Goal: Task Accomplishment & Management: Use online tool/utility

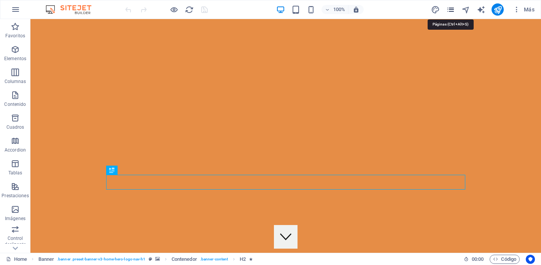
click at [450, 7] on icon "pages" at bounding box center [450, 9] width 9 height 9
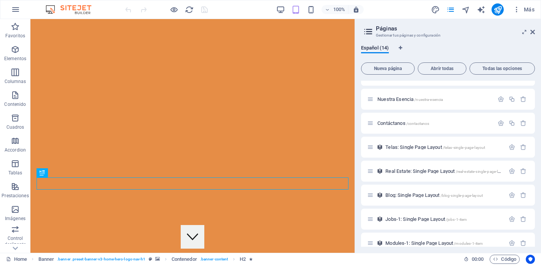
scroll to position [124, 0]
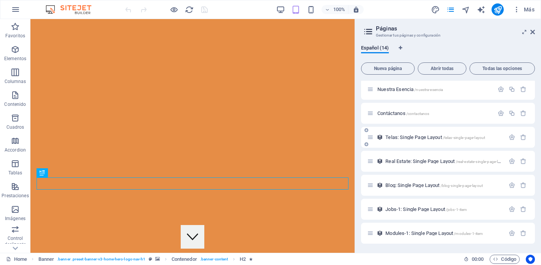
click at [370, 137] on icon at bounding box center [370, 137] width 6 height 6
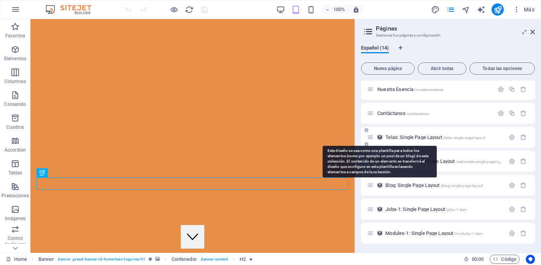
click at [382, 138] on icon at bounding box center [379, 137] width 6 height 6
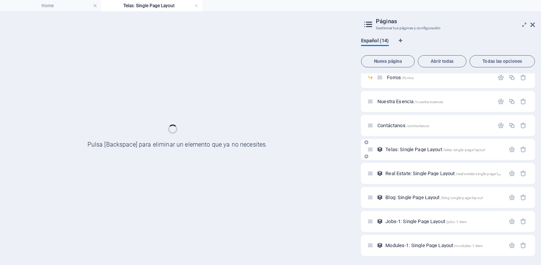
scroll to position [105, 0]
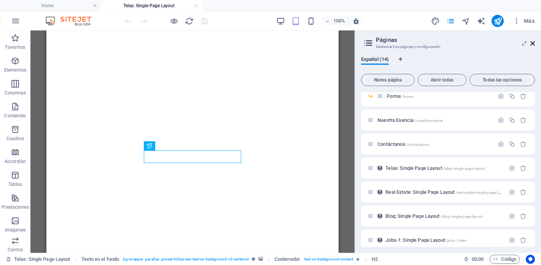
click at [533, 43] on icon at bounding box center [532, 43] width 5 height 6
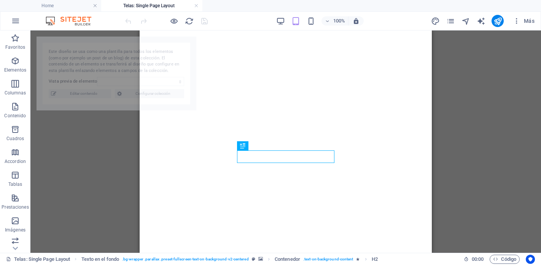
select select "68dca9d5acb8409f4005be93"
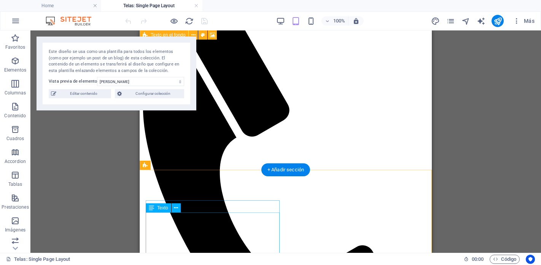
scroll to position [162, 0]
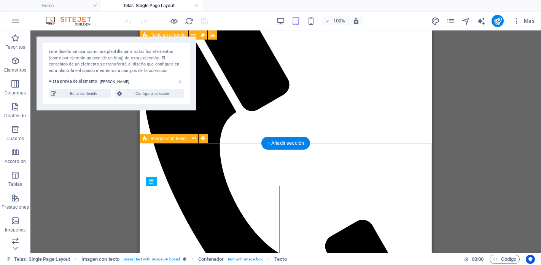
scroll to position [197, 0]
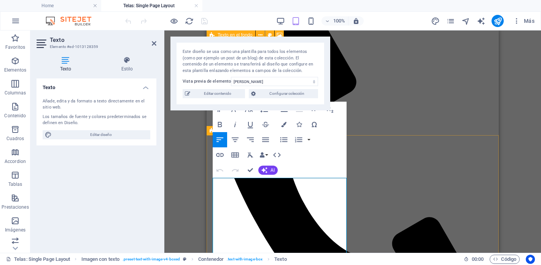
click at [304, 173] on div "Paragraph Format Normal Heading 1 Heading 2 Heading 3 Heading 4 Heading 5 Headi…" at bounding box center [279, 139] width 134 height 76
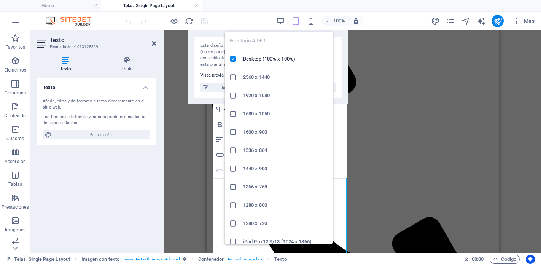
drag, startPoint x: 255, startPoint y: 39, endPoint x: 273, endPoint y: 27, distance: 21.8
click at [273, 27] on body "Ettex Home Telas: Single Page Layout Favoritos Elementos Columnas Contenido Cua…" at bounding box center [270, 132] width 541 height 265
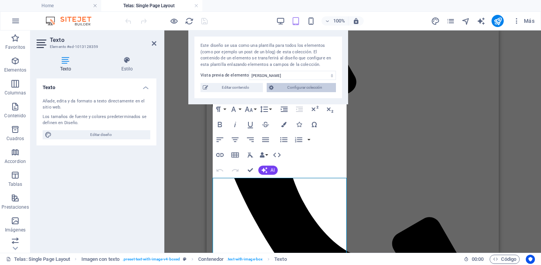
click at [298, 92] on span "Configurar colección" at bounding box center [305, 87] width 58 height 9
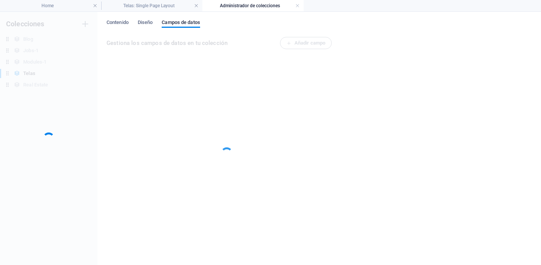
scroll to position [0, 0]
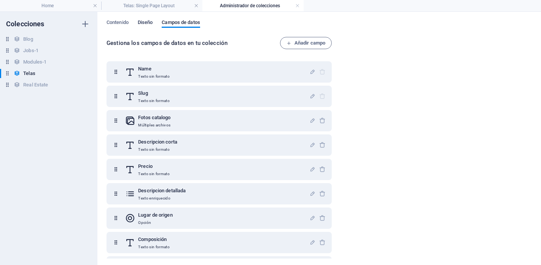
click at [144, 21] on span "Diseño" at bounding box center [145, 23] width 15 height 11
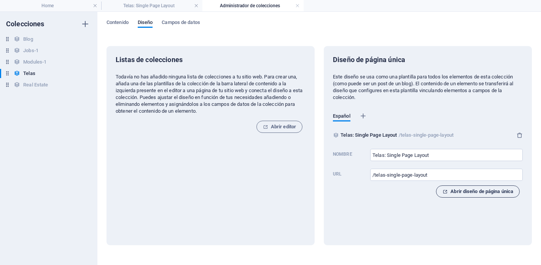
click at [456, 194] on span "Abrir diseño de página única" at bounding box center [477, 191] width 71 height 9
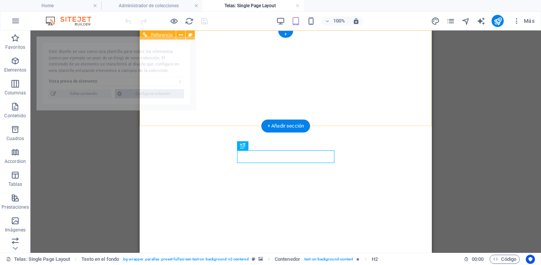
select select "68dca9d5acb8409f4005be93"
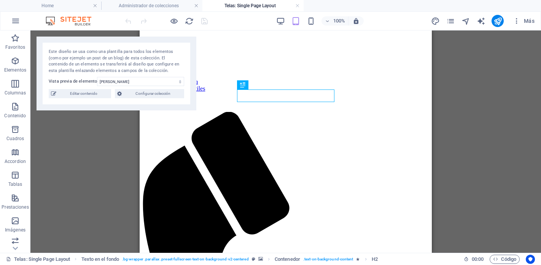
scroll to position [74, 0]
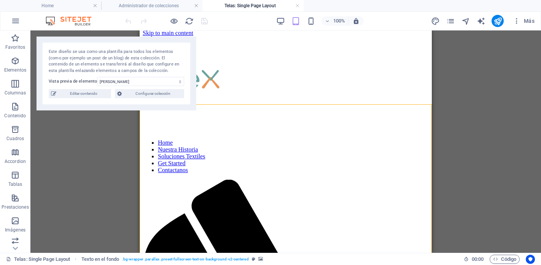
scroll to position [0, 0]
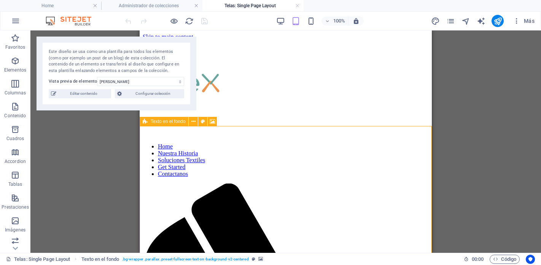
click at [154, 121] on span "Texto en el fondo" at bounding box center [168, 121] width 35 height 5
click at [193, 120] on icon at bounding box center [193, 121] width 4 height 8
click at [201, 122] on icon at bounding box center [203, 121] width 4 height 8
select select "%"
select select "rem"
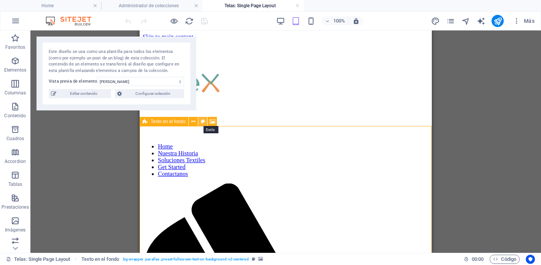
select select "rem"
select select "px"
select select "preset-fullscreen-text-on-background-v2-centered"
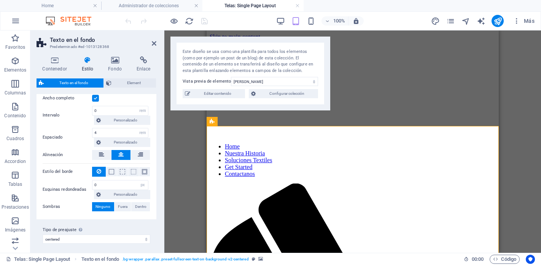
scroll to position [127, 0]
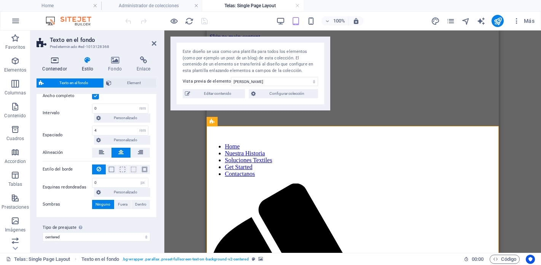
click at [55, 63] on icon at bounding box center [54, 60] width 36 height 8
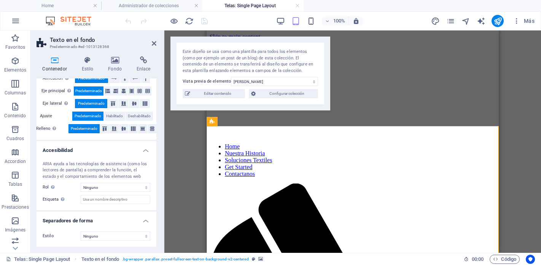
scroll to position [0, 0]
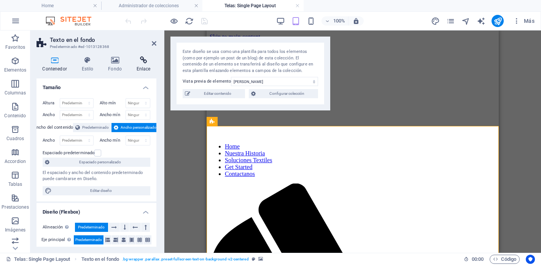
click at [142, 62] on icon at bounding box center [143, 60] width 26 height 8
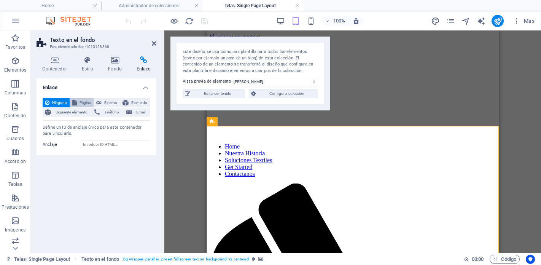
click at [81, 102] on span "Página" at bounding box center [85, 102] width 12 height 9
select select
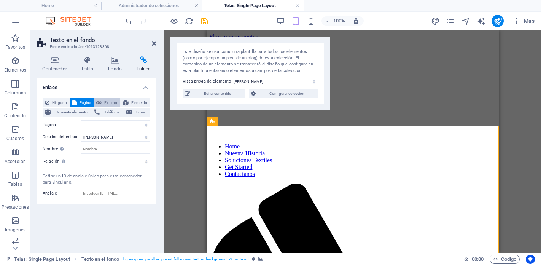
click at [102, 105] on button "Externo" at bounding box center [107, 102] width 26 height 9
select select "blank"
click at [134, 103] on span "Elemento" at bounding box center [139, 102] width 17 height 9
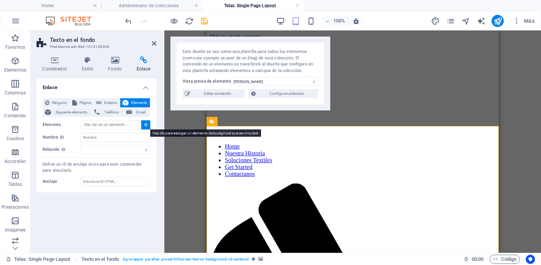
click at [145, 124] on icon at bounding box center [145, 124] width 3 height 4
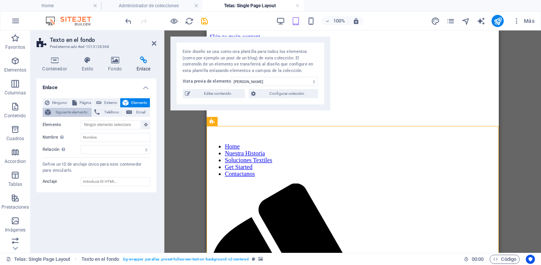
click at [70, 114] on span "Siguiente elemento" at bounding box center [71, 112] width 36 height 9
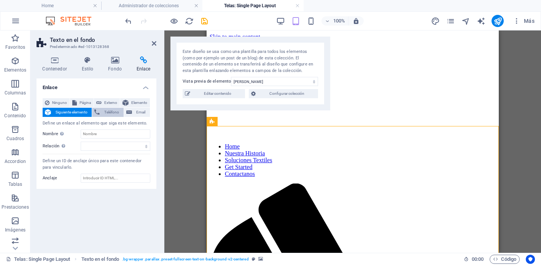
click at [112, 116] on span "Teléfono" at bounding box center [111, 112] width 19 height 9
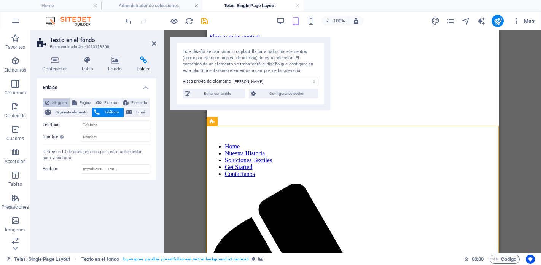
click at [52, 100] on span "Ninguno" at bounding box center [60, 102] width 16 height 9
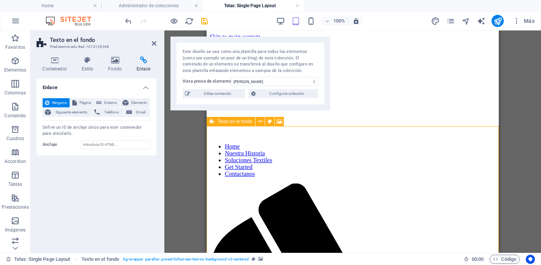
click at [212, 122] on icon at bounding box center [211, 121] width 5 height 9
click at [119, 60] on icon at bounding box center [114, 60] width 25 height 8
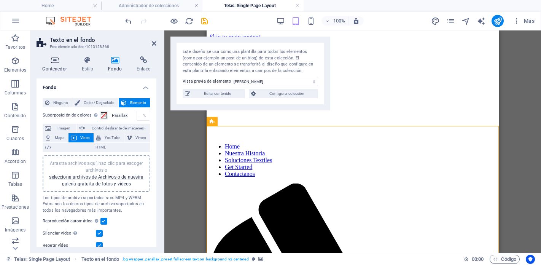
click at [56, 57] on icon at bounding box center [54, 60] width 36 height 8
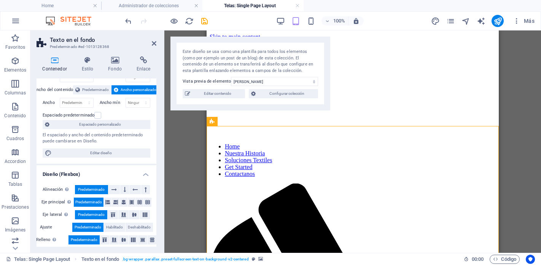
scroll to position [38, 0]
click at [99, 114] on label at bounding box center [97, 114] width 7 height 7
click at [0, 0] on input "Espaciado predeterminado" at bounding box center [0, 0] width 0 height 0
click at [99, 114] on label at bounding box center [97, 114] width 7 height 7
click at [0, 0] on input "Espaciado predeterminado" at bounding box center [0, 0] width 0 height 0
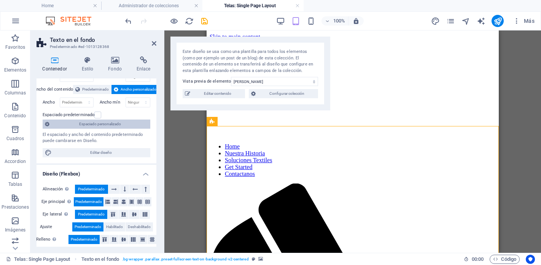
click at [113, 122] on span "Espaciado personalizado" at bounding box center [100, 123] width 96 height 9
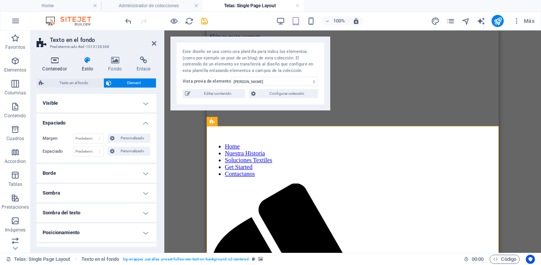
click at [53, 59] on icon at bounding box center [54, 60] width 36 height 8
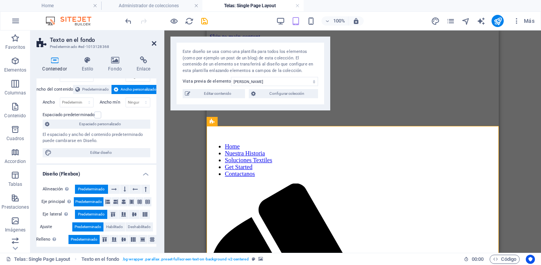
click at [154, 43] on icon at bounding box center [154, 43] width 5 height 6
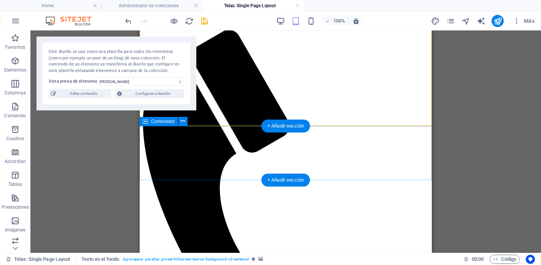
scroll to position [154, 0]
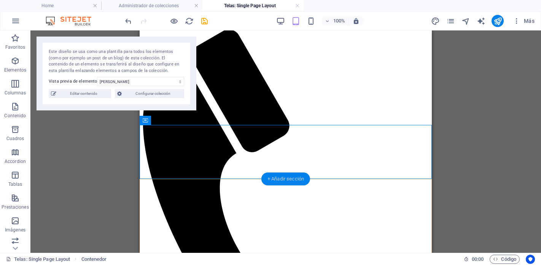
click at [283, 174] on div "+ Añadir sección" at bounding box center [285, 178] width 49 height 13
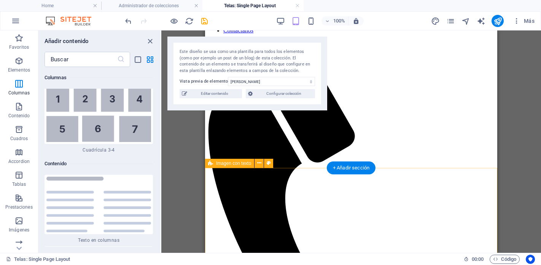
scroll to position [0, 0]
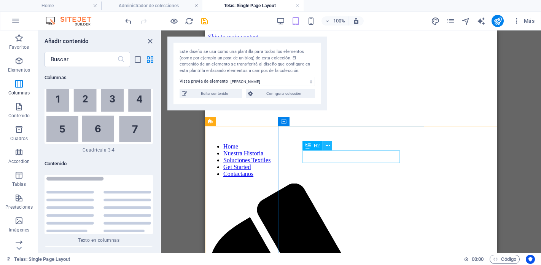
click at [327, 146] on icon at bounding box center [327, 146] width 4 height 8
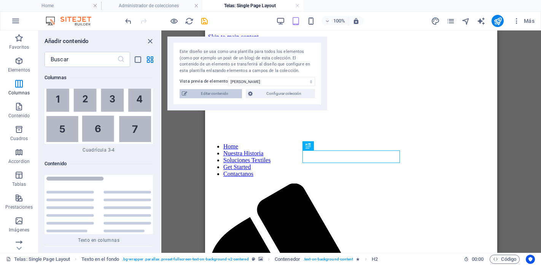
click at [226, 92] on span "Editar contenido" at bounding box center [214, 93] width 50 height 9
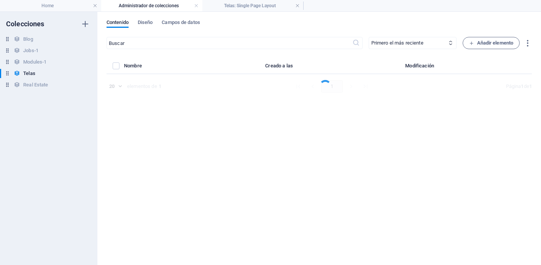
select select "Nacional"
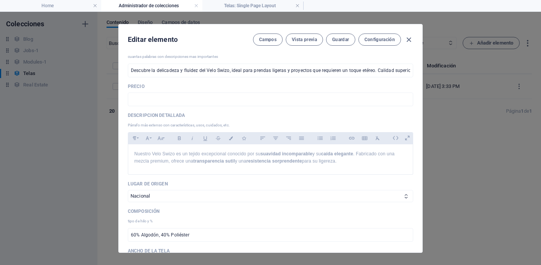
scroll to position [181, 0]
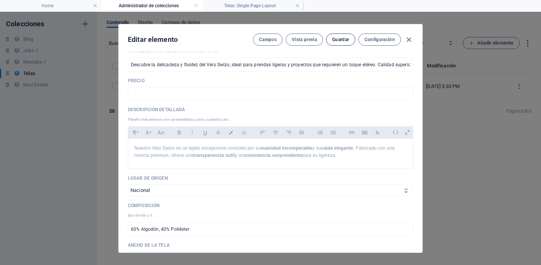
click at [341, 43] on button "Guardar" at bounding box center [340, 39] width 29 height 12
click at [382, 43] on button "Configuración" at bounding box center [379, 39] width 43 height 12
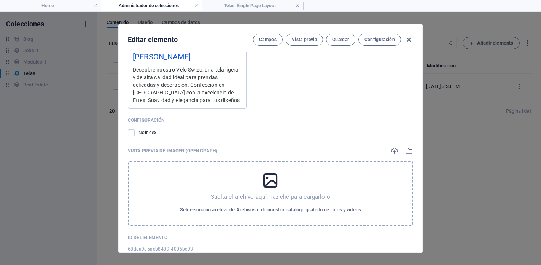
scroll to position [851, 0]
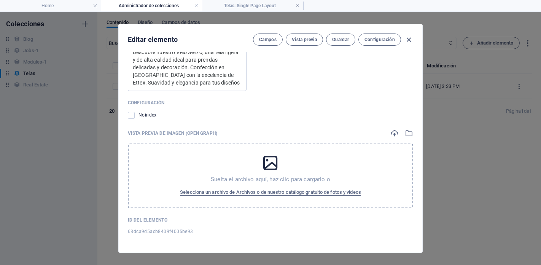
click at [268, 33] on div "Editar elemento Campos Vista previa Guardar Configuración" at bounding box center [270, 37] width 303 height 27
click at [268, 35] on button "Campos" at bounding box center [268, 39] width 30 height 12
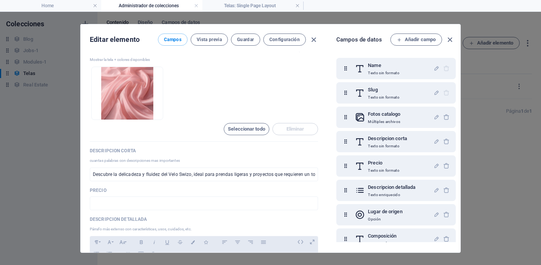
scroll to position [0, 0]
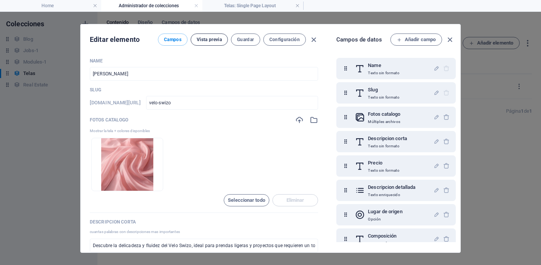
click at [205, 40] on span "Vista previa" at bounding box center [209, 39] width 25 height 6
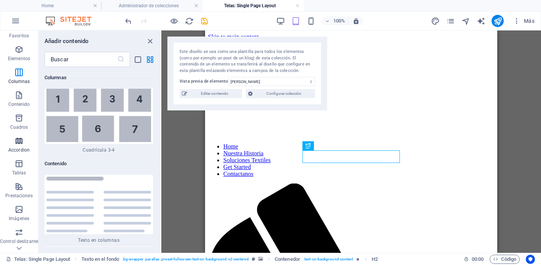
scroll to position [13, 0]
click at [13, 95] on span "Contenido" at bounding box center [19, 98] width 38 height 18
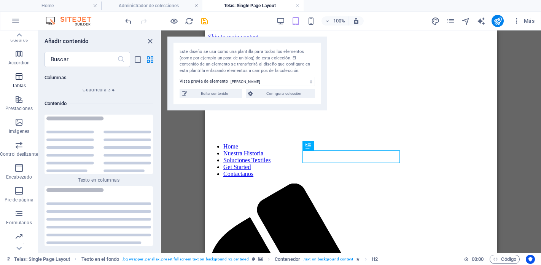
scroll to position [120, 0]
click at [19, 237] on icon "button" at bounding box center [18, 237] width 9 height 9
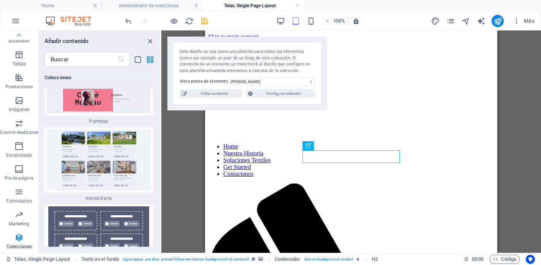
scroll to position [14583, 0]
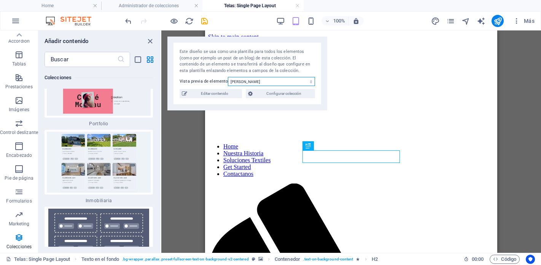
click at [252, 78] on select "[PERSON_NAME]" at bounding box center [271, 81] width 87 height 9
click at [228, 77] on select "[PERSON_NAME]" at bounding box center [271, 81] width 87 height 9
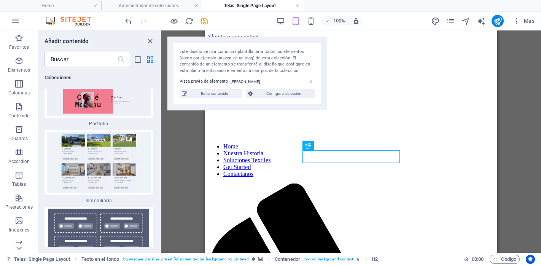
click at [16, 19] on icon "button" at bounding box center [15, 20] width 9 height 9
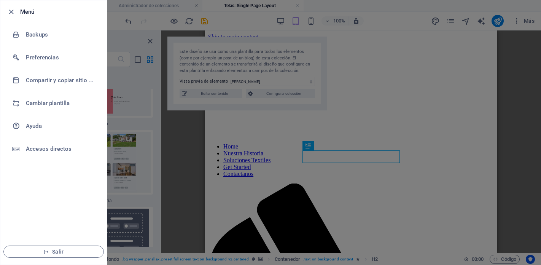
click at [124, 38] on div at bounding box center [270, 132] width 541 height 265
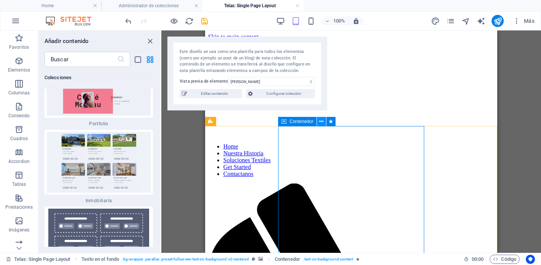
click at [323, 123] on icon at bounding box center [321, 121] width 4 height 8
click at [328, 121] on button at bounding box center [330, 121] width 9 height 9
select select "move-left-to-right"
select select "s"
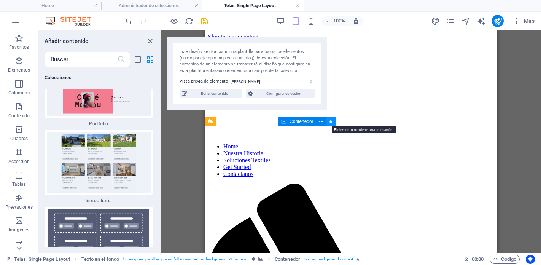
select select "scroll"
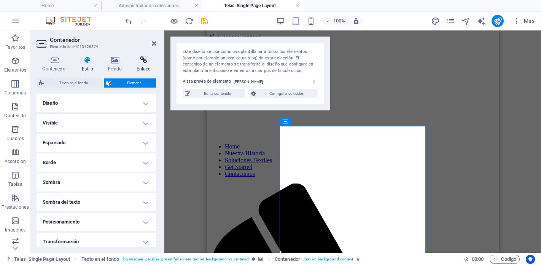
click at [143, 61] on icon at bounding box center [143, 60] width 26 height 8
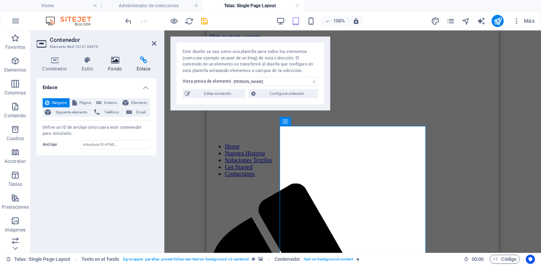
click at [118, 68] on h4 "Fondo" at bounding box center [116, 64] width 29 height 16
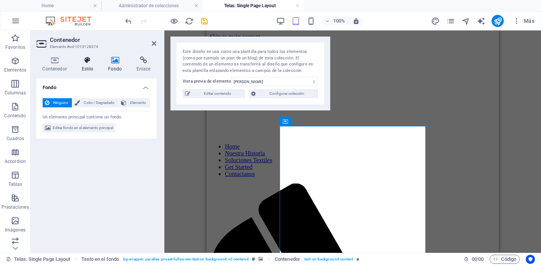
click at [95, 71] on h4 "Estilo" at bounding box center [89, 64] width 27 height 16
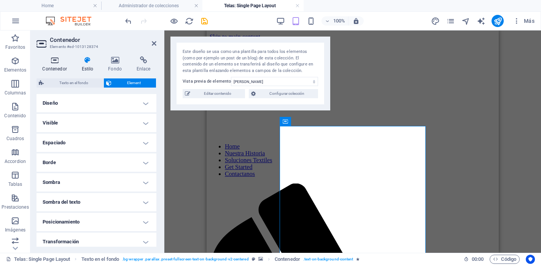
click at [52, 60] on icon at bounding box center [54, 60] width 36 height 8
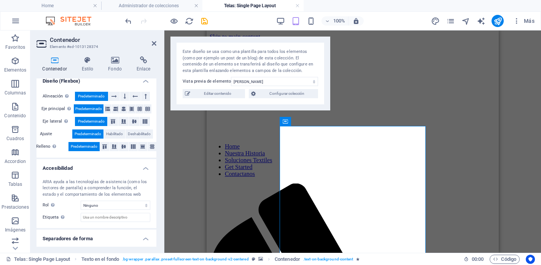
scroll to position [149, 0]
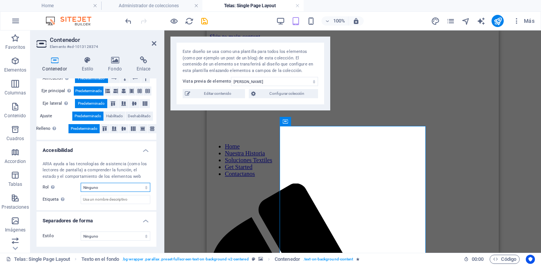
click at [112, 186] on select "Ninguno Alert Article Banner Comment Complementary Dialog Encabezado Marquee Pi…" at bounding box center [116, 186] width 70 height 9
click at [81, 182] on select "Ninguno Alert Article Banner Comment Complementary Dialog Encabezado Marquee Pi…" at bounding box center [116, 186] width 70 height 9
click at [118, 229] on div "Estilo Ninguno Triángulo Cuadrado Diagonal Polígono 1 Polígono 2 Zigzag Múltipl…" at bounding box center [96, 235] width 120 height 21
click at [118, 231] on select "Ninguno Triángulo Cuadrado Diagonal Polígono 1 Polígono 2 Zigzag Múltiples zigz…" at bounding box center [116, 235] width 70 height 9
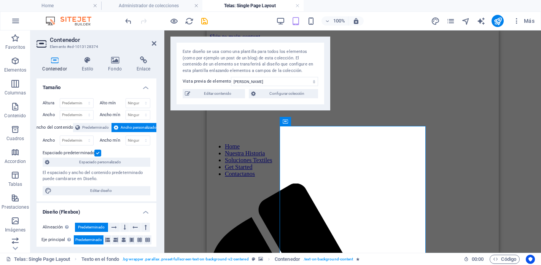
click at [80, 41] on h2 "Contenedor" at bounding box center [103, 39] width 106 height 7
click at [46, 43] on icon at bounding box center [41, 44] width 11 height 12
click at [152, 42] on icon at bounding box center [154, 43] width 5 height 6
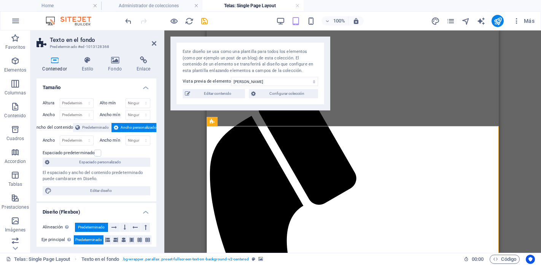
scroll to position [214, 0]
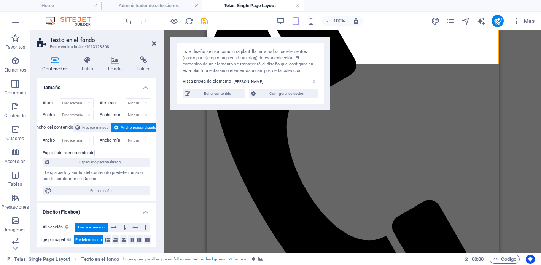
click at [274, 59] on div "Este diseño se usa como una plantilla para todos los elementos (como por ejempl…" at bounding box center [249, 61] width 135 height 25
click at [376, 110] on div "Home Nuestra Historia Soluciones Textiles Get Started Contactanos" at bounding box center [352, 88] width 286 height 508
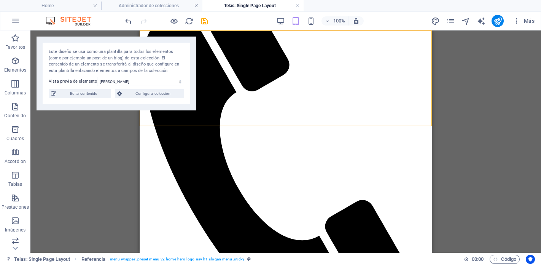
click at [376, 110] on div "Home Nuestra Historia Soluciones Textiles Get Started Contactanos" at bounding box center [286, 88] width 286 height 508
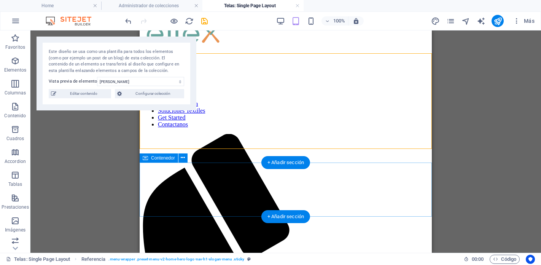
scroll to position [16, 0]
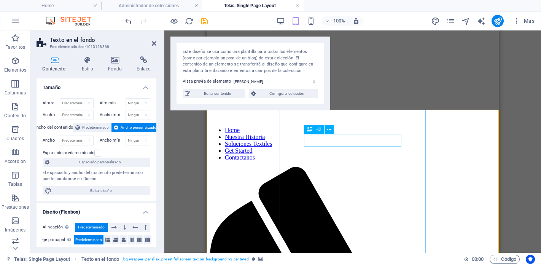
click at [330, 132] on icon at bounding box center [329, 129] width 4 height 8
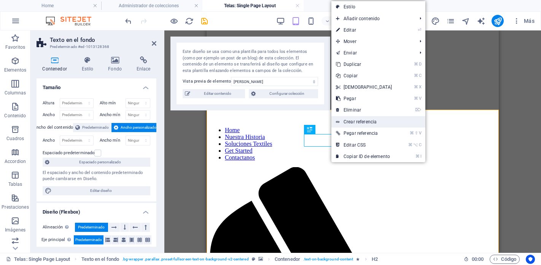
click at [356, 122] on link "Crear referencia" at bounding box center [378, 121] width 94 height 11
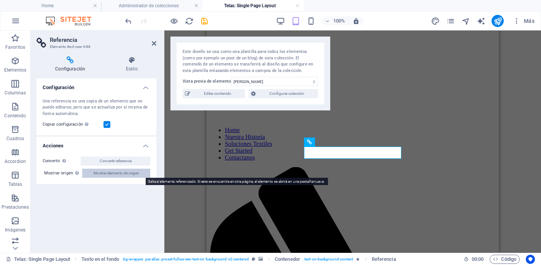
click at [117, 176] on span "Mostrar elemento de origen" at bounding box center [117, 172] width 46 height 9
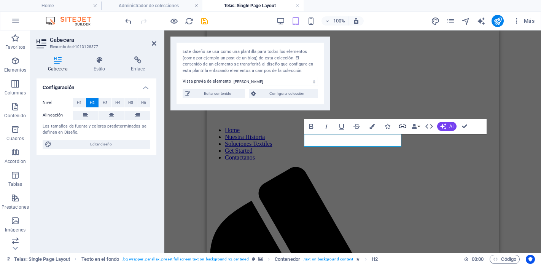
click at [400, 126] on icon "button" at bounding box center [402, 126] width 9 height 9
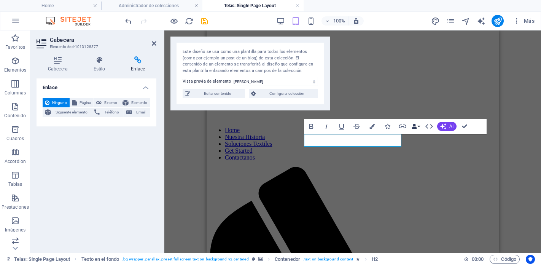
click at [419, 127] on button "Data Bindings" at bounding box center [415, 126] width 11 height 15
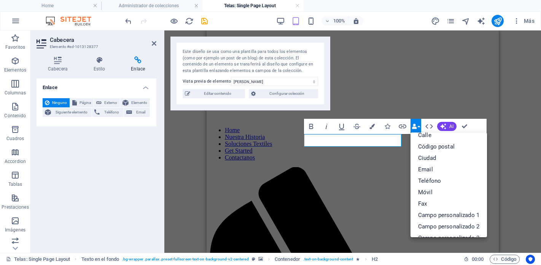
scroll to position [0, 0]
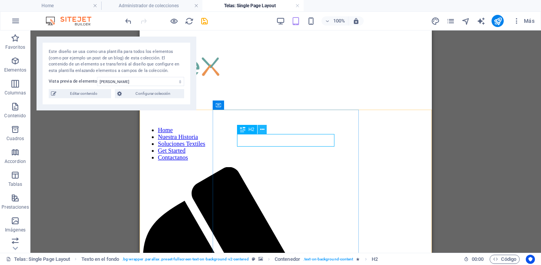
click at [262, 133] on icon at bounding box center [262, 129] width 4 height 8
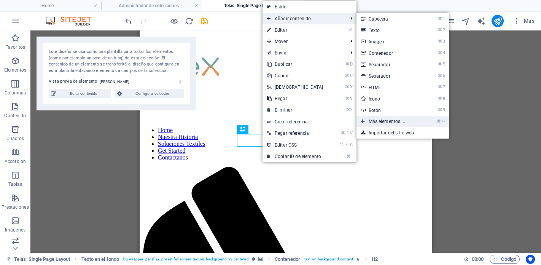
click at [384, 118] on link "⌘ ⏎ Más elementos ..." at bounding box center [388, 121] width 64 height 11
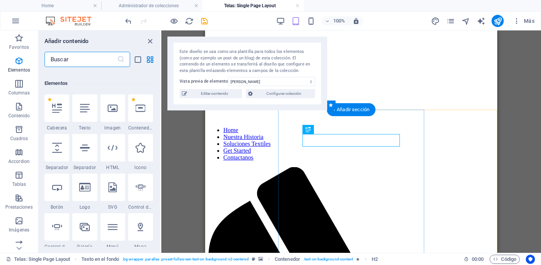
scroll to position [143, 0]
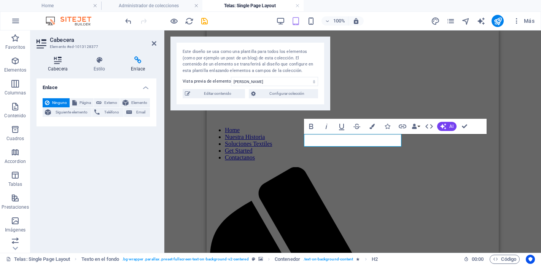
click at [62, 60] on icon at bounding box center [57, 60] width 43 height 8
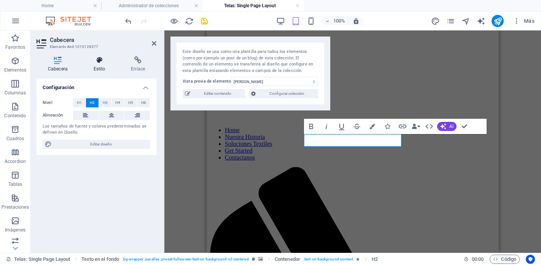
click at [84, 56] on icon at bounding box center [99, 60] width 35 height 8
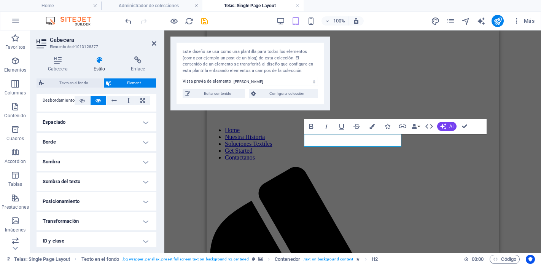
scroll to position [175, 0]
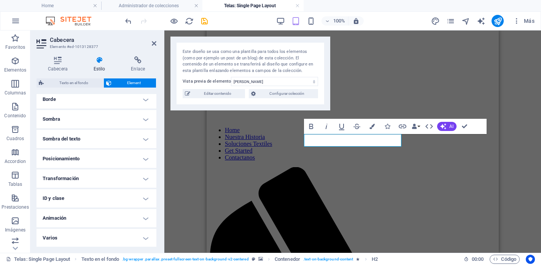
click at [110, 194] on h4 "ID y clase" at bounding box center [96, 198] width 120 height 18
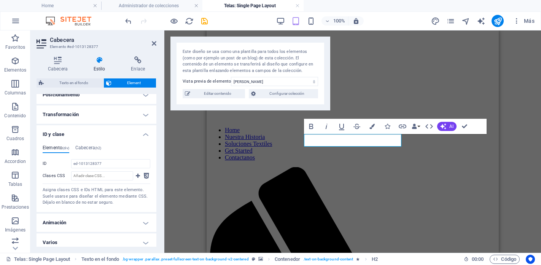
scroll to position [243, 0]
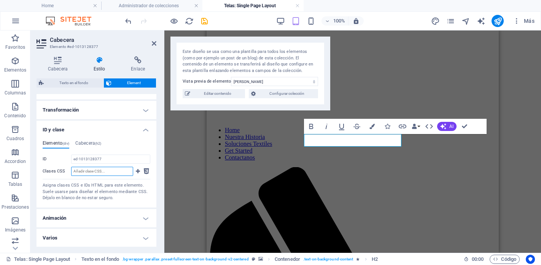
click at [116, 169] on input "Clases CSS" at bounding box center [102, 170] width 62 height 9
click at [136, 170] on icon at bounding box center [138, 170] width 4 height 9
click at [144, 169] on icon at bounding box center [146, 170] width 5 height 9
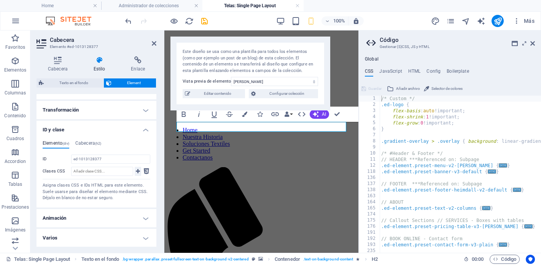
click at [136, 169] on icon at bounding box center [138, 170] width 4 height 9
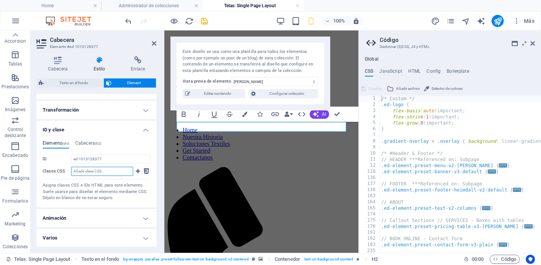
scroll to position [0, 0]
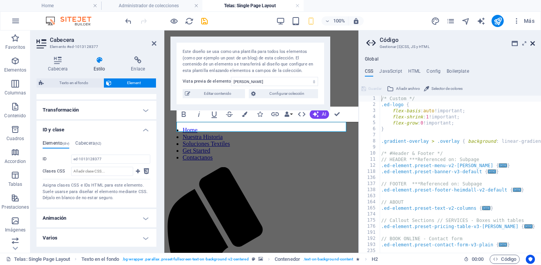
click at [532, 44] on icon at bounding box center [532, 43] width 5 height 6
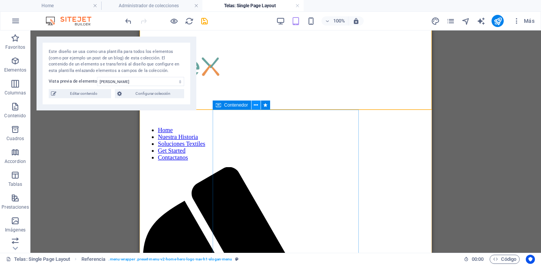
click at [257, 103] on icon at bounding box center [256, 105] width 4 height 8
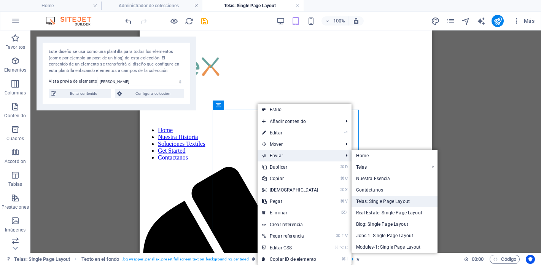
click at [383, 198] on link "Telas: Single Page Layout" at bounding box center [394, 200] width 86 height 11
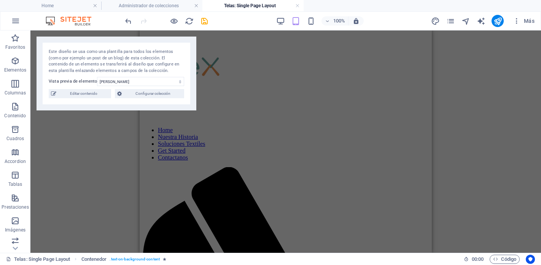
click at [457, 189] on div "H2 Texto en el fondo Contenedor Referencia Marcador Contenedor Imagen con texto…" at bounding box center [285, 141] width 510 height 222
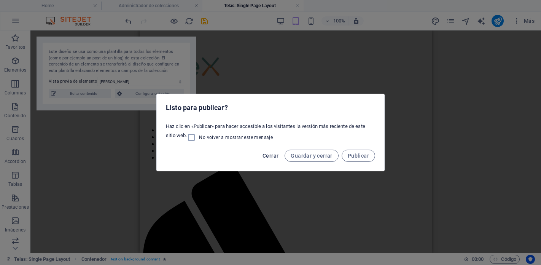
click at [273, 153] on span "Cerrar" at bounding box center [270, 155] width 16 height 6
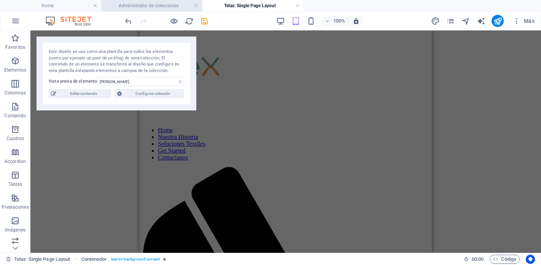
click at [149, 8] on h4 "Administrador de colecciones" at bounding box center [151, 6] width 101 height 8
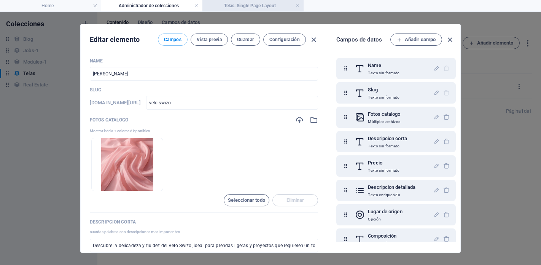
click at [253, 2] on h4 "Telas: Single Page Layout" at bounding box center [252, 6] width 101 height 8
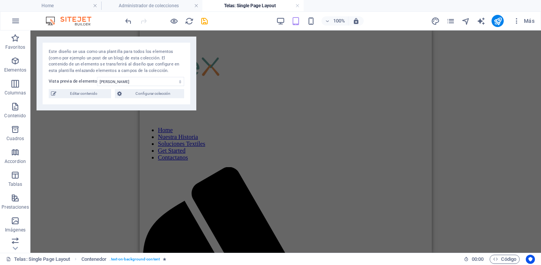
click at [130, 178] on div "H2 Texto en el fondo Contenedor Referencia Marcador Contenedor Imagen con texto…" at bounding box center [285, 141] width 510 height 222
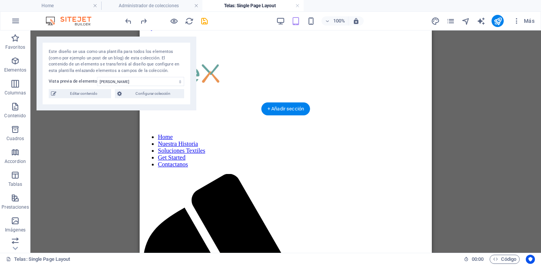
scroll to position [5, 0]
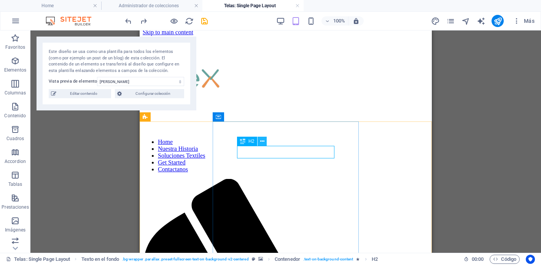
click at [261, 141] on icon at bounding box center [262, 141] width 4 height 8
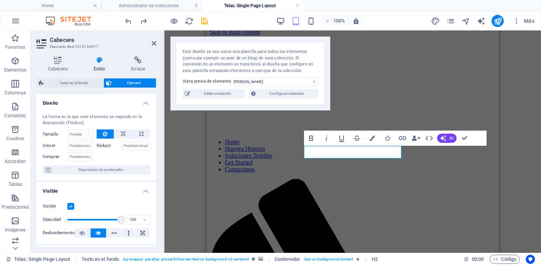
click at [71, 47] on h3 "Elemento #ed-1013128377" at bounding box center [95, 46] width 91 height 7
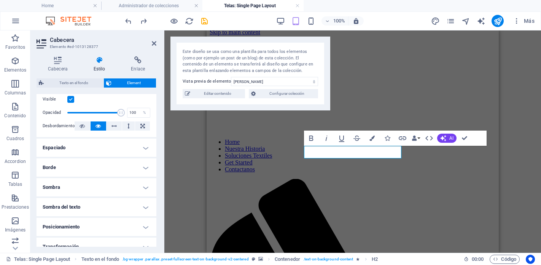
scroll to position [108, 0]
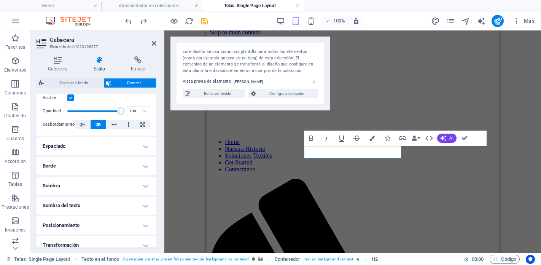
click at [65, 147] on h4 "Espaciado" at bounding box center [96, 146] width 120 height 18
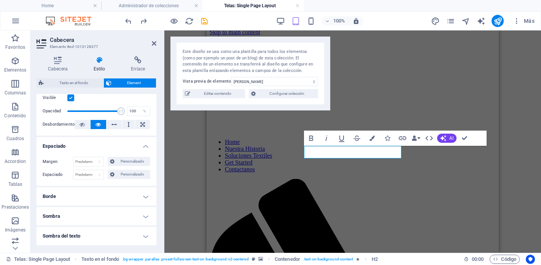
click at [65, 147] on h4 "Espaciado" at bounding box center [96, 144] width 120 height 14
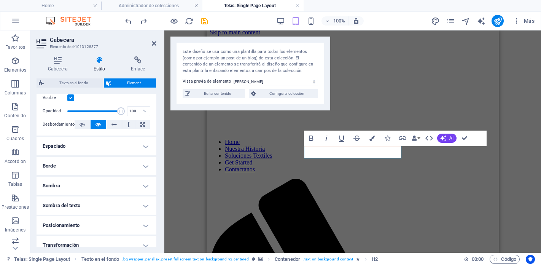
click at [65, 165] on h4 "Borde" at bounding box center [96, 166] width 120 height 18
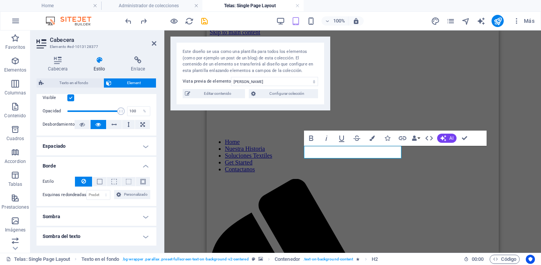
click at [65, 165] on h4 "Borde" at bounding box center [96, 164] width 120 height 14
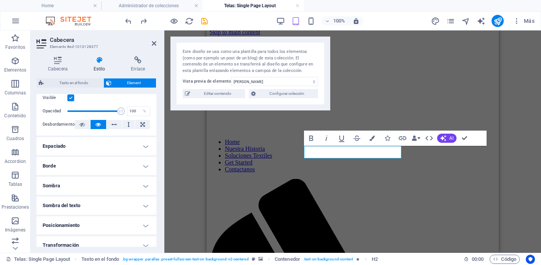
click at [63, 181] on h4 "Sombra" at bounding box center [96, 185] width 120 height 18
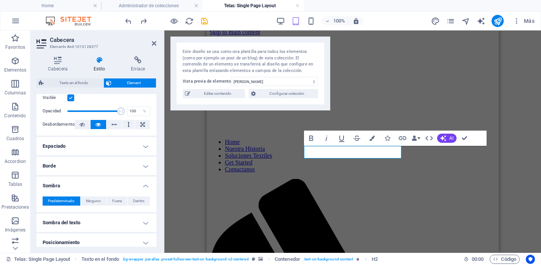
click at [63, 181] on h4 "Sombra" at bounding box center [96, 183] width 120 height 14
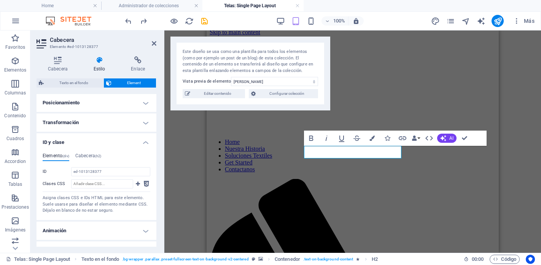
scroll to position [243, 0]
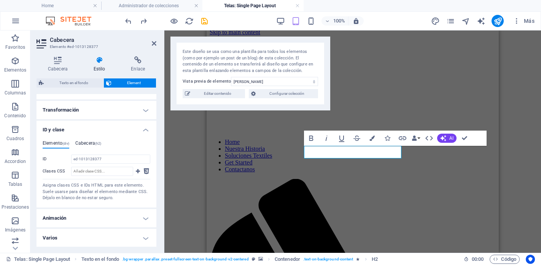
click at [89, 142] on h4 "Cabecera (h2)" at bounding box center [88, 144] width 26 height 8
click at [82, 216] on h4 "Animación" at bounding box center [96, 218] width 120 height 18
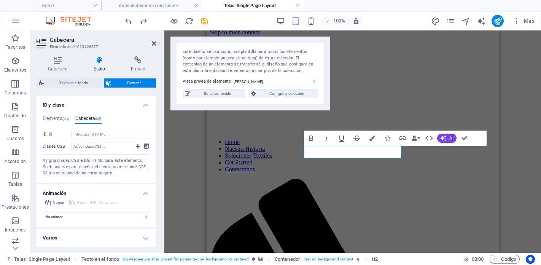
click at [96, 185] on h4 "Animación" at bounding box center [96, 191] width 120 height 14
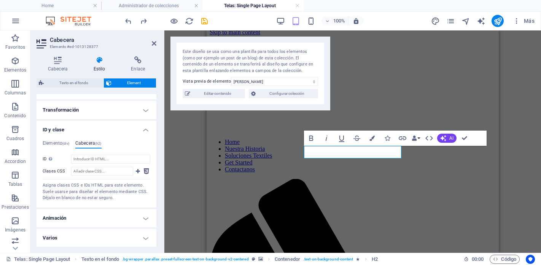
click at [82, 136] on div "Elemento (div) Cabecera (h2) ID ed-1013128377 Clases CSS Asigna clases CSS e ID…" at bounding box center [96, 170] width 120 height 73
click at [81, 132] on h4 "ID y clase" at bounding box center [96, 127] width 120 height 14
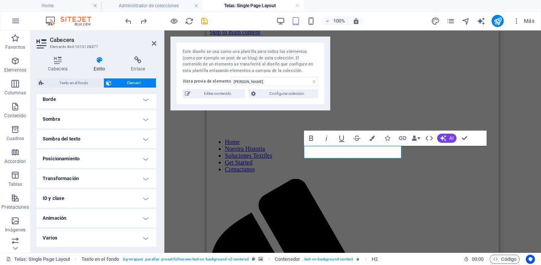
click at [62, 237] on h4 "Varios" at bounding box center [96, 237] width 120 height 18
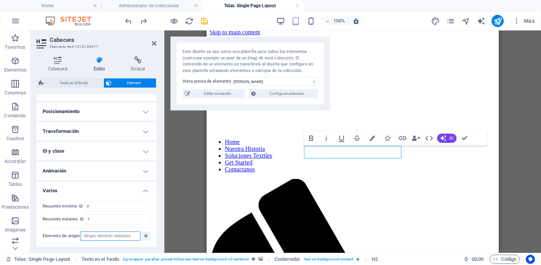
click at [119, 237] on input "Elemento de origen" at bounding box center [111, 235] width 60 height 9
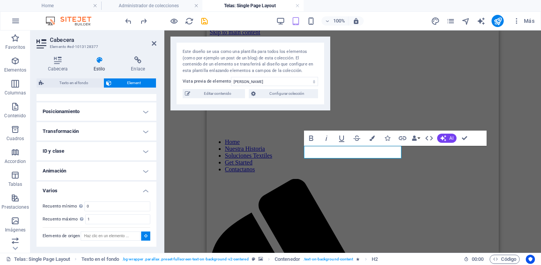
click at [146, 236] on icon at bounding box center [145, 235] width 3 height 4
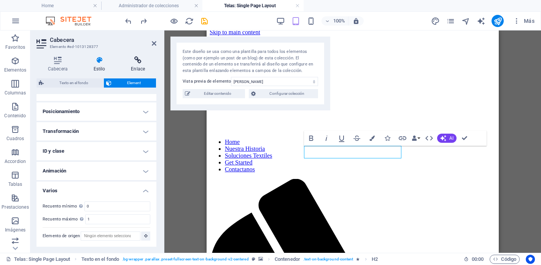
click at [136, 66] on h4 "Enlace" at bounding box center [137, 64] width 37 height 16
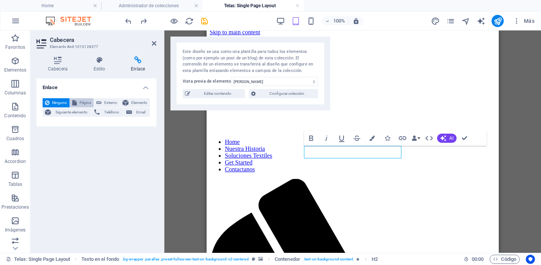
click at [81, 103] on span "Página" at bounding box center [85, 102] width 12 height 9
select select
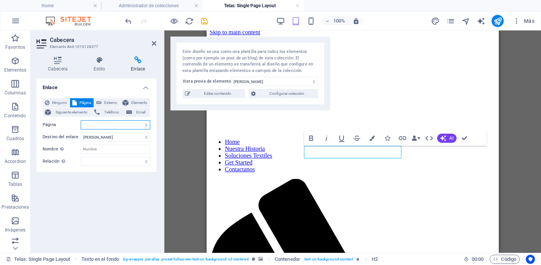
click at [110, 123] on select "Home Telas -- Tela para uniforme -- Telas Ligeras -- Telas Cálidas y Confortabl…" at bounding box center [116, 124] width 70 height 9
click at [108, 139] on select "Nueva pestaña Misma pestaña Superposición" at bounding box center [116, 136] width 70 height 9
click at [81, 132] on select "Nueva pestaña Misma pestaña Superposición" at bounding box center [116, 136] width 70 height 9
click at [92, 164] on select "alternativo autor marcador externo ayuda licencia siguiente nofollow noreferrer…" at bounding box center [116, 161] width 70 height 9
click at [81, 157] on select "alternativo autor marcador externo ayuda licencia siguiente nofollow noreferrer…" at bounding box center [116, 161] width 70 height 9
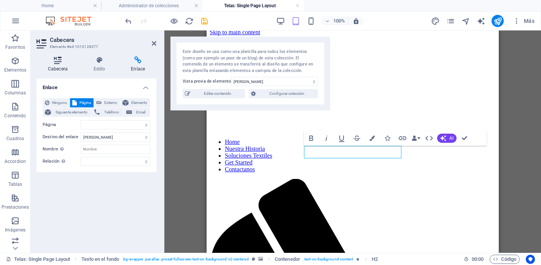
click at [53, 62] on icon at bounding box center [57, 60] width 43 height 8
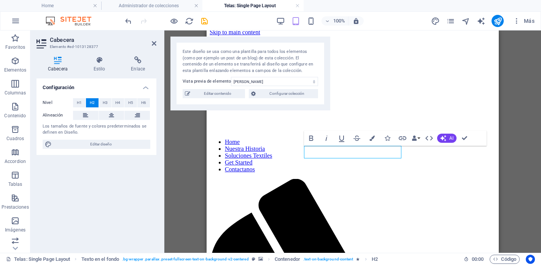
click at [58, 83] on h4 "Configuración" at bounding box center [96, 85] width 120 height 14
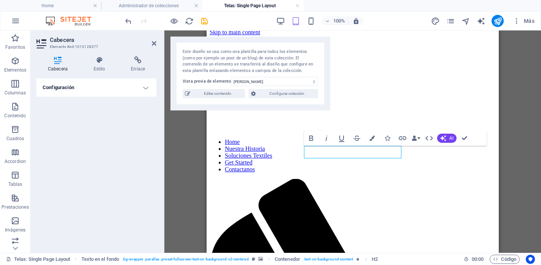
click at [58, 83] on h4 "Configuración" at bounding box center [96, 87] width 120 height 18
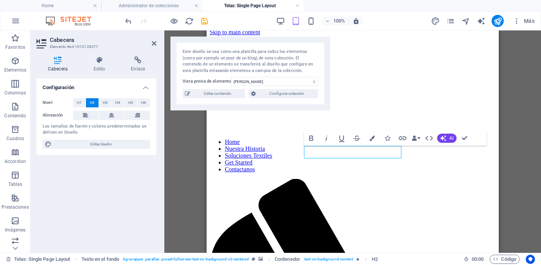
click at [58, 83] on h4 "Configuración" at bounding box center [96, 85] width 120 height 14
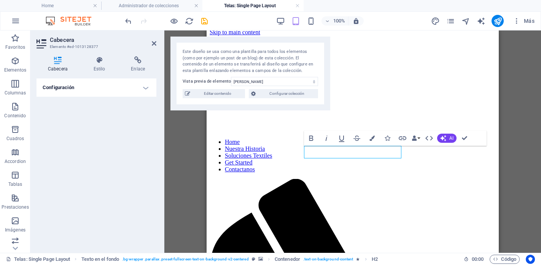
click at [58, 83] on h4 "Configuración" at bounding box center [96, 87] width 120 height 18
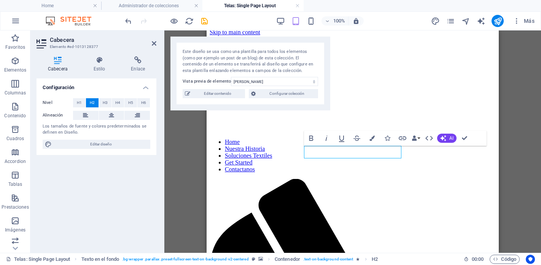
click at [58, 83] on h4 "Configuración" at bounding box center [96, 85] width 120 height 14
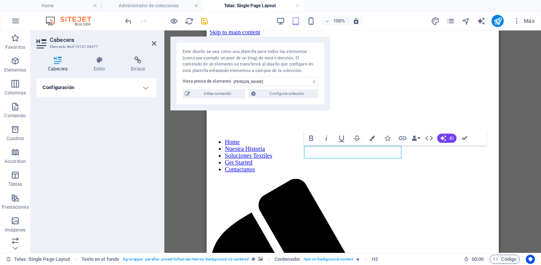
click at [60, 83] on h4 "Configuración" at bounding box center [96, 87] width 120 height 18
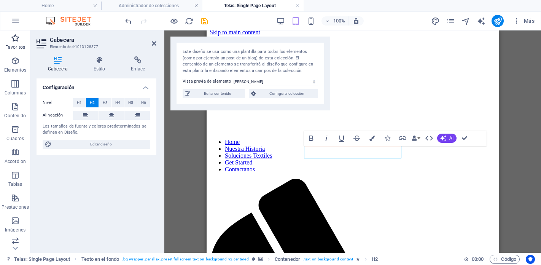
click at [17, 38] on icon "button" at bounding box center [15, 37] width 9 height 9
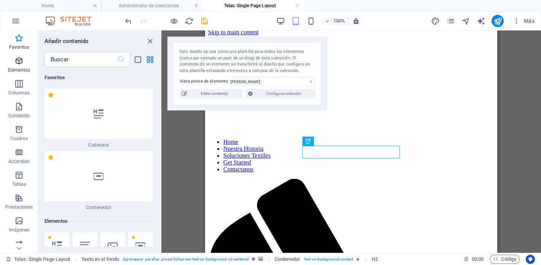
click at [16, 66] on span "Elementos" at bounding box center [19, 65] width 38 height 18
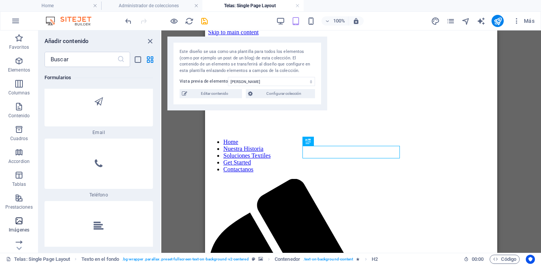
scroll to position [120, 0]
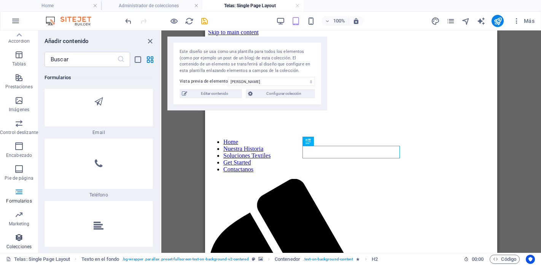
click at [17, 236] on icon "button" at bounding box center [18, 237] width 9 height 9
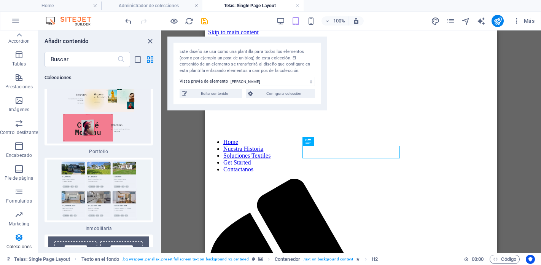
scroll to position [14560, 0]
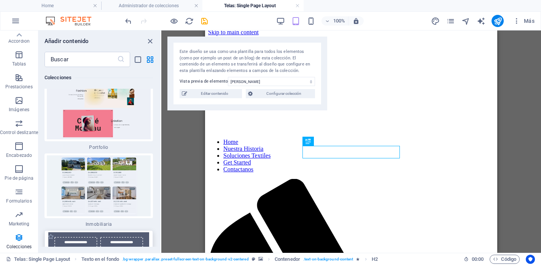
click at [118, 232] on img at bounding box center [98, 262] width 105 height 61
select select
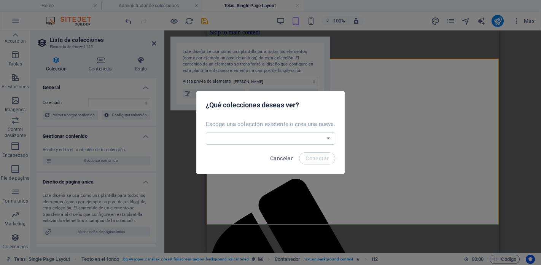
scroll to position [219, 0]
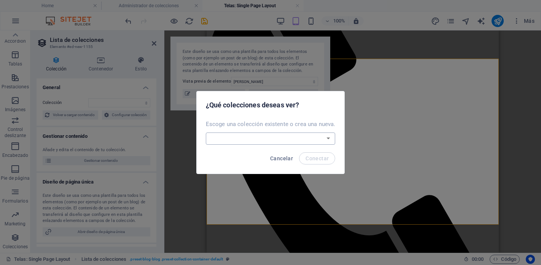
click at [264, 140] on select "Blog Jobs-1 Modules-1 Real Estate Telas Crear una nueva colección" at bounding box center [271, 138] width 130 height 12
select select "68d85a83d869d0bada08c9be"
click at [206, 132] on select "Blog Jobs-1 Modules-1 Real Estate Telas Crear una nueva colección" at bounding box center [271, 138] width 130 height 12
click at [322, 155] on span "Conectar" at bounding box center [316, 158] width 23 height 6
select select "68d85a83d869d0bada08c9be"
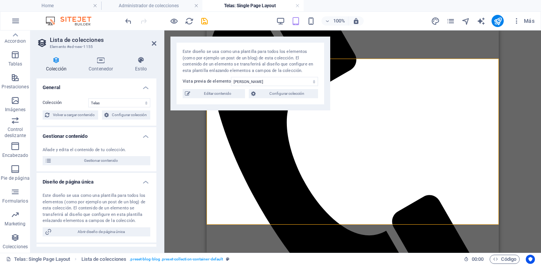
select select "createdAt_DESC"
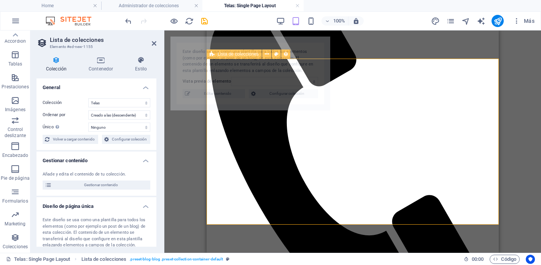
select select "68dca9d5acb8409f4005be93"
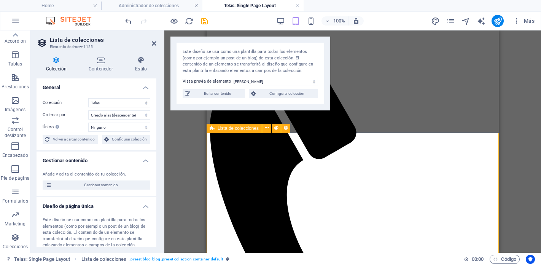
scroll to position [148, 0]
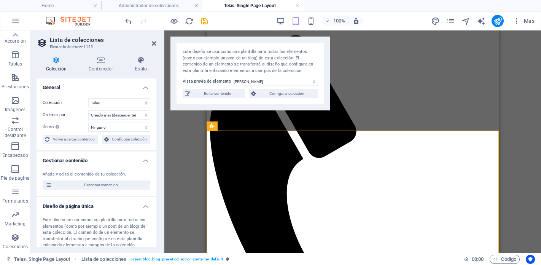
click at [270, 82] on select "[PERSON_NAME]" at bounding box center [274, 81] width 87 height 9
click at [231, 77] on select "[PERSON_NAME]" at bounding box center [274, 81] width 87 height 9
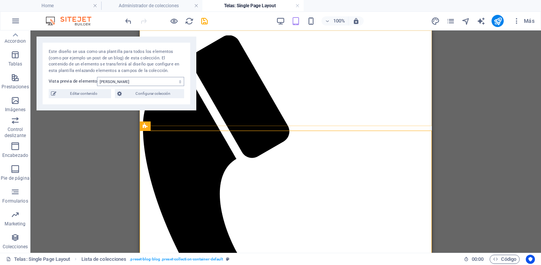
select select "68d85a83d869d0bada08c9be"
select select "createdAt_DESC"
select select "68d85a83d869d0bada08c9be"
select select "createdAt_DESC"
select select "68d85a83d869d0bada08c9be"
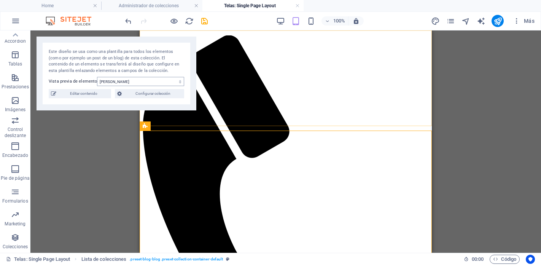
select select "createdAt_DESC"
select select "68d85a83d869d0bada08c9be"
select select "createdAt_DESC"
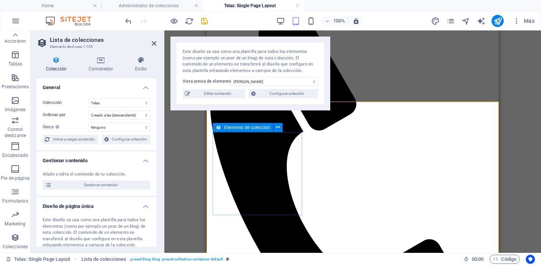
scroll to position [178, 0]
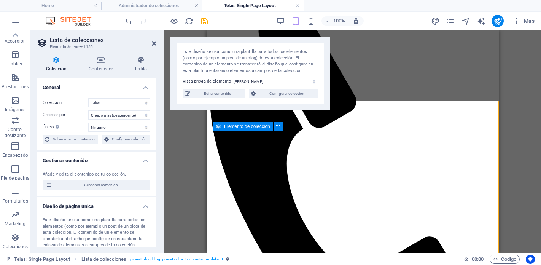
click at [249, 129] on div "Elemento de colección" at bounding box center [242, 126] width 60 height 9
click at [276, 127] on icon at bounding box center [278, 126] width 4 height 8
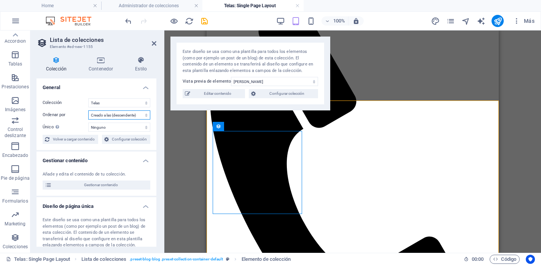
click at [114, 117] on select "Creado a las (ascendente) Creado a las (descendente) Actualizado a las (ascende…" at bounding box center [119, 114] width 62 height 9
click at [88, 110] on select "Creado a las (ascendente) Creado a las (descendente) Actualizado a las (ascende…" at bounding box center [119, 114] width 62 height 9
click at [113, 127] on select "Ninguno Name Slug Fotos catalogo Descripcion corta Precio Descripcion detallada…" at bounding box center [119, 126] width 62 height 9
click at [88, 122] on select "Ninguno Name Slug Fotos catalogo Descripcion corta Precio Descripcion detallada…" at bounding box center [119, 126] width 62 height 9
click at [115, 107] on div "Colección Blog Jobs-1 Modules-1 Real Estate Telas Ordenar por Creado a las (asc…" at bounding box center [96, 121] width 120 height 58
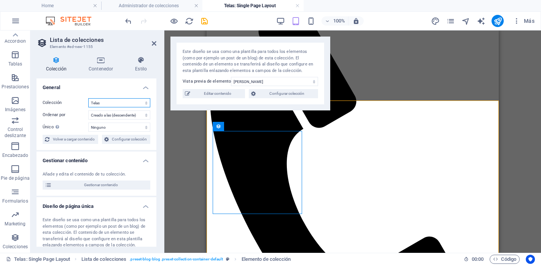
click at [117, 101] on select "Blog Jobs-1 Modules-1 Real Estate Telas" at bounding box center [119, 102] width 62 height 9
click at [88, 98] on select "Blog Jobs-1 Modules-1 Real Estate Telas" at bounding box center [119, 102] width 62 height 9
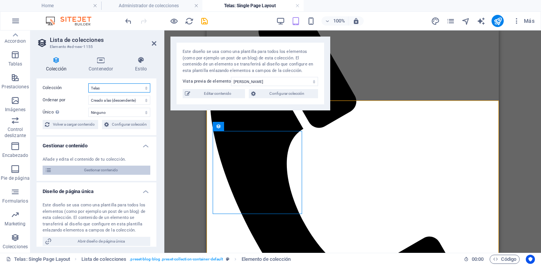
scroll to position [0, 0]
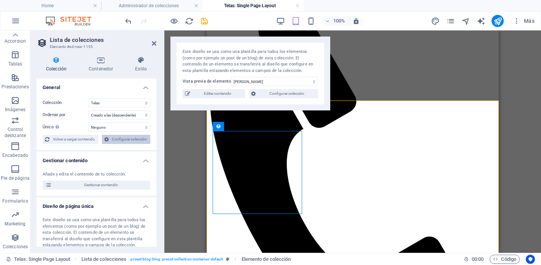
click at [132, 136] on span "Configurar colección" at bounding box center [129, 139] width 37 height 9
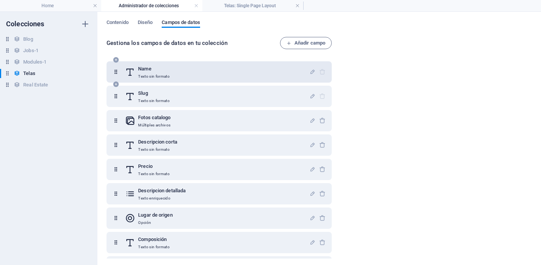
click at [230, 78] on div "Name Texto sin formato" at bounding box center [217, 71] width 184 height 15
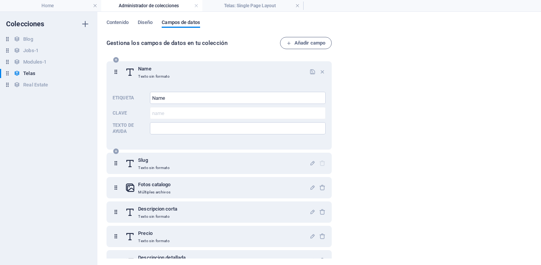
click at [230, 78] on div "Name Texto sin formato" at bounding box center [217, 71] width 184 height 15
click at [278, 2] on h4 "Telas: Single Page Layout" at bounding box center [252, 6] width 101 height 8
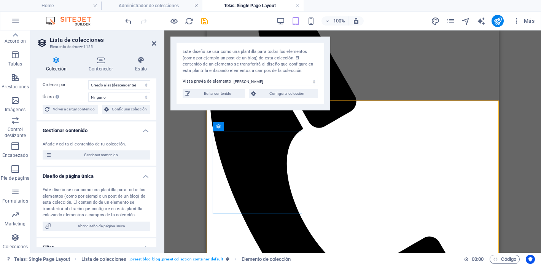
scroll to position [31, 0]
click at [87, 108] on span "Volver a cargar contenido" at bounding box center [74, 107] width 44 height 9
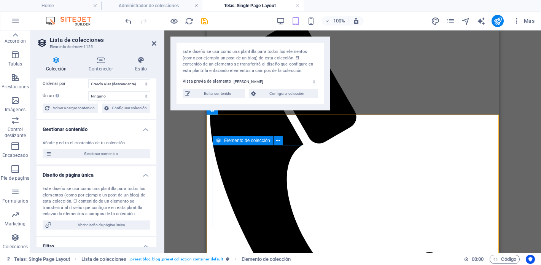
scroll to position [162, 0]
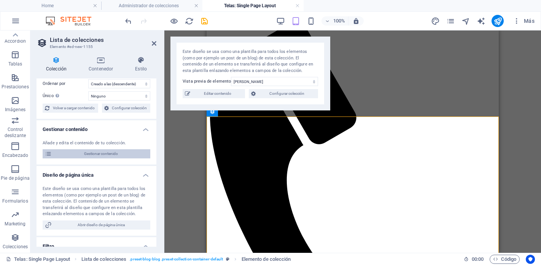
click at [115, 152] on span "Gestionar contenido" at bounding box center [101, 153] width 94 height 9
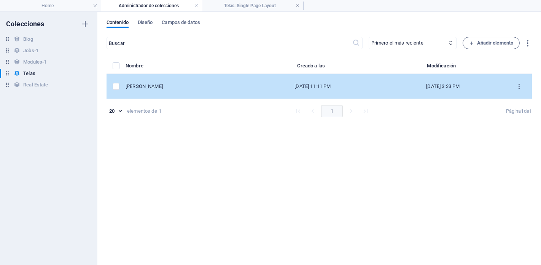
click at [290, 84] on div "[DATE] 11:11 PM" at bounding box center [313, 86] width 122 height 7
select select "Nacional"
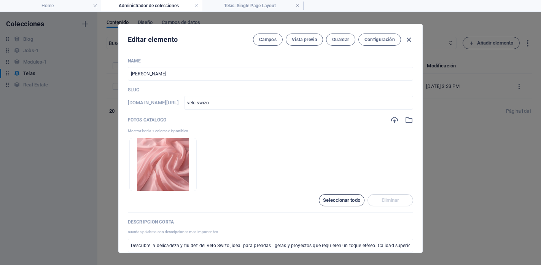
click at [346, 200] on span "Seleccionar todo" at bounding box center [341, 200] width 37 height 5
click at [346, 200] on span "Deseleccionar todo" at bounding box center [341, 199] width 39 height 9
click at [391, 41] on span "Configuración" at bounding box center [379, 39] width 30 height 6
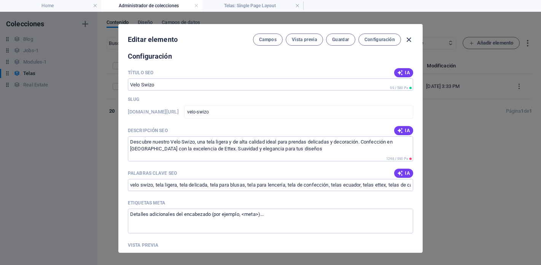
click at [410, 36] on icon "button" at bounding box center [408, 39] width 9 height 9
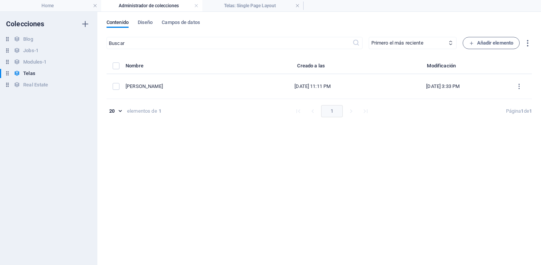
type input "velo-swizo"
click at [250, 13] on div "Contenido Diseño Campos de datos ​ Primero el más reciente Primero el más antig…" at bounding box center [318, 138] width 443 height 253
click at [250, 8] on h4 "Telas: Single Page Layout" at bounding box center [252, 6] width 101 height 8
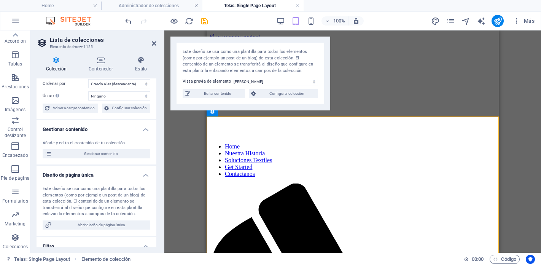
scroll to position [162, 0]
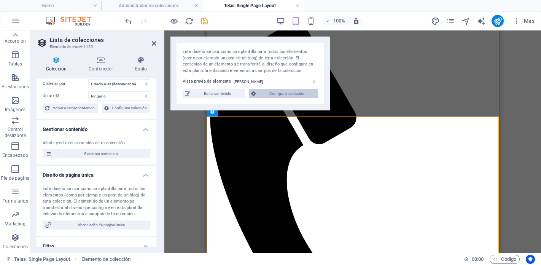
click at [298, 95] on span "Configurar colección" at bounding box center [287, 93] width 58 height 9
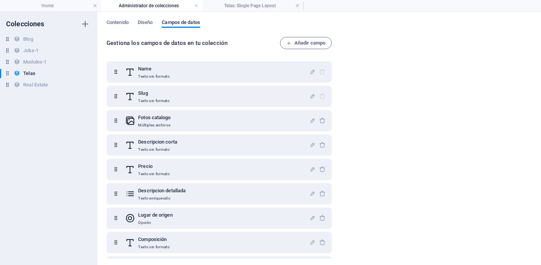
scroll to position [0, 0]
click at [274, 7] on h4 "Telas: Single Page Layout" at bounding box center [252, 6] width 101 height 8
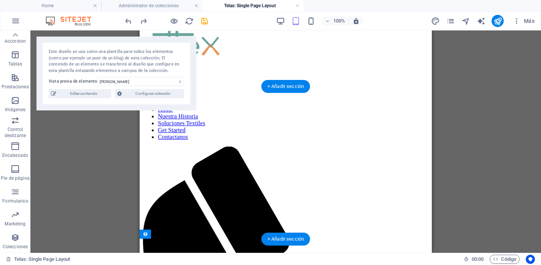
scroll to position [36, 0]
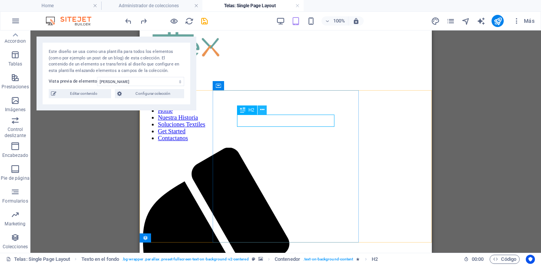
click at [262, 108] on icon at bounding box center [262, 110] width 4 height 8
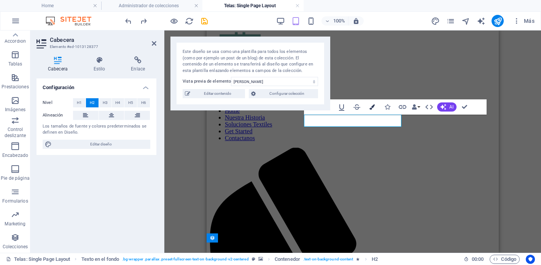
click at [374, 105] on icon "button" at bounding box center [371, 106] width 5 height 5
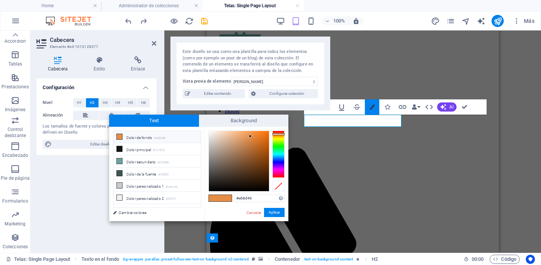
click at [374, 105] on icon "button" at bounding box center [371, 106] width 5 height 5
click at [387, 105] on icon "button" at bounding box center [386, 106] width 5 height 5
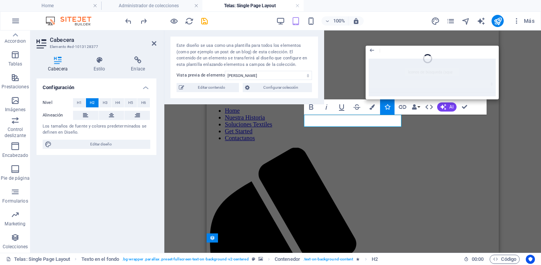
drag, startPoint x: 277, startPoint y: 41, endPoint x: 236, endPoint y: 15, distance: 48.6
click at [236, 30] on section "Favoritos Elementos Columnas Contenido Cuadros Accordion Tablas Prestaciones Im…" at bounding box center [270, 141] width 541 height 222
click at [416, 108] on icon "button" at bounding box center [413, 106] width 5 height 5
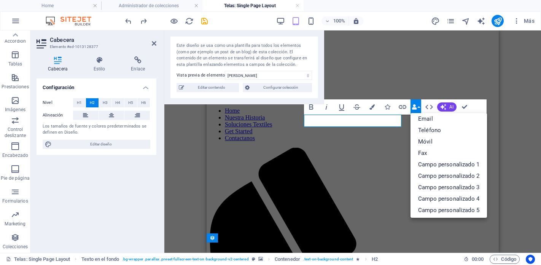
scroll to position [84, 0]
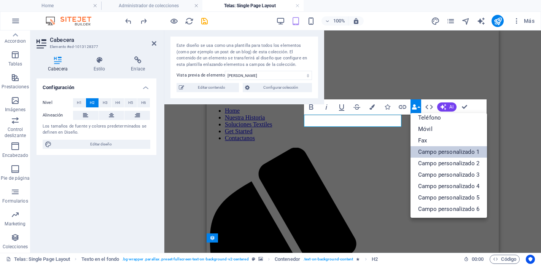
click at [437, 149] on link "Campo personalizado 1" at bounding box center [448, 151] width 76 height 11
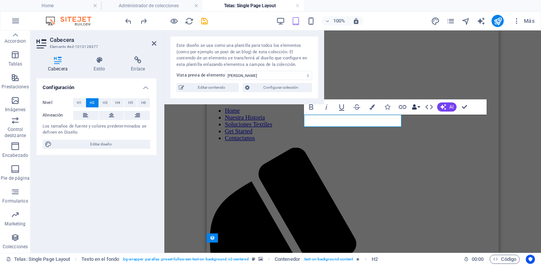
click at [419, 107] on button "Data Bindings" at bounding box center [415, 106] width 11 height 15
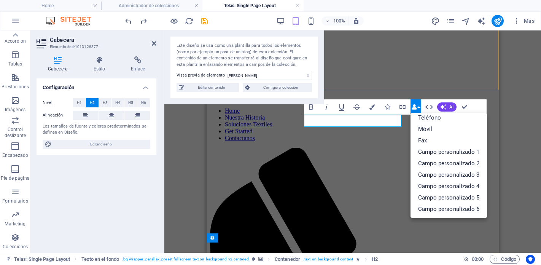
click at [395, 82] on div "Home Nuestra Historia Soluciones Textiles Get Started Contactanos" at bounding box center [352, 267] width 286 height 508
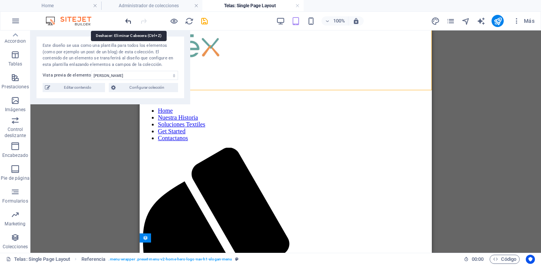
click at [128, 20] on icon "undo" at bounding box center [128, 21] width 9 height 9
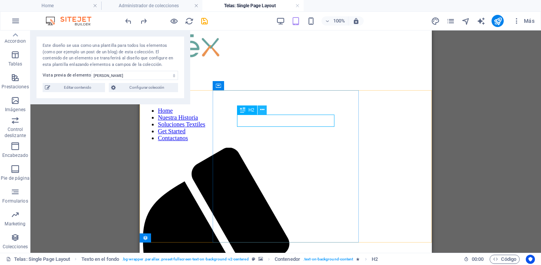
click at [263, 112] on icon at bounding box center [262, 110] width 4 height 8
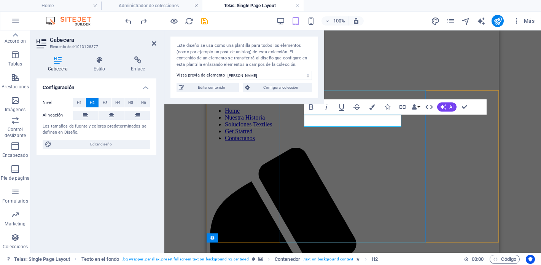
click at [403, 107] on icon "button" at bounding box center [402, 106] width 9 height 9
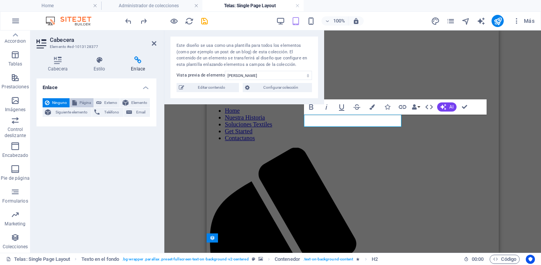
click at [86, 103] on span "Página" at bounding box center [85, 102] width 12 height 9
select select
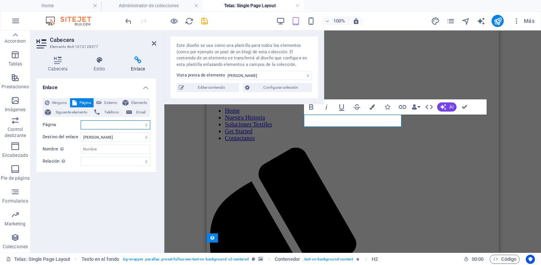
click at [105, 124] on select "Home Telas -- Tela para uniforme -- Telas Ligeras -- Telas Cálidas y Confortabl…" at bounding box center [116, 124] width 70 height 9
click at [92, 137] on select "Nueva pestaña Misma pestaña Superposición" at bounding box center [116, 136] width 70 height 9
click at [81, 132] on select "Nueva pestaña Misma pestaña Superposición" at bounding box center [116, 136] width 70 height 9
click at [72, 147] on label "Nombre Una descripción adicional del enlace no debería ser igual al texto del e…" at bounding box center [62, 148] width 38 height 9
click at [81, 147] on input "Nombre Una descripción adicional del enlace no debería ser igual al texto del e…" at bounding box center [116, 148] width 70 height 9
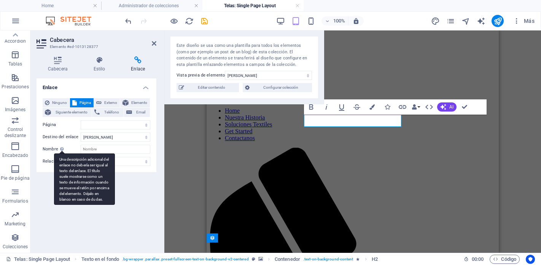
click at [60, 153] on div "Una descripción adicional del enlace no debería ser igual al texto del enlace. …" at bounding box center [84, 178] width 61 height 51
click at [81, 148] on input "Nombre Una descripción adicional del enlace no debería ser igual al texto del e…" at bounding box center [116, 148] width 70 height 9
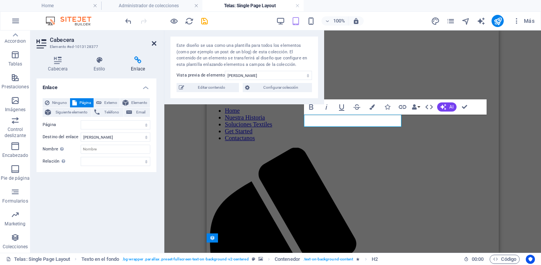
click at [153, 42] on icon at bounding box center [154, 43] width 5 height 6
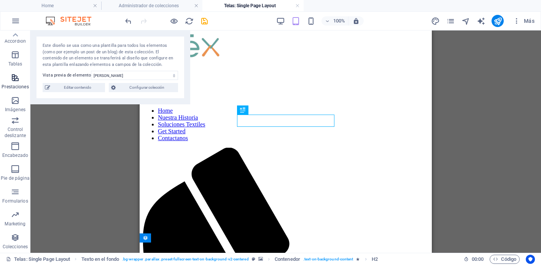
scroll to position [0, 0]
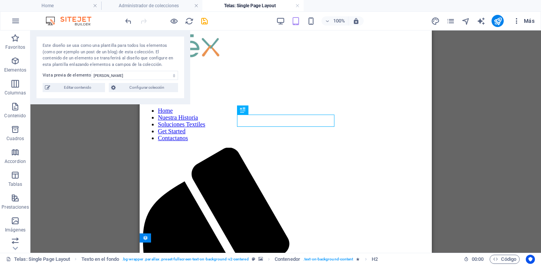
click at [514, 22] on icon "button" at bounding box center [516, 21] width 8 height 8
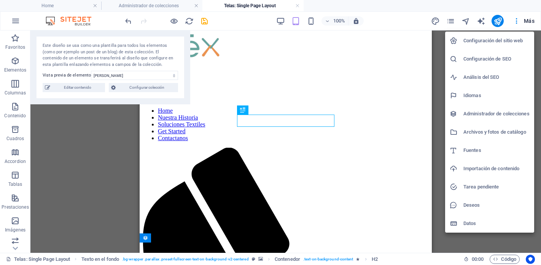
click at [516, 113] on h6 "Administrador de colecciones" at bounding box center [496, 113] width 66 height 9
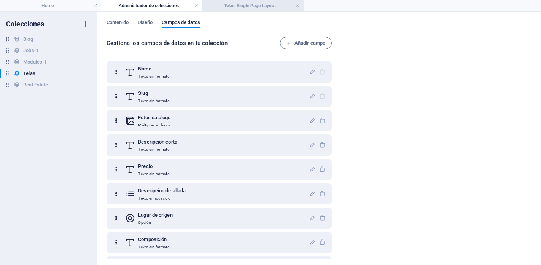
click at [236, 4] on h4 "Telas: Single Page Layout" at bounding box center [252, 6] width 101 height 8
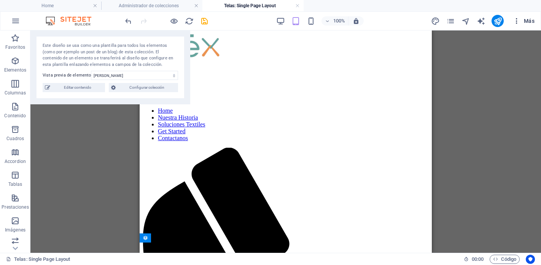
click at [527, 18] on span "Más" at bounding box center [523, 21] width 22 height 8
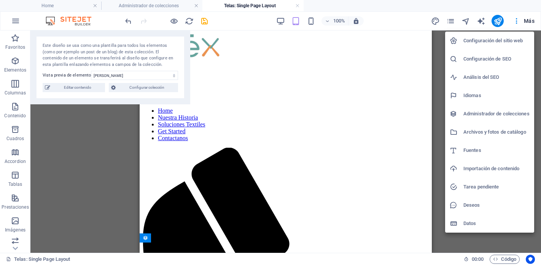
click at [480, 146] on h6 "Fuentes" at bounding box center [496, 150] width 66 height 9
select select "popularity"
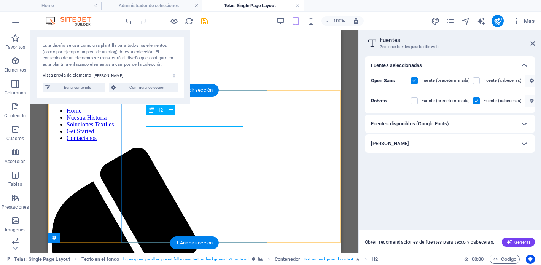
select select
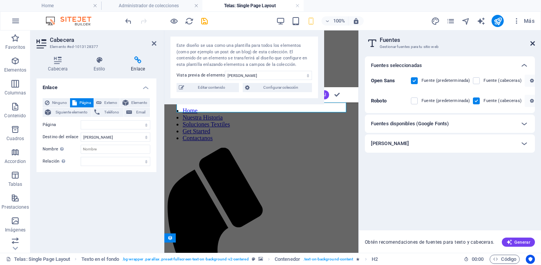
click at [530, 43] on icon at bounding box center [532, 43] width 5 height 6
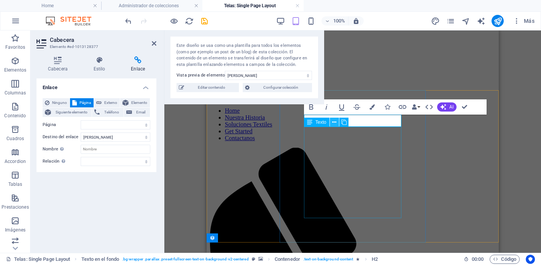
click at [334, 123] on icon at bounding box center [334, 122] width 4 height 8
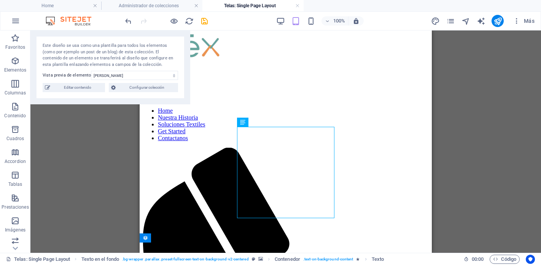
click at [478, 92] on div "H2 Texto en el fondo Contenedor Referencia Marcador Contenedor Imagen con texto…" at bounding box center [285, 141] width 510 height 222
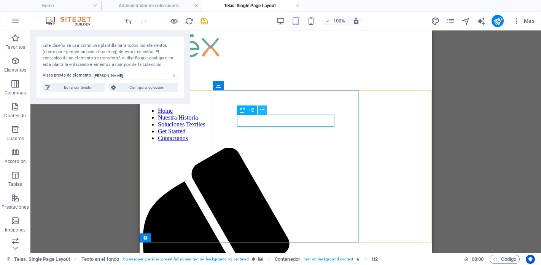
click at [262, 111] on icon at bounding box center [262, 110] width 4 height 8
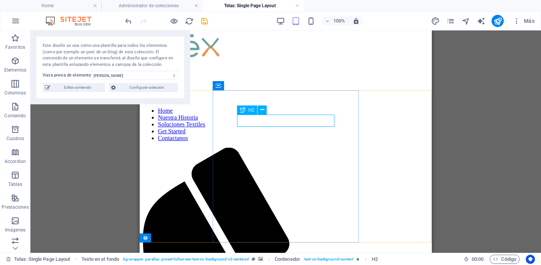
click at [247, 109] on div "H2" at bounding box center [247, 109] width 20 height 9
select select
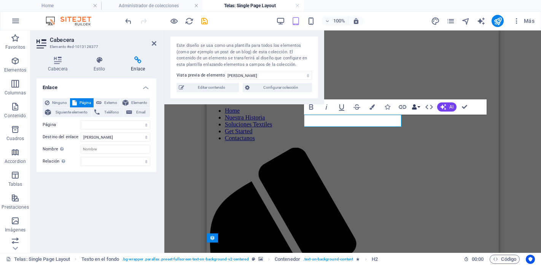
click at [420, 109] on button "Data Bindings" at bounding box center [415, 106] width 11 height 15
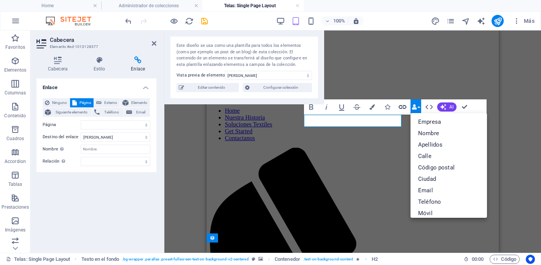
click at [403, 107] on icon "button" at bounding box center [402, 107] width 8 height 4
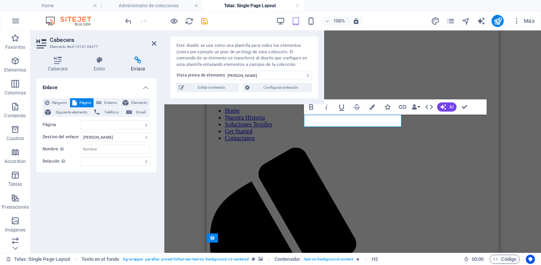
click at [388, 108] on icon "button" at bounding box center [386, 106] width 5 height 5
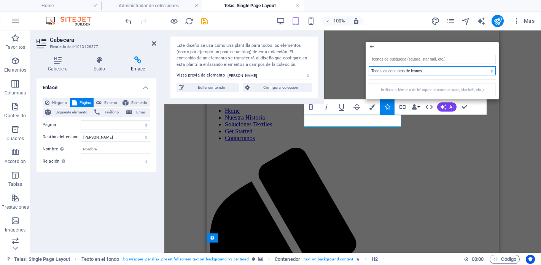
click at [417, 69] on select "Todos los conjuntos de iconos... IcoFont Ionicons FontAwesome Brands FontAwesom…" at bounding box center [431, 70] width 127 height 9
click at [374, 46] on icon "button" at bounding box center [371, 46] width 6 height 9
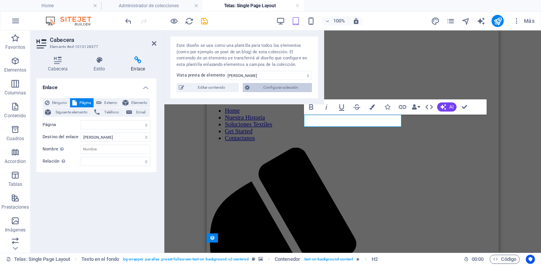
click at [260, 89] on span "Configurar colección" at bounding box center [281, 87] width 58 height 9
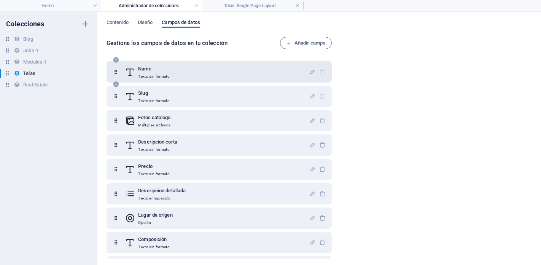
click at [259, 72] on div "Name Texto sin formato" at bounding box center [217, 71] width 184 height 15
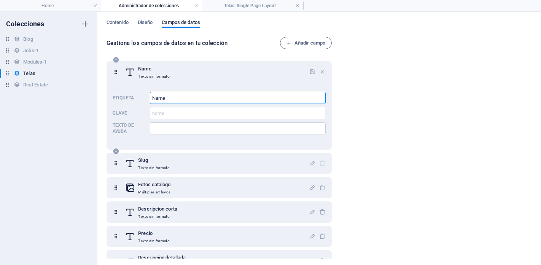
click at [182, 99] on input "Name" at bounding box center [238, 98] width 176 height 12
click at [116, 71] on icon at bounding box center [116, 71] width 6 height 15
click at [157, 77] on p "Texto sin formato" at bounding box center [154, 76] width 32 height 6
click at [134, 100] on p "Etiqueta" at bounding box center [130, 98] width 34 height 6
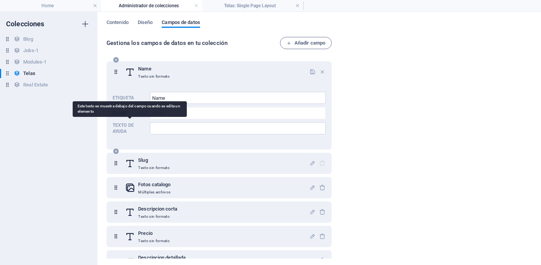
click at [122, 126] on p "Texto de ayuda" at bounding box center [130, 128] width 34 height 12
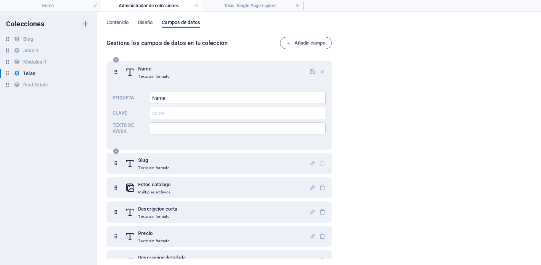
click at [122, 113] on p "Clave" at bounding box center [130, 113] width 34 height 6
click at [167, 73] on p "Texto sin formato" at bounding box center [154, 76] width 32 height 6
click at [310, 67] on div at bounding box center [317, 71] width 16 height 15
click at [310, 69] on icon "button" at bounding box center [312, 71] width 6 height 6
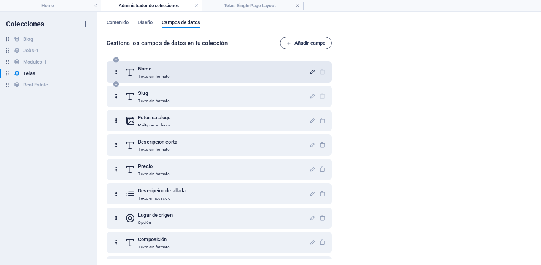
scroll to position [5, 0]
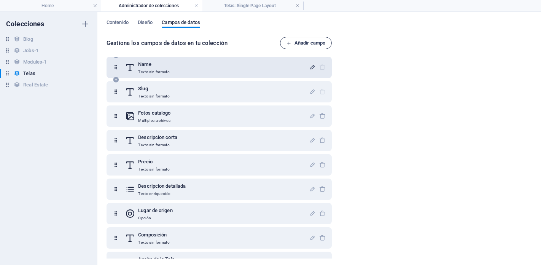
click at [300, 43] on span "Añadir campo" at bounding box center [305, 42] width 39 height 9
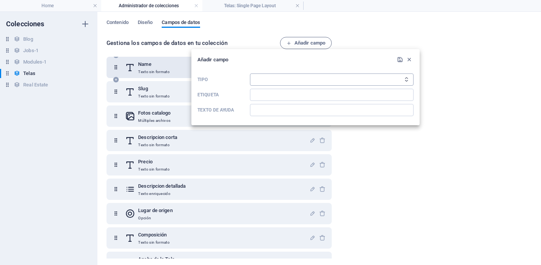
click at [305, 85] on select "Texto sin formato Enlace CMS Texto enriquecido Archivo Múltiples archivos Casil…" at bounding box center [331, 79] width 163 height 12
click at [410, 58] on icon "button" at bounding box center [409, 59] width 6 height 6
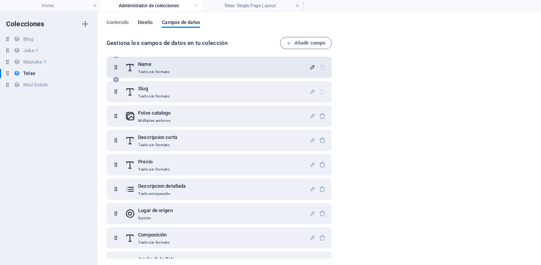
click at [144, 24] on span "Diseño" at bounding box center [145, 23] width 15 height 11
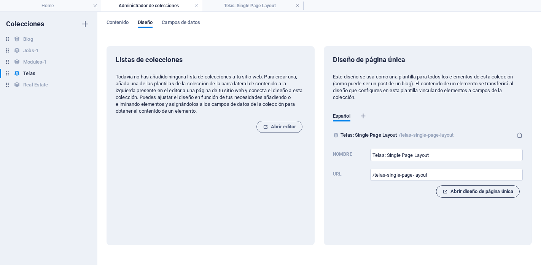
click at [486, 193] on span "Abrir diseño de página única" at bounding box center [477, 191] width 71 height 9
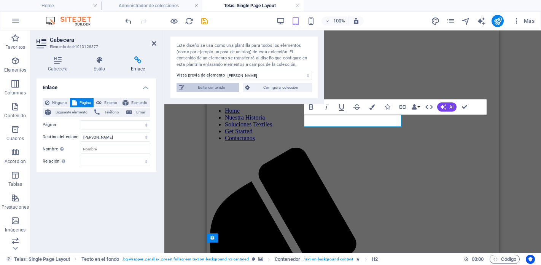
click at [216, 91] on span "Editar contenido" at bounding box center [211, 87] width 50 height 9
select select "Nacional"
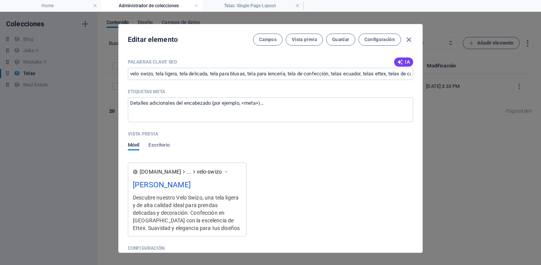
scroll to position [725, 0]
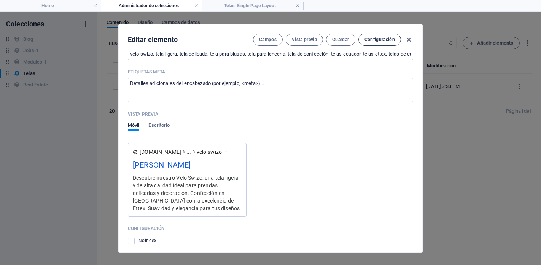
click at [384, 43] on button "Configuración" at bounding box center [379, 39] width 43 height 12
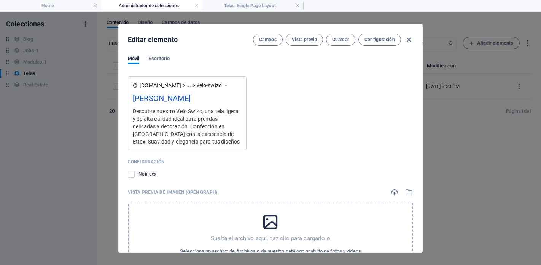
scroll to position [794, 0]
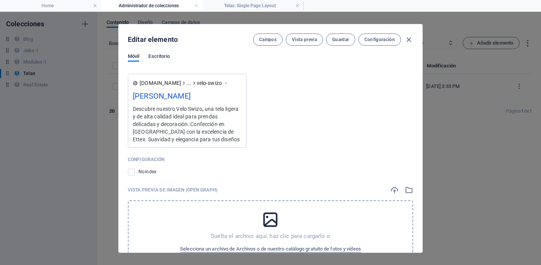
click at [161, 57] on span "Escritorio" at bounding box center [158, 57] width 21 height 11
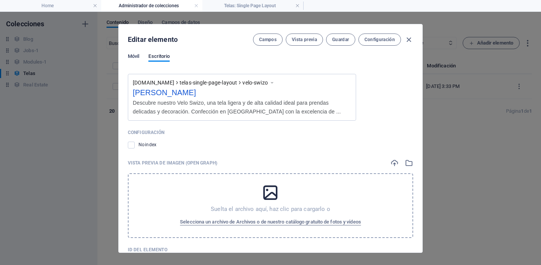
click at [135, 57] on span "Móvil" at bounding box center [133, 57] width 11 height 11
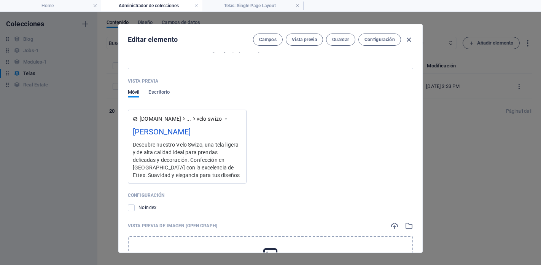
scroll to position [756, 0]
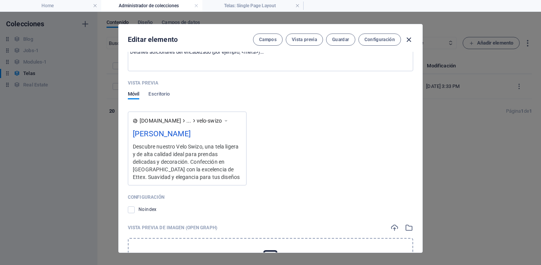
click at [409, 38] on icon "button" at bounding box center [408, 39] width 9 height 9
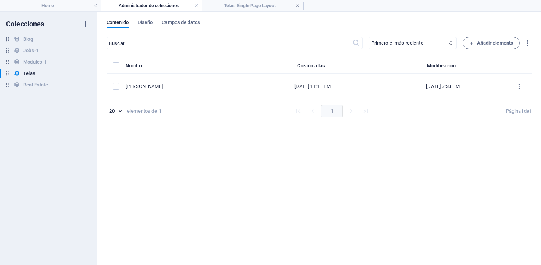
type input "velo-swizo"
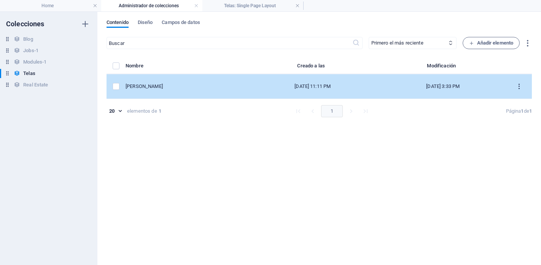
click at [517, 84] on icon "items list" at bounding box center [518, 86] width 7 height 7
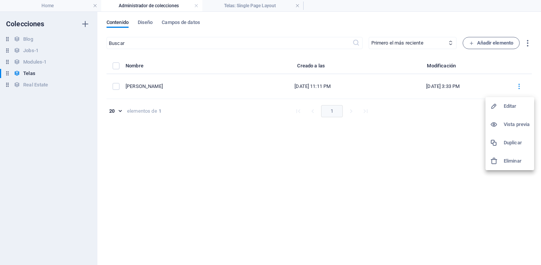
click at [512, 127] on h6 "Vista previa" at bounding box center [516, 124] width 26 height 9
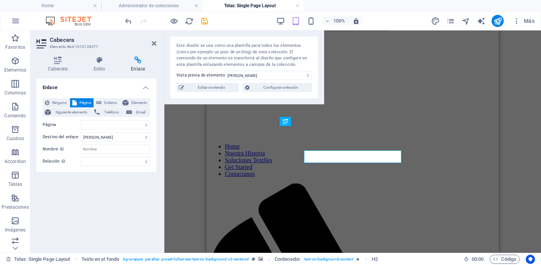
scroll to position [36, 0]
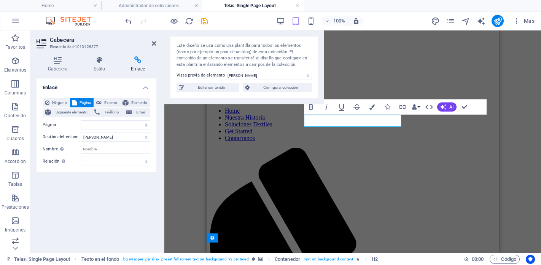
click at [166, 146] on div "H2 Texto en el fondo Contenedor Referencia Marcador Contenedor Imagen con texto…" at bounding box center [352, 141] width 376 height 222
click at [146, 7] on h4 "Administrador de colecciones" at bounding box center [151, 6] width 101 height 8
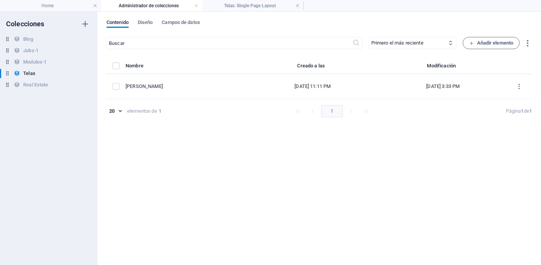
scroll to position [0, 0]
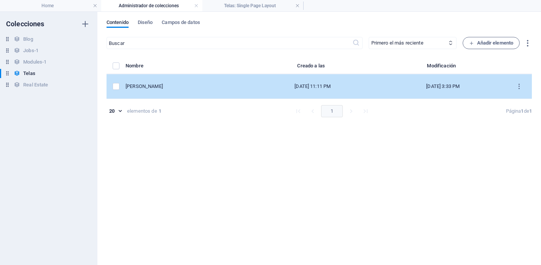
click at [256, 81] on td "[DATE] 11:11 PM" at bounding box center [313, 86] width 134 height 25
select select "Nacional"
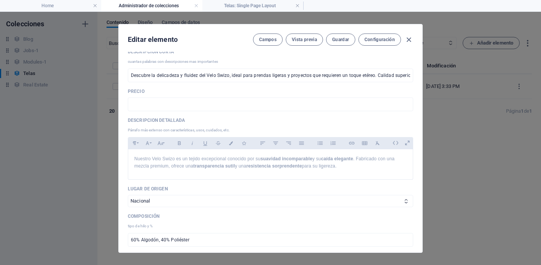
scroll to position [173, 0]
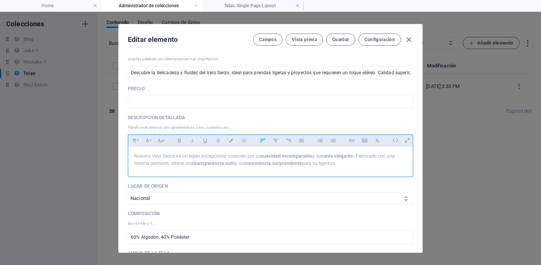
click at [255, 169] on div "Nuestro Velo Swizo es un tejido excepcional conocido por su suavidad incomparab…" at bounding box center [270, 159] width 284 height 27
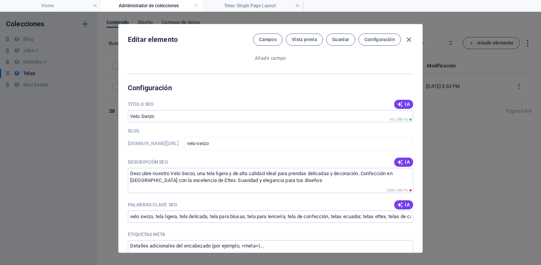
scroll to position [564, 0]
click at [439, 138] on div "Editar elemento Campos Vista previa Guardar Configuración Name Velo Swizo ​ Slu…" at bounding box center [270, 138] width 541 height 253
type input "velo-swizo"
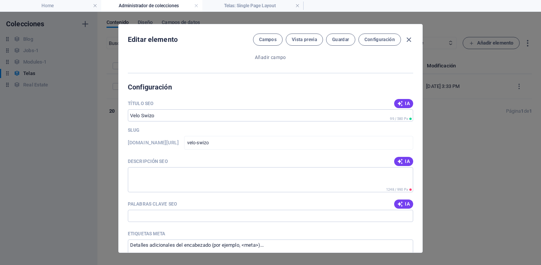
scroll to position [516, 0]
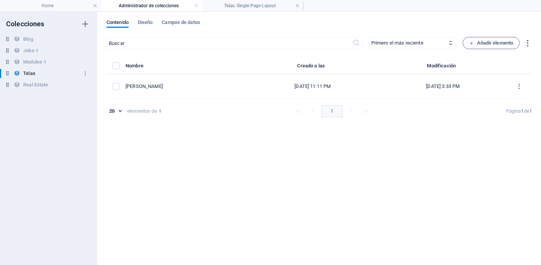
click at [25, 75] on h6 "Telas" at bounding box center [29, 73] width 12 height 9
click at [174, 24] on span "Campos de datos" at bounding box center [181, 23] width 38 height 11
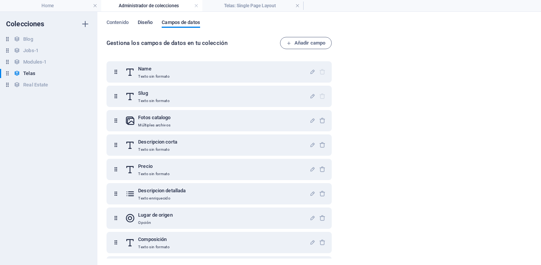
click at [145, 21] on span "Diseño" at bounding box center [145, 23] width 15 height 11
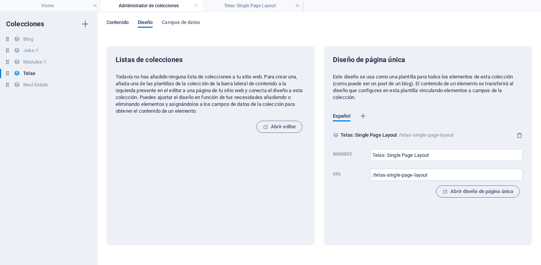
click at [125, 22] on span "Contenido" at bounding box center [117, 23] width 22 height 11
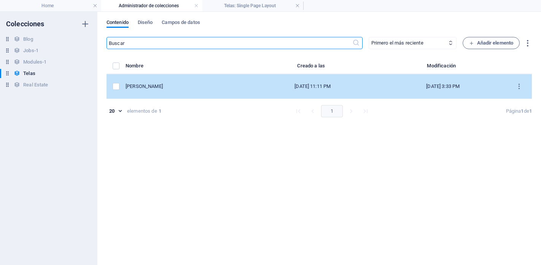
click at [314, 85] on div "[DATE] 11:11 PM" at bounding box center [313, 86] width 122 height 7
select select "Nacional"
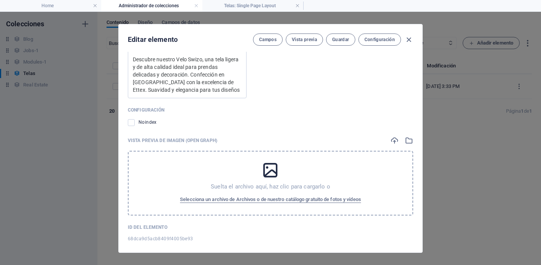
scroll to position [851, 0]
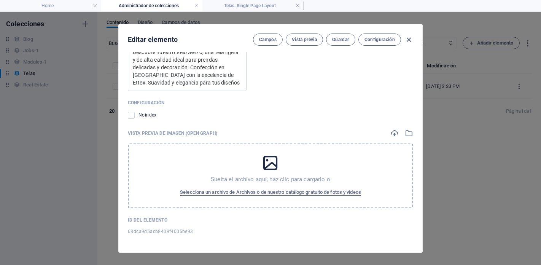
drag, startPoint x: 127, startPoint y: 231, endPoint x: 214, endPoint y: 234, distance: 86.3
click at [214, 234] on div "Name Velo Swizo ​ Slug www.example.com/telas-single-page-layout/ velo-swizo ​ F…" at bounding box center [270, 152] width 303 height 200
copy span "68dca9d5acb8409f4005be93"
click at [214, 234] on div "68dca9d5acb8409f4005be93" at bounding box center [270, 230] width 285 height 11
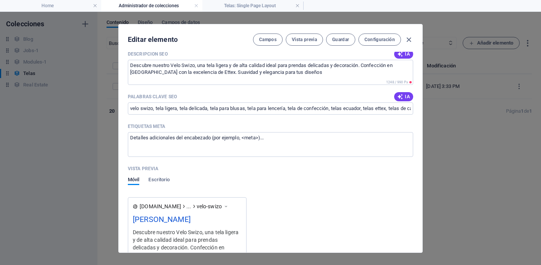
scroll to position [627, 0]
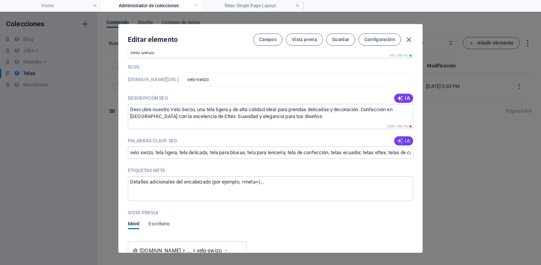
click at [402, 143] on span "IA" at bounding box center [403, 141] width 13 height 6
type input "Velo Swizo, tejido ligero, algodón y poliéster, blusas elegantes, lencería etér…"
click at [409, 38] on icon "button" at bounding box center [408, 39] width 9 height 9
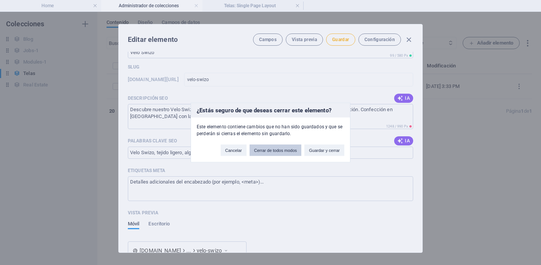
click at [276, 154] on button "Cerrar de todos modos" at bounding box center [275, 149] width 52 height 11
type input "velo-swizo"
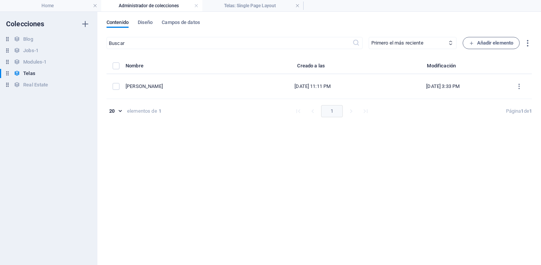
scroll to position [579, 0]
click at [233, 6] on h4 "Telas: Single Page Layout" at bounding box center [252, 6] width 101 height 8
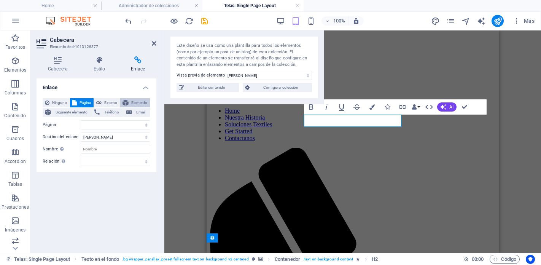
click at [136, 101] on span "Elemento" at bounding box center [139, 102] width 17 height 9
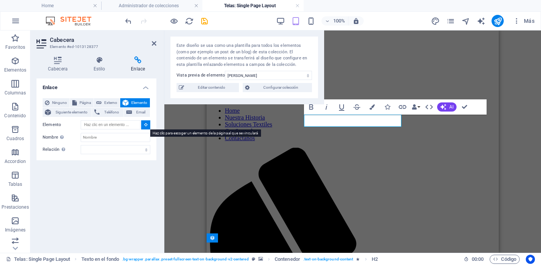
click at [145, 126] on icon at bounding box center [145, 124] width 3 height 4
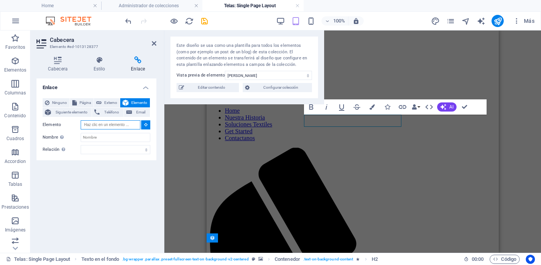
click at [116, 125] on input "Elemento" at bounding box center [111, 124] width 60 height 9
paste input "68dca9d5acb8409f4005be93"
type input "68dca9d5acb8409f4005be93"
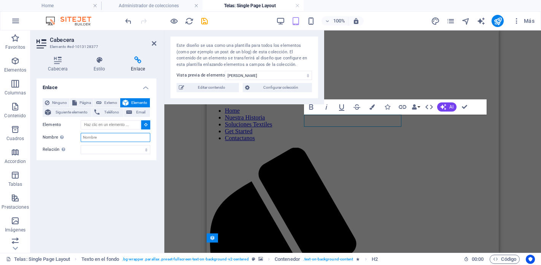
click at [116, 136] on input "Nombre Una descripción adicional del enlace no debería ser igual al texto del e…" at bounding box center [116, 137] width 70 height 9
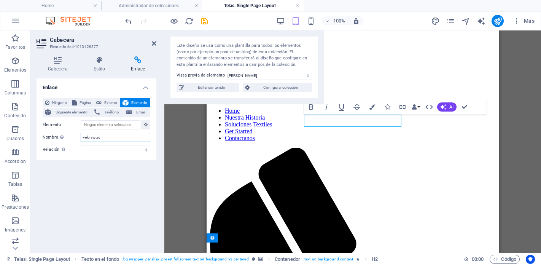
type input "velo swizo"
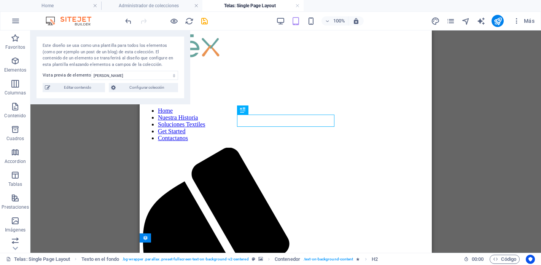
click at [94, 163] on div "H2 Texto en el fondo Contenedor Referencia Marcador Contenedor Imagen con texto…" at bounding box center [285, 141] width 510 height 222
click at [113, 78] on select "[PERSON_NAME]" at bounding box center [134, 75] width 87 height 9
click at [122, 87] on span "Configurar colección" at bounding box center [147, 87] width 58 height 9
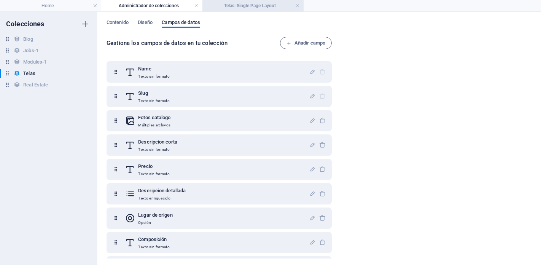
click at [247, 7] on h4 "Telas: Single Page Layout" at bounding box center [252, 6] width 101 height 8
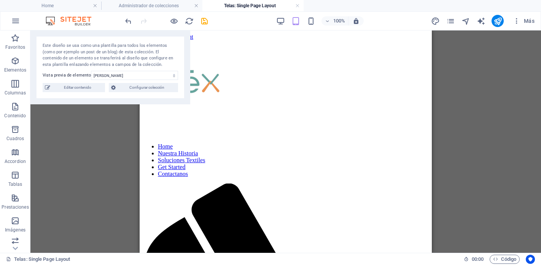
scroll to position [36, 0]
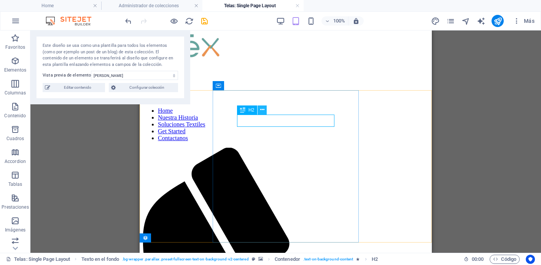
click at [262, 110] on icon at bounding box center [262, 110] width 4 height 8
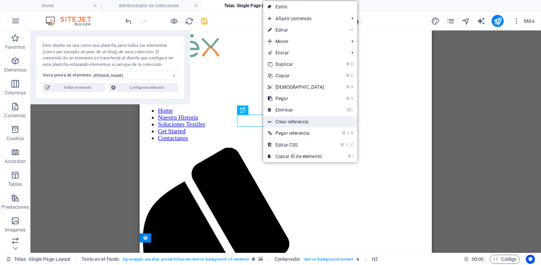
click at [293, 123] on link "Crear referencia" at bounding box center [310, 121] width 94 height 11
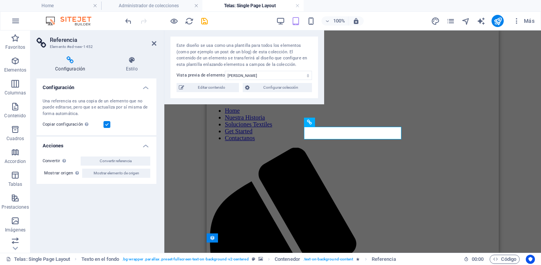
click at [72, 46] on h3 "Elemento #ed-new-1452" at bounding box center [95, 46] width 91 height 7
click at [130, 63] on icon at bounding box center [131, 60] width 49 height 8
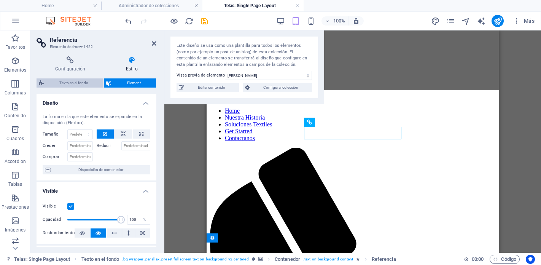
click at [80, 81] on span "Texto en el fondo" at bounding box center [73, 82] width 55 height 9
select select "%"
select select "rem"
select select "px"
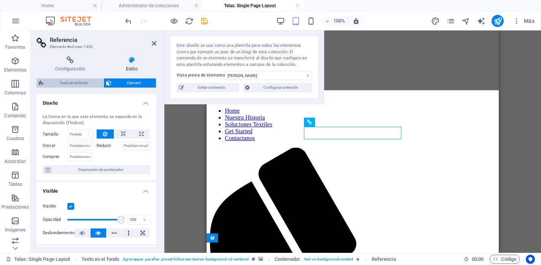
select select "preset-fullscreen-text-on-background-v2-centered"
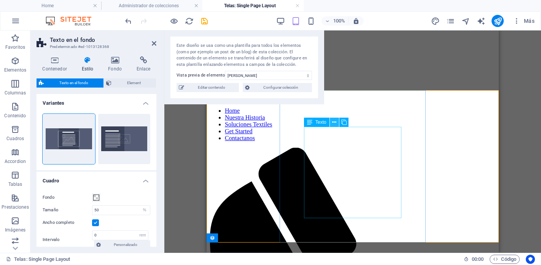
click at [334, 124] on icon at bounding box center [334, 122] width 4 height 8
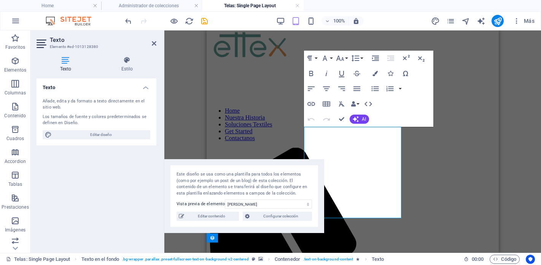
drag, startPoint x: 281, startPoint y: 41, endPoint x: 281, endPoint y: 170, distance: 128.5
click at [281, 170] on div "Este diseño se usa como una plantilla para todos los elementos (como por ejempl…" at bounding box center [244, 196] width 160 height 74
click at [354, 103] on icon "button" at bounding box center [352, 103] width 5 height 5
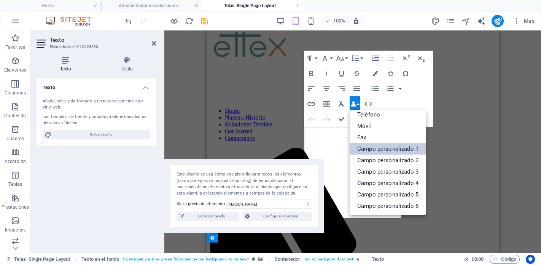
scroll to position [0, 0]
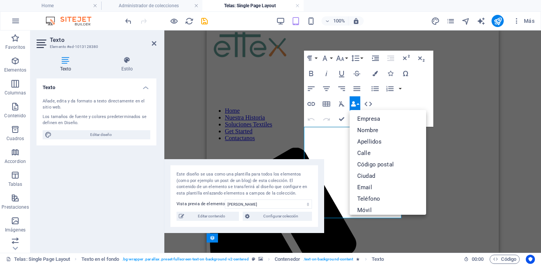
click at [393, 100] on div "Paragraph Format Normal Heading 1 Heading 2 Heading 3 Heading 4 Heading 5 Headi…" at bounding box center [368, 89] width 129 height 76
click at [390, 101] on div "Paragraph Format Normal Heading 1 Heading 2 Heading 3 Heading 4 Heading 5 Headi…" at bounding box center [368, 89] width 129 height 76
click at [355, 102] on icon "button" at bounding box center [352, 103] width 5 height 5
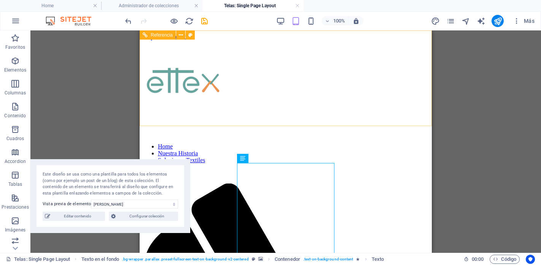
click at [167, 35] on span "Referencia" at bounding box center [162, 35] width 22 height 5
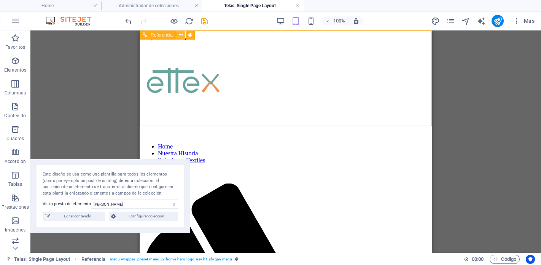
click at [180, 35] on icon at bounding box center [181, 35] width 4 height 8
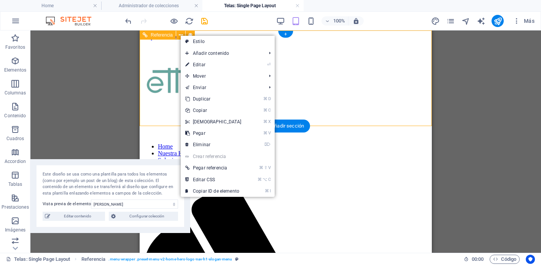
click at [162, 81] on div at bounding box center [286, 91] width 286 height 86
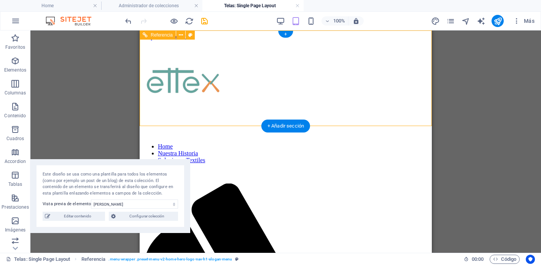
click at [162, 81] on div at bounding box center [286, 91] width 286 height 86
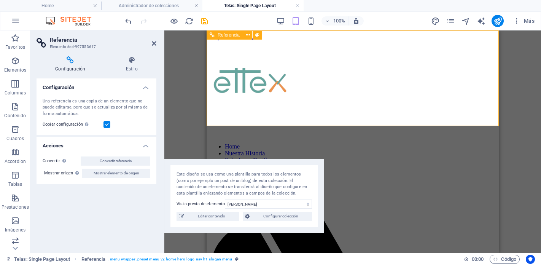
click at [237, 108] on div at bounding box center [352, 91] width 286 height 86
click at [128, 67] on h4 "Estilo" at bounding box center [131, 64] width 49 height 16
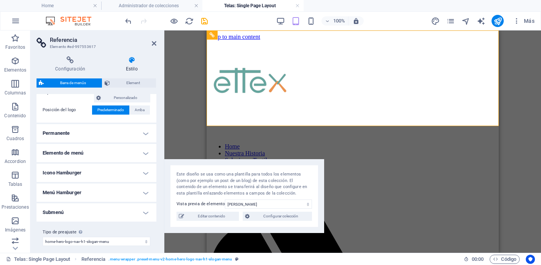
scroll to position [192, 0]
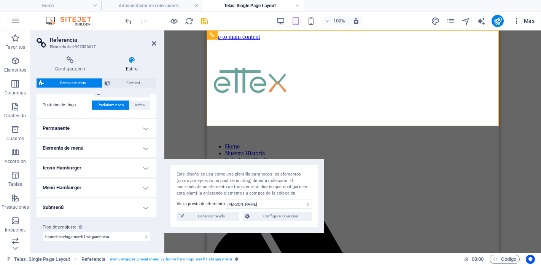
click at [529, 27] on button "Más" at bounding box center [523, 21] width 28 height 12
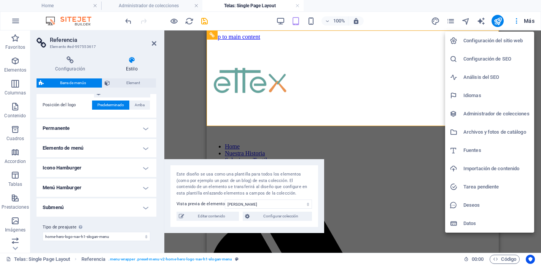
click at [514, 19] on div at bounding box center [270, 132] width 541 height 265
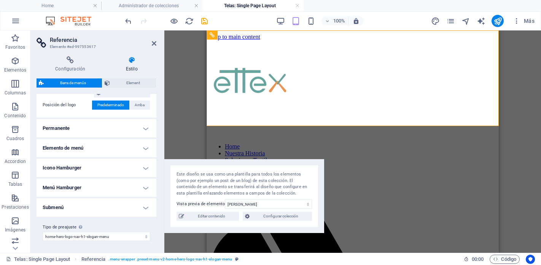
click at [514, 19] on icon "button" at bounding box center [516, 21] width 8 height 8
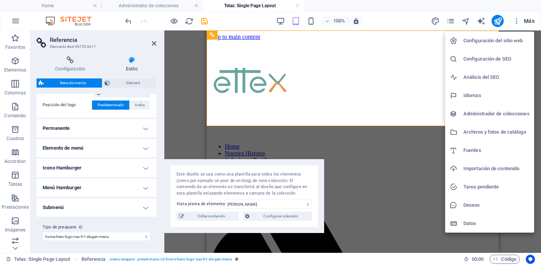
click at [452, 20] on div at bounding box center [270, 132] width 541 height 265
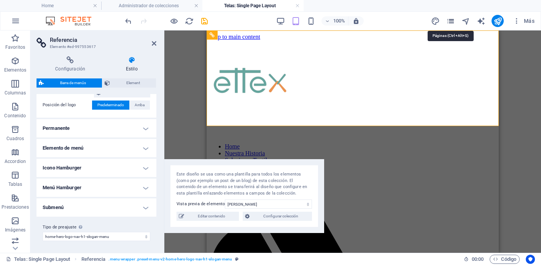
click at [449, 22] on icon "pages" at bounding box center [450, 21] width 9 height 9
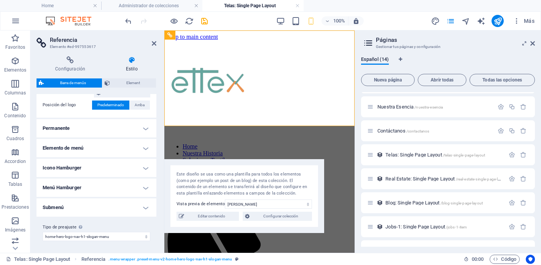
scroll to position [135, 0]
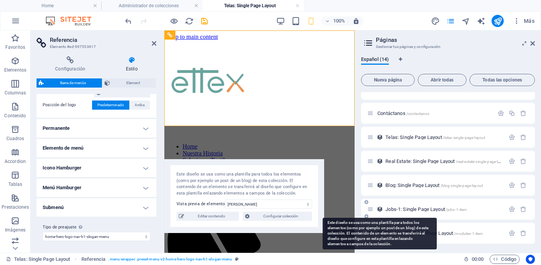
click at [378, 209] on icon at bounding box center [379, 209] width 6 height 6
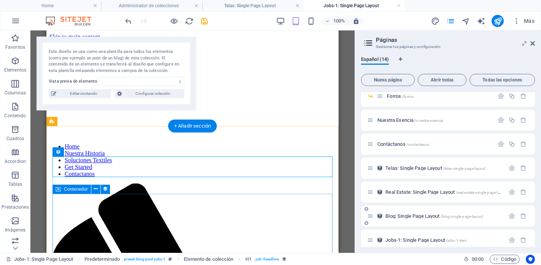
scroll to position [0, 0]
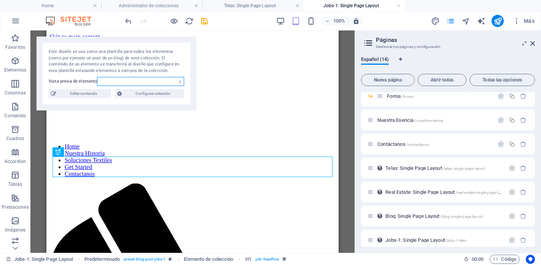
click at [141, 84] on select "Analyst Engineer Accountant Analyst Developer Accountant" at bounding box center [140, 81] width 87 height 9
select select "68d85a83d869d0bada08c9b5"
click at [97, 77] on select "Analyst Engineer Accountant Analyst Developer Accountant" at bounding box center [140, 81] width 87 height 9
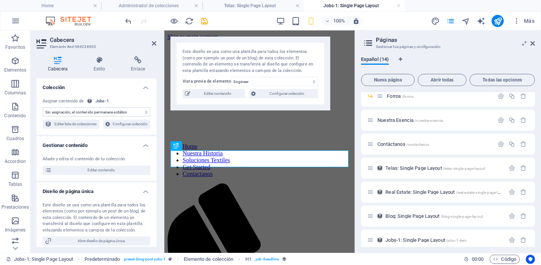
select select "name"
click at [144, 87] on h4 "Colección" at bounding box center [96, 85] width 120 height 14
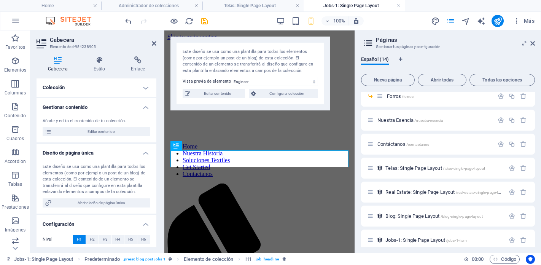
click at [144, 87] on h4 "Colección" at bounding box center [96, 87] width 120 height 18
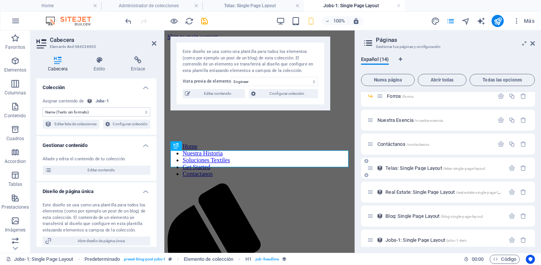
click at [418, 166] on span "Telas: Single Page Layout /telas-single-page-layout" at bounding box center [435, 168] width 100 height 6
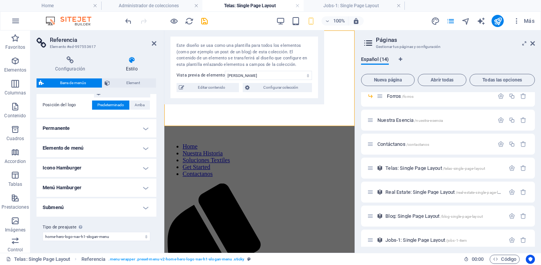
drag, startPoint x: 255, startPoint y: 163, endPoint x: 251, endPoint y: 9, distance: 154.8
click at [251, 30] on div "Home Administrador de colecciones Telas: Single Page Layout Jobs-1: Single Page…" at bounding box center [177, 141] width 354 height 222
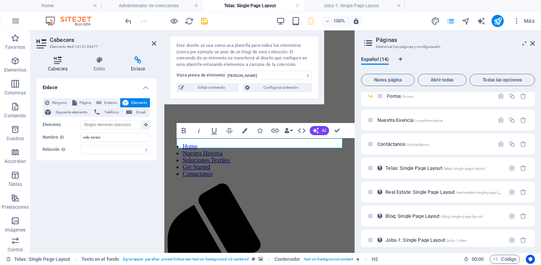
click at [59, 63] on icon at bounding box center [57, 60] width 43 height 8
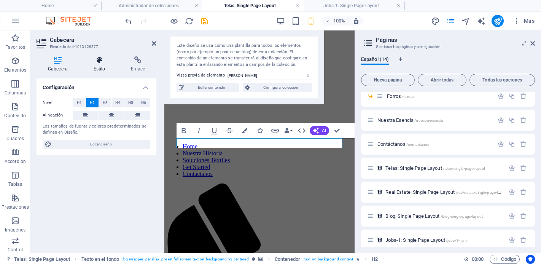
click at [100, 69] on h4 "Estilo" at bounding box center [101, 64] width 38 height 16
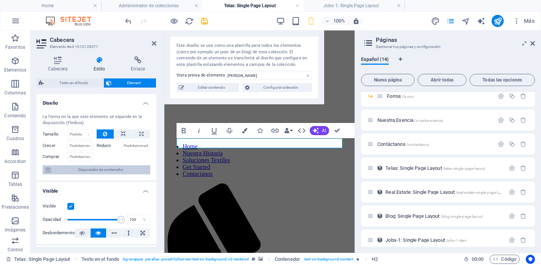
click at [84, 171] on span "Disposición de contenedor" at bounding box center [100, 169] width 95 height 9
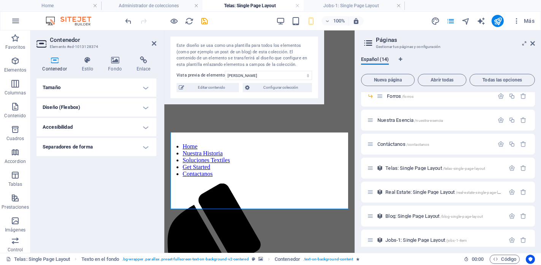
click at [97, 108] on h4 "Diseño (Flexbox)" at bounding box center [96, 107] width 120 height 18
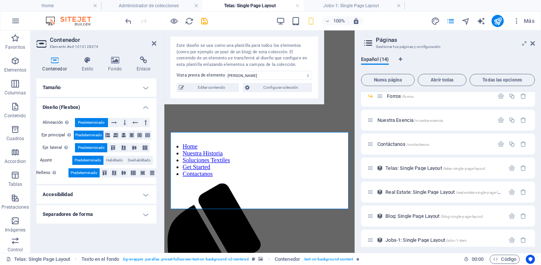
click at [102, 104] on h4 "Diseño (Flexbox)" at bounding box center [96, 105] width 120 height 14
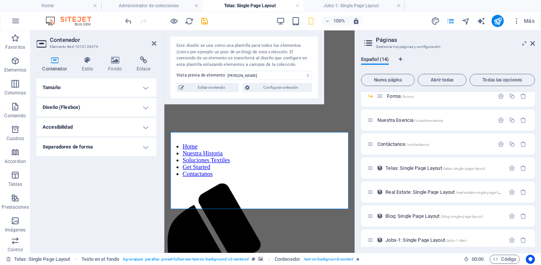
click at [108, 85] on h4 "Tamaño" at bounding box center [96, 87] width 120 height 18
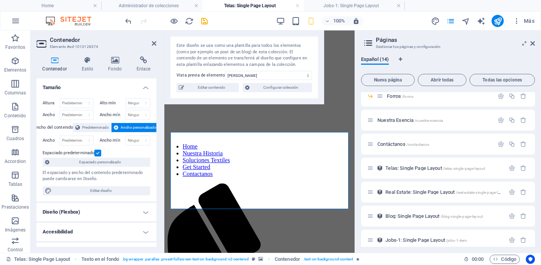
click at [108, 85] on h4 "Tamaño" at bounding box center [96, 85] width 120 height 14
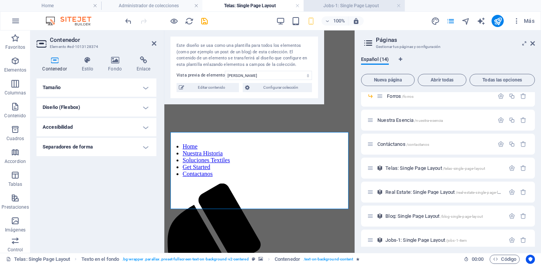
click at [345, 10] on h4 "Jobs-1: Single Page Layout" at bounding box center [353, 6] width 101 height 8
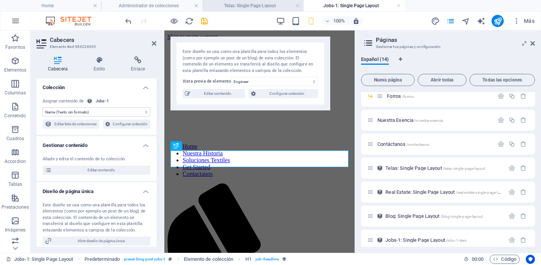
click at [258, 7] on h4 "Telas: Single Page Layout" at bounding box center [252, 6] width 101 height 8
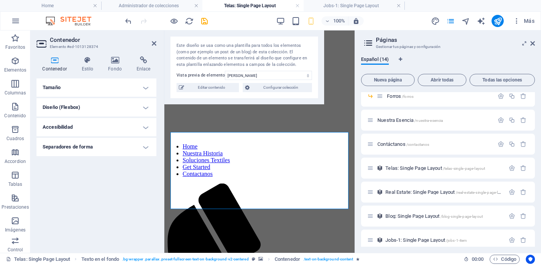
click at [376, 6] on h4 "Jobs-1: Single Page Layout" at bounding box center [353, 6] width 101 height 8
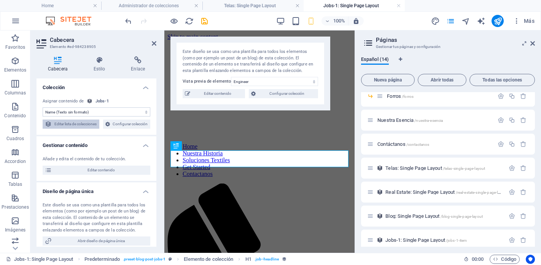
click at [97, 127] on span "Editar lista de colecciones" at bounding box center [75, 123] width 43 height 9
select select "68d85a83d869d0bada08c9b0"
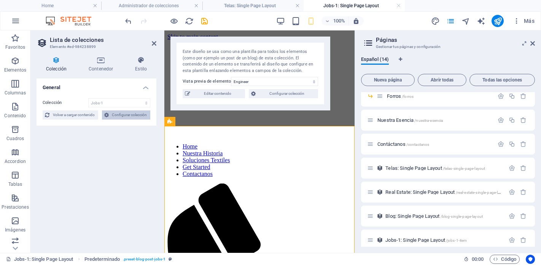
click at [140, 114] on span "Configurar colección" at bounding box center [129, 114] width 37 height 9
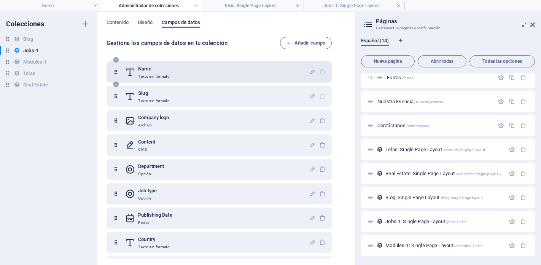
click at [232, 70] on div "Name Texto sin formato" at bounding box center [217, 71] width 184 height 15
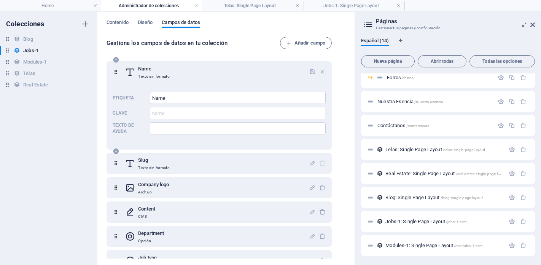
click at [232, 70] on div "Name Texto sin formato" at bounding box center [217, 71] width 184 height 15
click at [319, 70] on icon "button" at bounding box center [322, 71] width 6 height 6
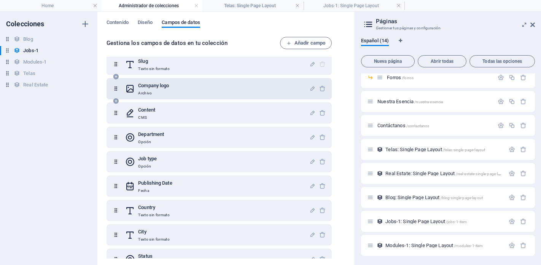
scroll to position [34, 0]
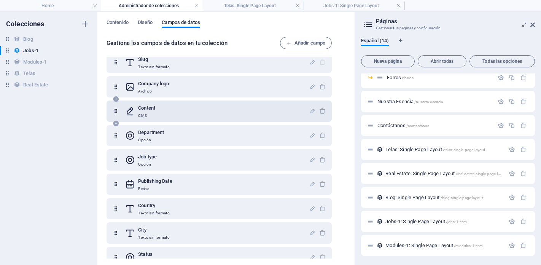
click at [278, 112] on div "Content CMS" at bounding box center [217, 110] width 184 height 15
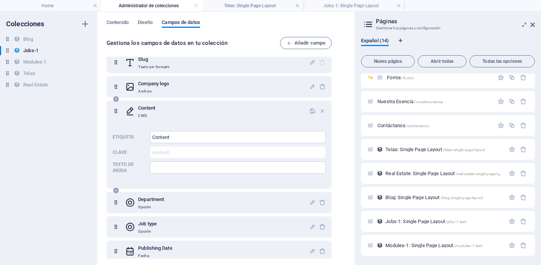
click at [278, 112] on div "Content CMS" at bounding box center [217, 110] width 184 height 15
click at [319, 111] on icon "button" at bounding box center [322, 111] width 6 height 6
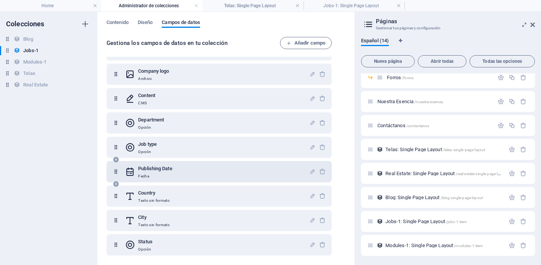
scroll to position [0, 0]
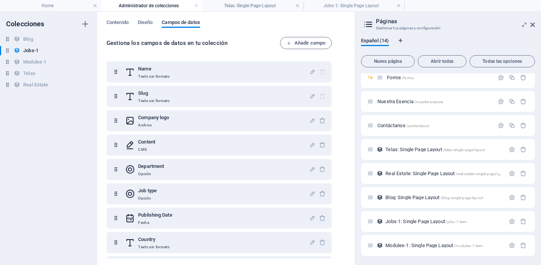
click at [144, 18] on div "Contenido Diseño Campos de datos Gestiona los campos de datos en tu colección A…" at bounding box center [225, 138] width 257 height 253
click at [144, 21] on span "Diseño" at bounding box center [145, 23] width 15 height 11
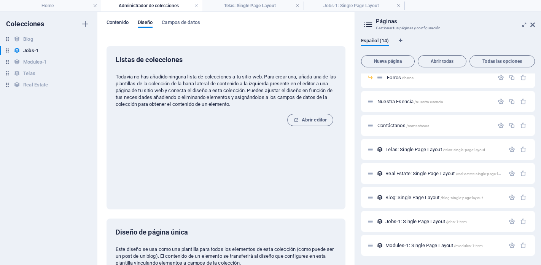
click at [117, 23] on span "Contenido" at bounding box center [117, 23] width 22 height 11
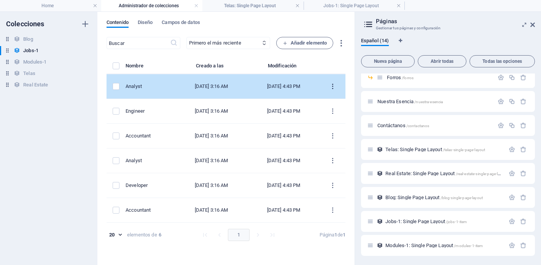
click at [333, 85] on icon "items list" at bounding box center [332, 86] width 7 height 7
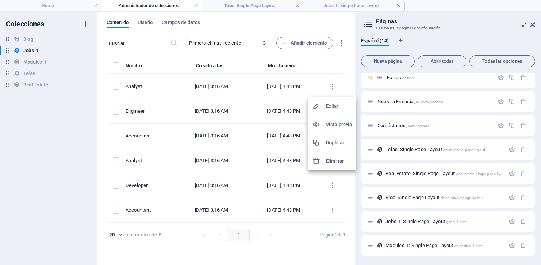
click at [331, 106] on h6 "Editar" at bounding box center [339, 105] width 26 height 9
select select "Sales"
select select "Part time"
select select "Published"
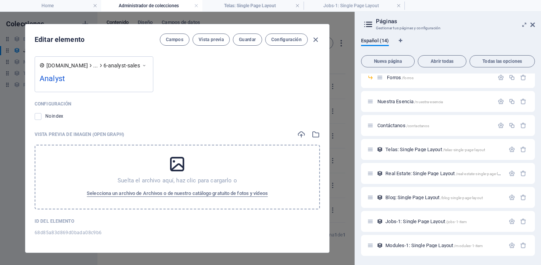
scroll to position [698, 0]
click at [288, 43] on button "Configuración" at bounding box center [286, 39] width 43 height 12
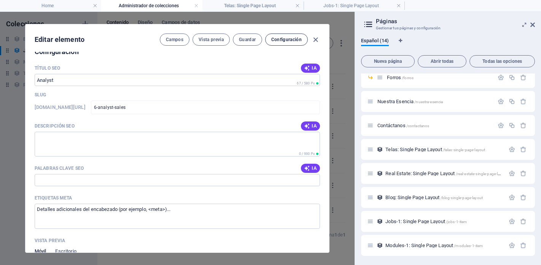
scroll to position [480, 0]
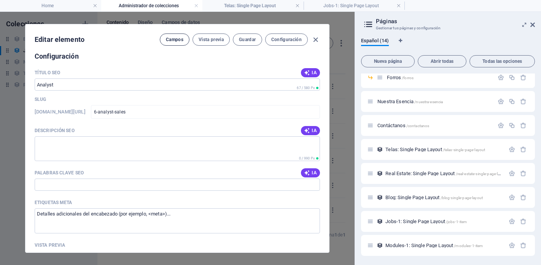
click at [173, 41] on span "Campos" at bounding box center [174, 39] width 17 height 6
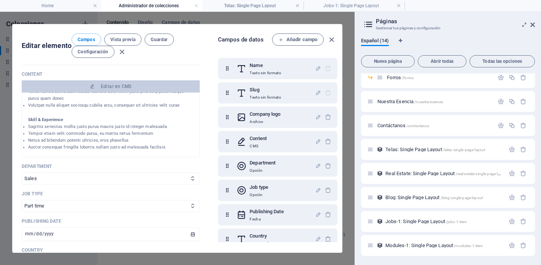
scroll to position [174, 0]
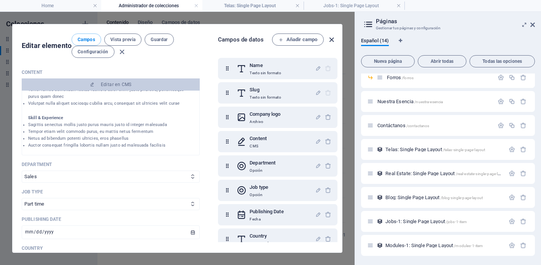
click at [331, 40] on icon "button" at bounding box center [331, 39] width 9 height 9
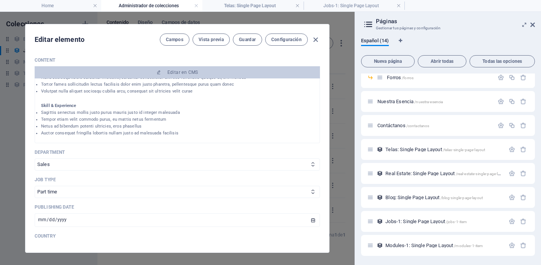
scroll to position [107, 0]
click at [253, 9] on h4 "Telas: Single Page Layout" at bounding box center [252, 6] width 101 height 8
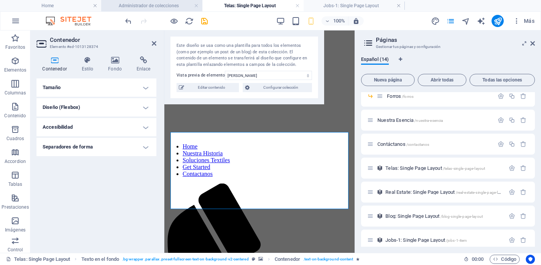
click at [156, 8] on h4 "Administrador de colecciones" at bounding box center [151, 6] width 101 height 8
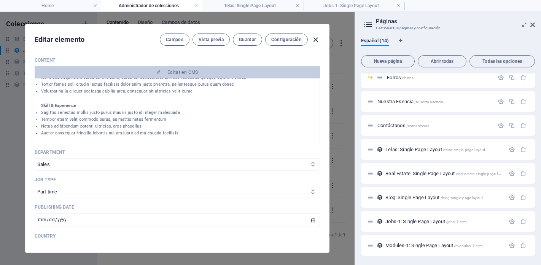
click at [315, 39] on icon "button" at bounding box center [315, 39] width 9 height 9
type input "2025-10-06"
type input "6-analyst-sales"
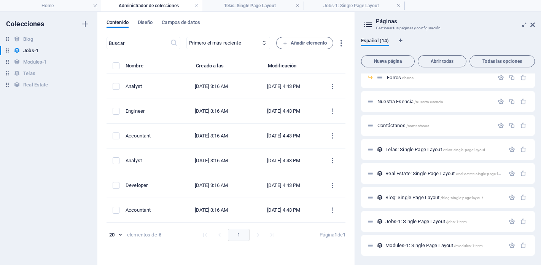
scroll to position [144, 0]
click at [31, 74] on h6 "Telas" at bounding box center [29, 73] width 12 height 9
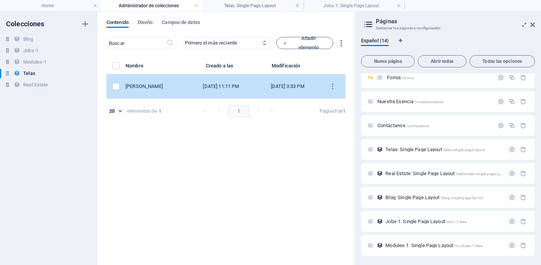
click at [290, 86] on div "[DATE] 3:33 PM" at bounding box center [287, 86] width 52 height 7
select select "Nacional"
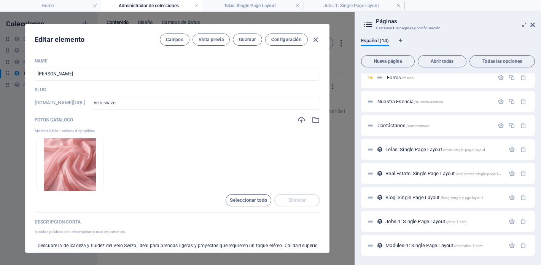
click at [162, 148] on ul "Arrastra archivos aquí para cargarlos de inmediato" at bounding box center [177, 164] width 285 height 53
click at [283, 43] on button "Configuración" at bounding box center [286, 39] width 43 height 12
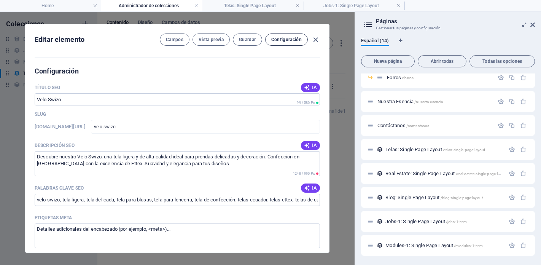
scroll to position [594, 0]
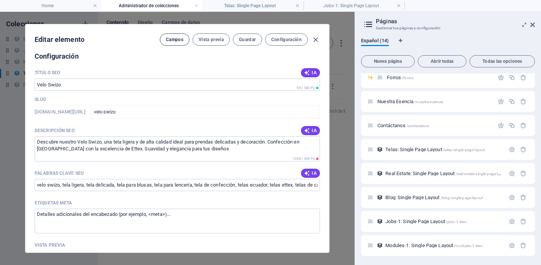
click at [173, 36] on span "Campos" at bounding box center [174, 39] width 17 height 6
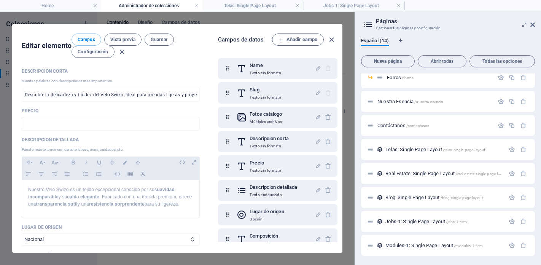
scroll to position [170, 0]
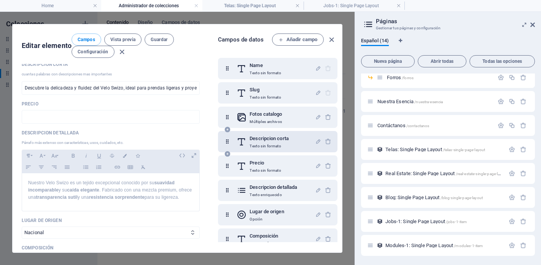
click at [228, 142] on icon at bounding box center [227, 141] width 6 height 15
click at [228, 130] on icon at bounding box center [227, 129] width 6 height 6
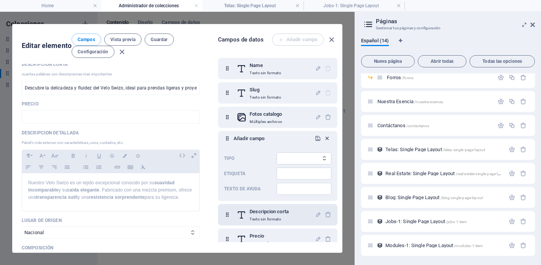
click at [323, 136] on icon "button" at bounding box center [326, 138] width 6 height 6
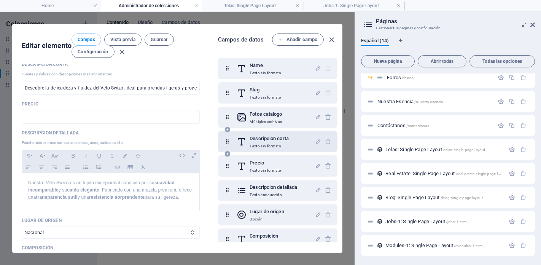
click at [228, 140] on icon at bounding box center [227, 141] width 6 height 15
click at [228, 131] on icon at bounding box center [227, 129] width 6 height 6
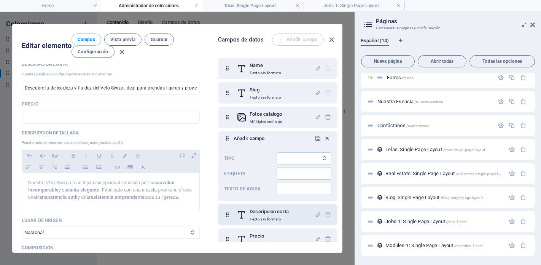
click at [327, 138] on icon "button" at bounding box center [326, 138] width 6 height 6
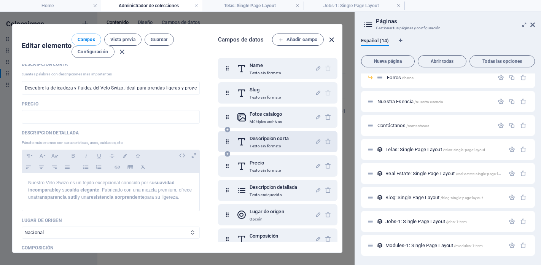
click at [332, 41] on icon "button" at bounding box center [331, 39] width 9 height 9
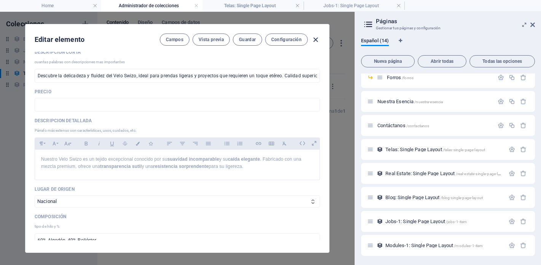
click at [315, 38] on icon "button" at bounding box center [315, 39] width 9 height 9
type input "velo-swizo"
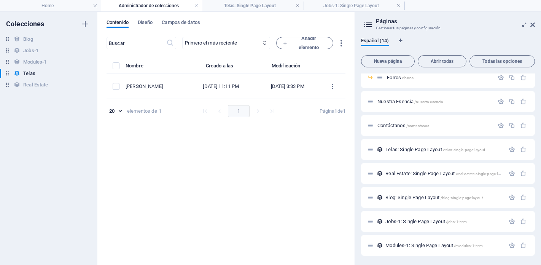
scroll to position [152, 0]
click at [338, 12] on div "Contenido Diseño Campos de datos ​ Primero el más reciente Primero el más antig…" at bounding box center [225, 138] width 257 height 253
click at [340, 4] on h4 "Jobs-1: Single Page Layout" at bounding box center [353, 6] width 101 height 8
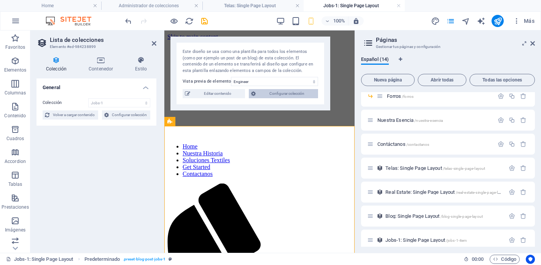
click at [271, 94] on span "Configurar colección" at bounding box center [287, 93] width 58 height 9
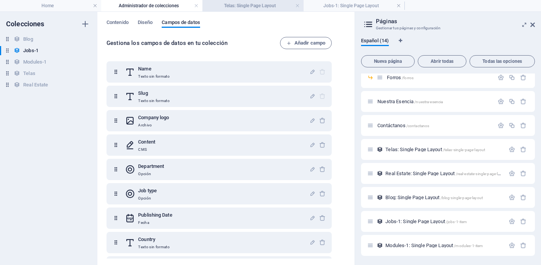
click at [234, 8] on h4 "Telas: Single Page Layout" at bounding box center [252, 6] width 101 height 8
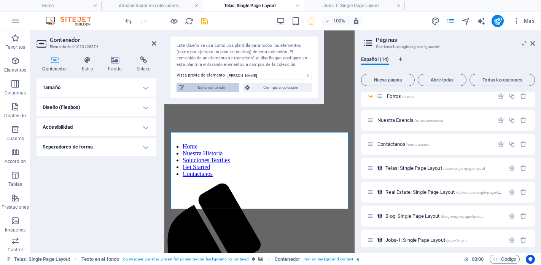
click at [206, 90] on span "Editar contenido" at bounding box center [211, 87] width 50 height 9
select select "Nacional"
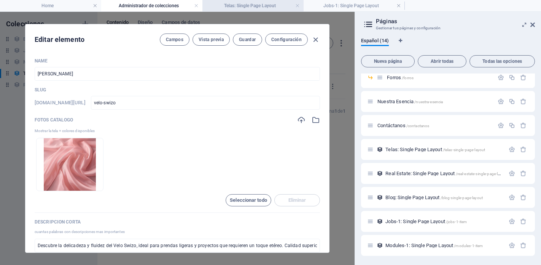
click at [238, 6] on h4 "Telas: Single Page Layout" at bounding box center [252, 6] width 101 height 8
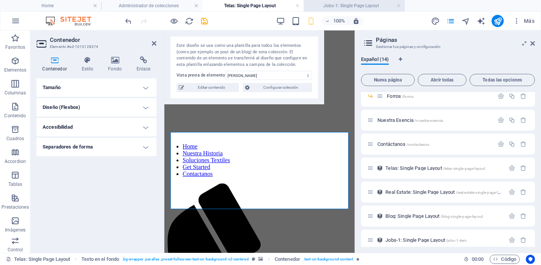
click at [326, 1] on li "Jobs-1: Single Page Layout" at bounding box center [353, 5] width 101 height 11
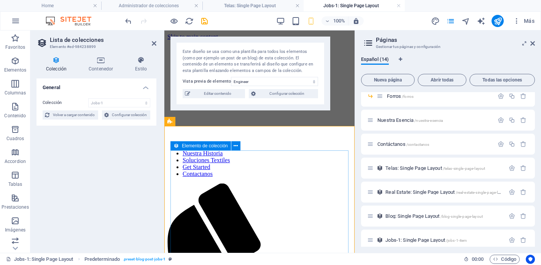
click at [175, 146] on icon at bounding box center [175, 145] width 5 height 9
click at [234, 145] on icon at bounding box center [235, 146] width 4 height 8
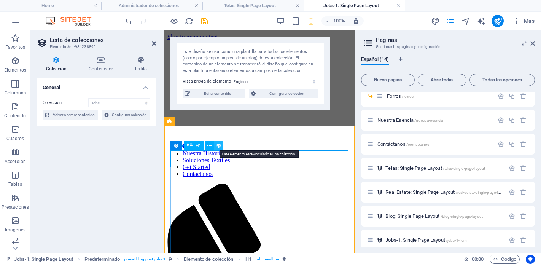
click at [218, 147] on icon at bounding box center [218, 146] width 5 height 8
select select "name"
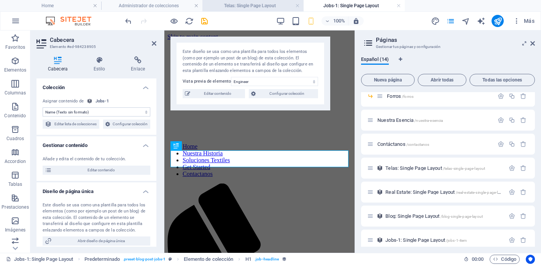
click at [229, 7] on h4 "Telas: Single Page Layout" at bounding box center [252, 6] width 101 height 8
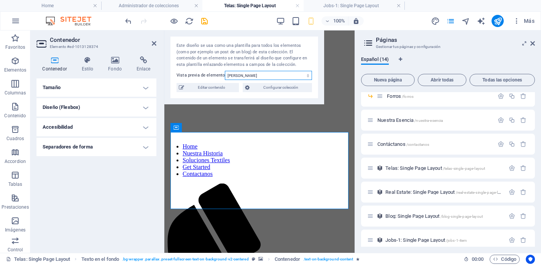
click at [267, 76] on select "[PERSON_NAME]" at bounding box center [268, 75] width 87 height 9
click at [225, 71] on select "[PERSON_NAME]" at bounding box center [268, 75] width 87 height 9
click at [533, 45] on icon at bounding box center [532, 43] width 5 height 6
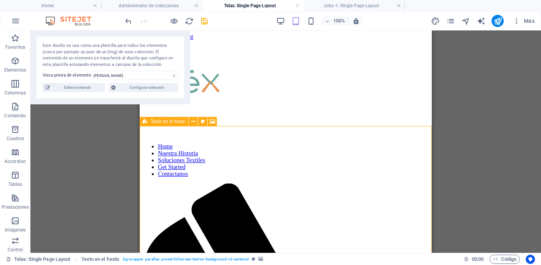
click at [148, 121] on div "Texto en el fondo" at bounding box center [164, 121] width 49 height 9
click at [193, 123] on icon at bounding box center [193, 121] width 4 height 8
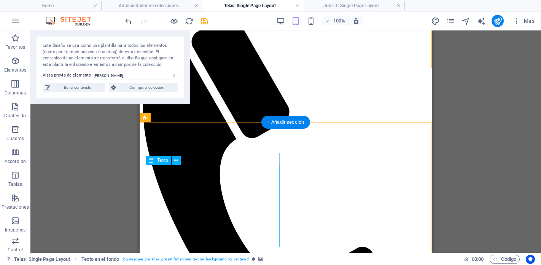
scroll to position [141, 0]
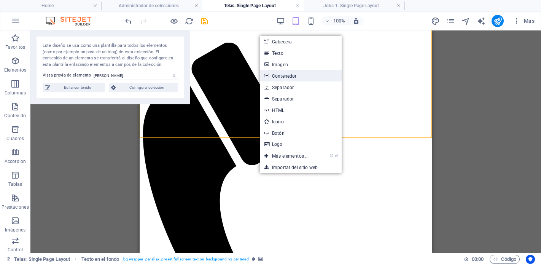
click at [300, 73] on link "Contenedor" at bounding box center [301, 75] width 82 height 11
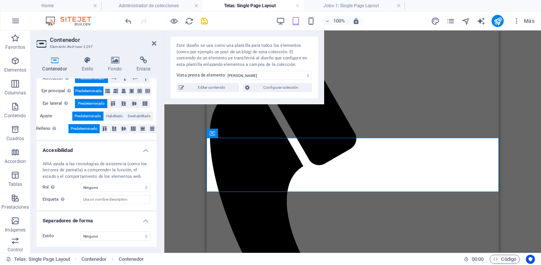
scroll to position [0, 0]
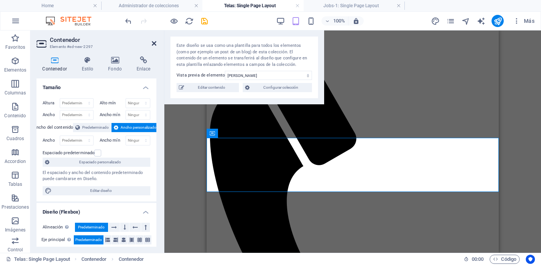
click at [154, 41] on icon at bounding box center [154, 43] width 5 height 6
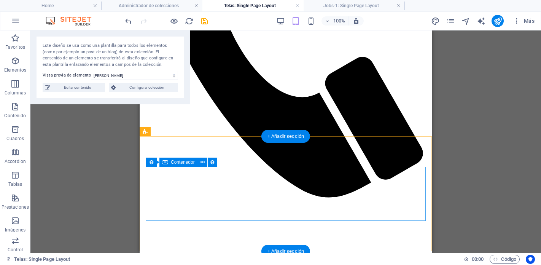
scroll to position [361, 0]
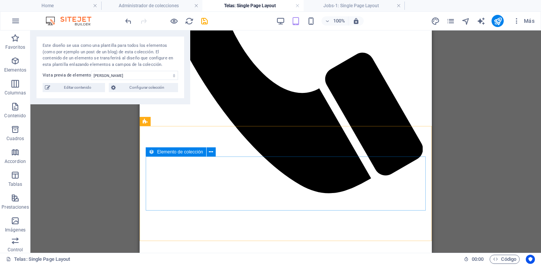
click at [150, 153] on icon at bounding box center [151, 151] width 5 height 9
click at [150, 151] on icon at bounding box center [151, 151] width 5 height 9
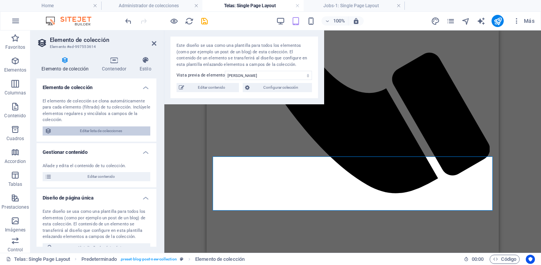
click at [120, 131] on span "Editar lista de colecciones" at bounding box center [101, 130] width 94 height 9
select select "68d85a83d869d0bada08c9be"
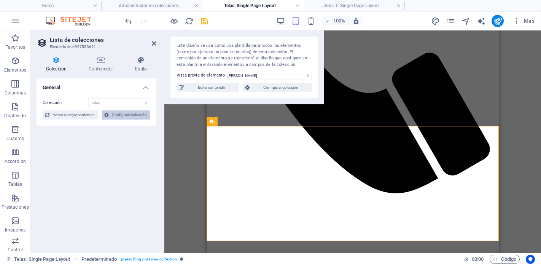
click at [132, 115] on span "Configurar colección" at bounding box center [129, 114] width 37 height 9
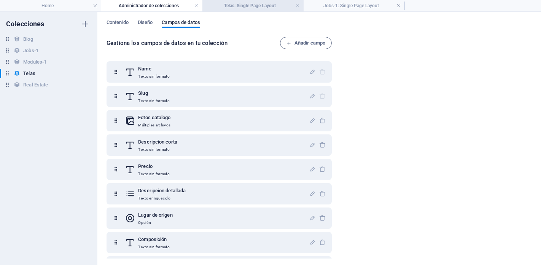
click at [281, 10] on li "Telas: Single Page Layout" at bounding box center [252, 5] width 101 height 11
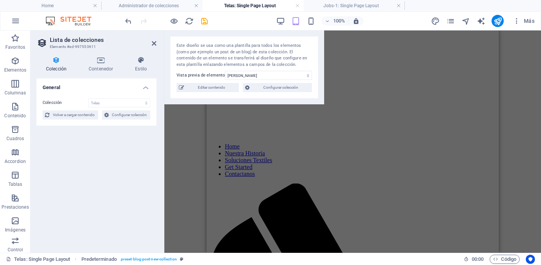
scroll to position [361, 0]
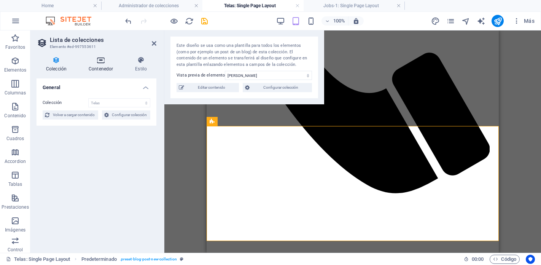
click at [101, 67] on h4 "Contenedor" at bounding box center [102, 64] width 46 height 16
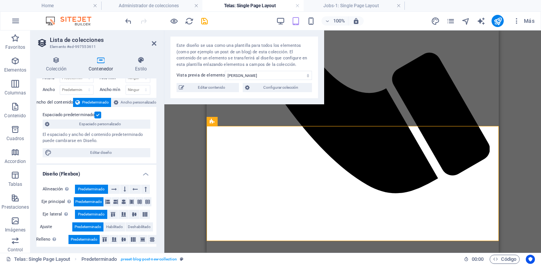
scroll to position [29, 0]
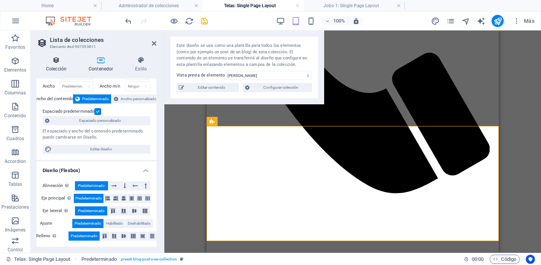
click at [60, 65] on h4 "Colección" at bounding box center [57, 64] width 43 height 16
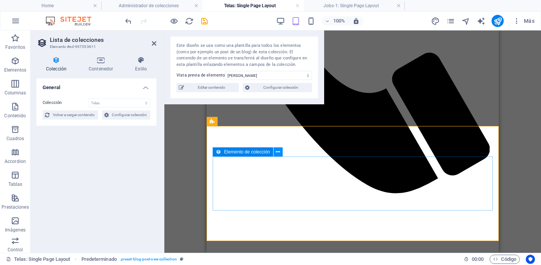
click at [277, 152] on icon at bounding box center [278, 152] width 4 height 8
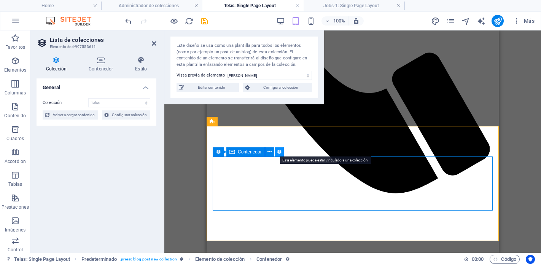
click at [280, 154] on icon at bounding box center [278, 152] width 5 height 8
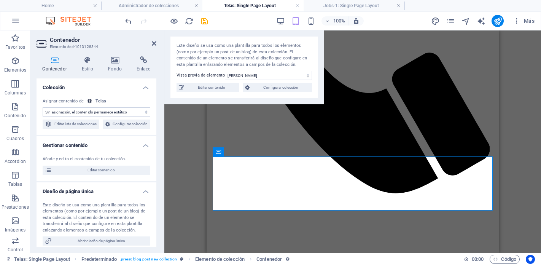
click at [97, 114] on select "Sin asignación, el contenido permanece estático Creado a las (Fecha) Actualizad…" at bounding box center [97, 111] width 108 height 9
click at [43, 107] on select "Sin asignación, el contenido permanece estático Creado a las (Fecha) Actualizad…" at bounding box center [97, 111] width 108 height 9
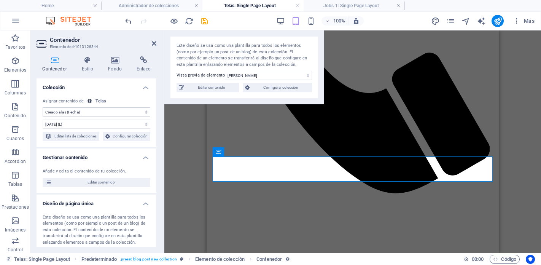
click at [96, 112] on select "Sin asignación, el contenido permanece estático Creado a las (Fecha) Actualizad…" at bounding box center [97, 111] width 108 height 9
select select "remainStatic"
click at [43, 107] on select "Sin asignación, el contenido permanece estático Creado a las (Fecha) Actualizad…" at bounding box center [97, 111] width 108 height 9
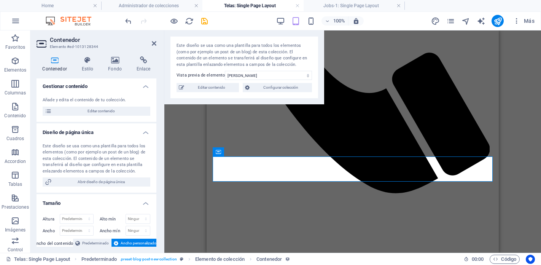
scroll to position [0, 0]
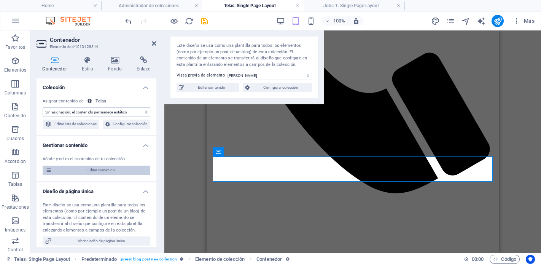
click at [98, 174] on span "Editar contenido" at bounding box center [101, 169] width 94 height 9
select select "Nacional"
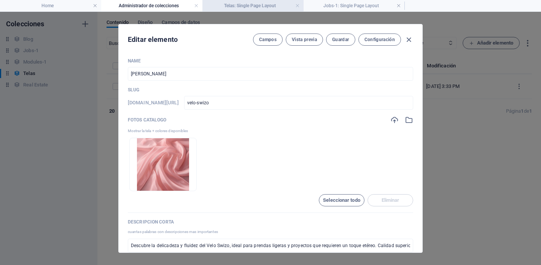
click at [268, 3] on h4 "Telas: Single Page Layout" at bounding box center [252, 6] width 101 height 8
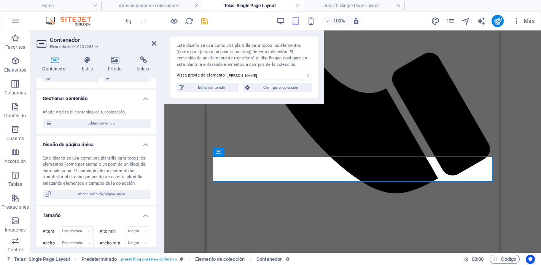
scroll to position [48, 0]
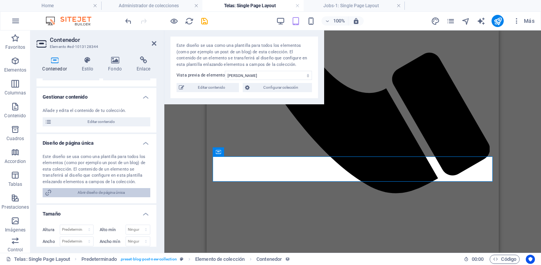
click at [85, 197] on span "Abrir diseño de página única" at bounding box center [101, 192] width 94 height 9
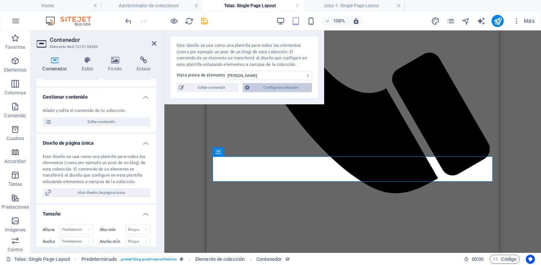
click at [260, 86] on span "Configurar colección" at bounding box center [281, 87] width 58 height 9
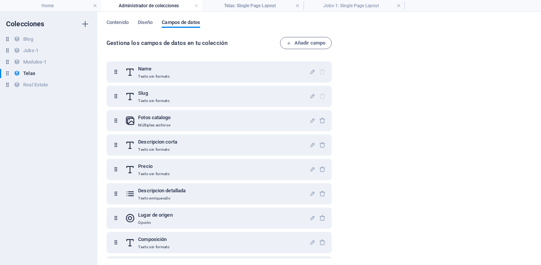
scroll to position [0, 0]
click at [273, 8] on h4 "Telas: Single Page Layout" at bounding box center [252, 6] width 101 height 8
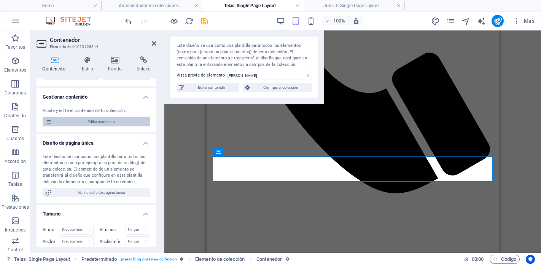
click at [120, 126] on span "Editar contenido" at bounding box center [101, 121] width 94 height 9
select select "Nacional"
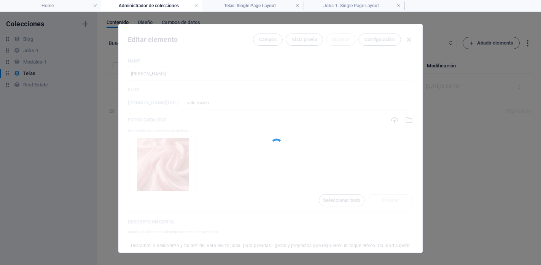
scroll to position [0, 0]
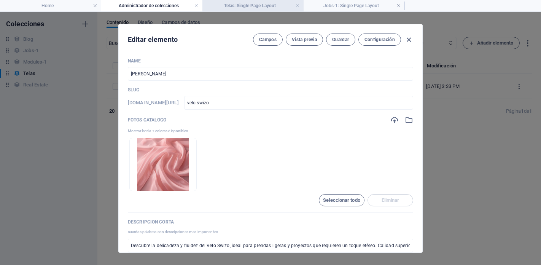
click at [278, 7] on h4 "Telas: Single Page Layout" at bounding box center [252, 6] width 101 height 8
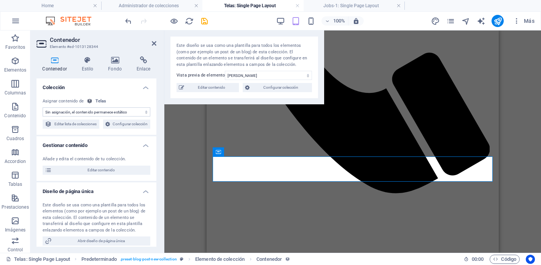
click at [123, 112] on select "Sin asignación, el contenido permanece estático Creado a las (Fecha) Actualizad…" at bounding box center [97, 111] width 108 height 9
click at [277, 152] on icon at bounding box center [278, 152] width 4 height 8
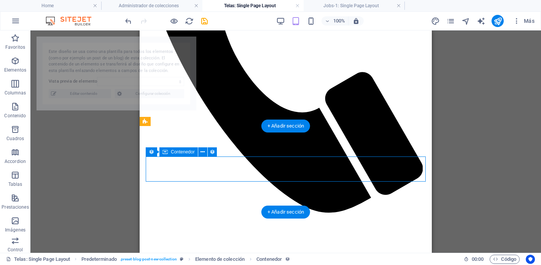
select select "68dca9d5acb8409f4005be93"
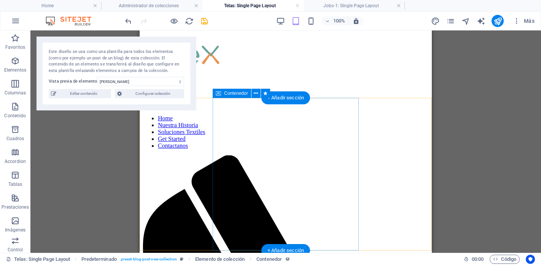
scroll to position [21, 0]
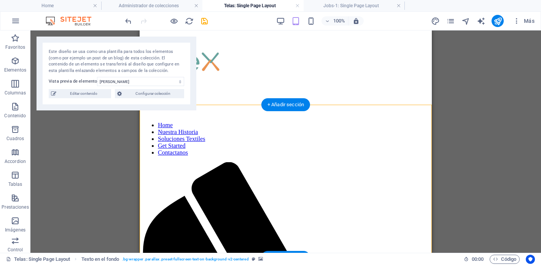
select select "%"
select select "rem"
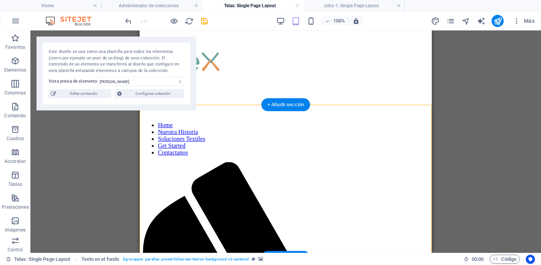
select select "px"
select select "preset-fullscreen-text-on-background-v2-centered"
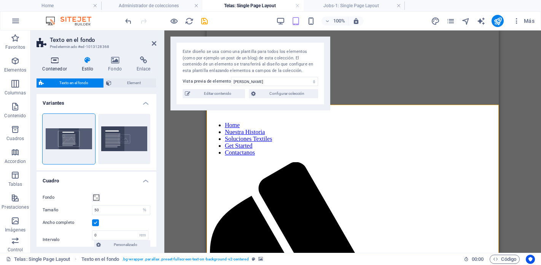
click at [54, 63] on icon at bounding box center [54, 60] width 36 height 8
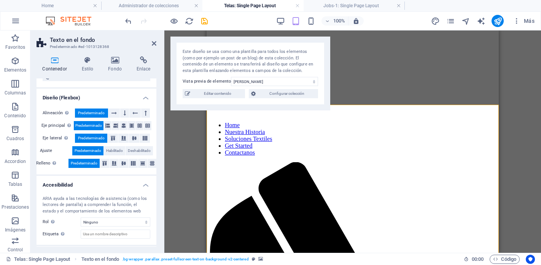
scroll to position [149, 0]
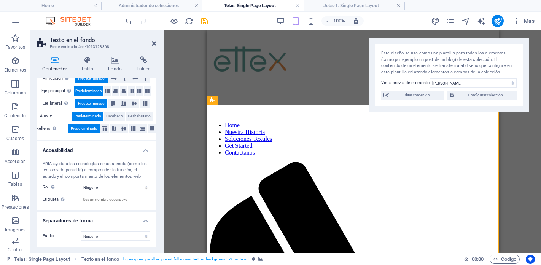
drag, startPoint x: 260, startPoint y: 41, endPoint x: 457, endPoint y: 43, distance: 197.7
click at [458, 43] on div "Este diseño se usa como una plantilla para todos los elementos (como por ejempl…" at bounding box center [449, 75] width 160 height 74
click at [211, 101] on icon at bounding box center [211, 99] width 5 height 9
click at [222, 99] on span "Texto en el fondo" at bounding box center [234, 100] width 35 height 5
click at [276, 100] on button at bounding box center [278, 99] width 9 height 9
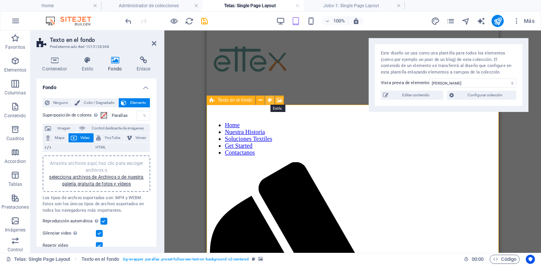
click at [269, 100] on icon at bounding box center [270, 100] width 4 height 8
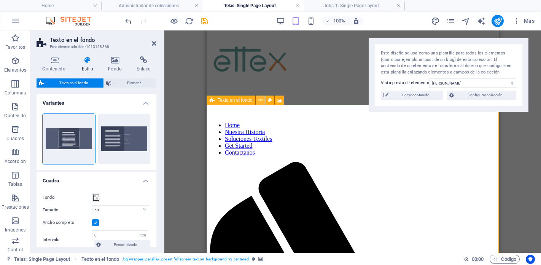
click at [261, 99] on icon at bounding box center [260, 100] width 4 height 8
click at [214, 100] on icon at bounding box center [211, 99] width 5 height 9
click at [78, 40] on h2 "Texto en el fondo" at bounding box center [103, 39] width 106 height 7
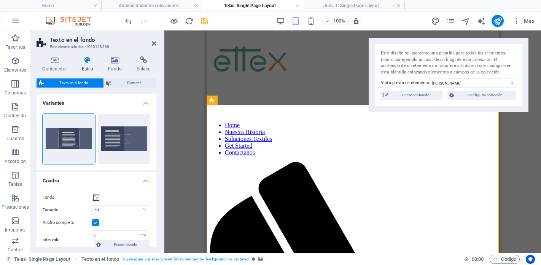
click at [78, 40] on h2 "Texto en el fondo" at bounding box center [103, 39] width 106 height 7
click at [35, 41] on aside "Texto en el fondo Predeterminado #ed-1013128368 Contenedor Estilo Fondo Enlace …" at bounding box center [97, 141] width 134 height 222
click at [38, 41] on icon at bounding box center [41, 43] width 11 height 11
drag, startPoint x: 41, startPoint y: 46, endPoint x: 47, endPoint y: 50, distance: 6.9
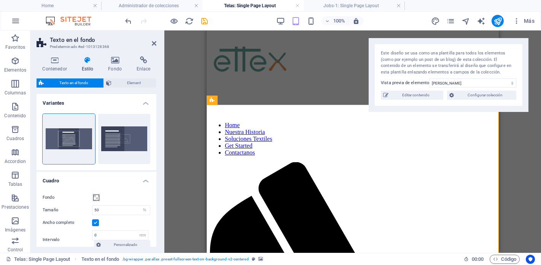
click at [47, 50] on header "Texto en el fondo Predeterminado #ed-1013128368" at bounding box center [96, 40] width 120 height 20
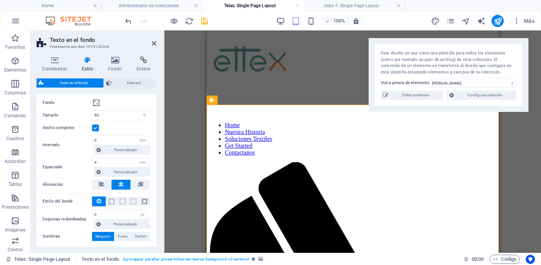
scroll to position [127, 0]
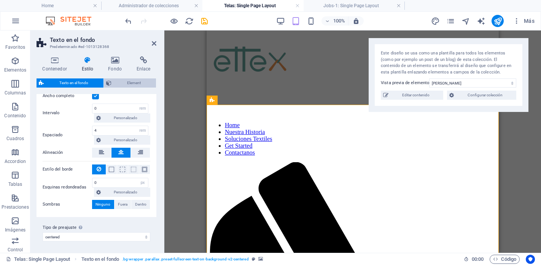
click at [138, 82] on span "Element" at bounding box center [134, 82] width 40 height 9
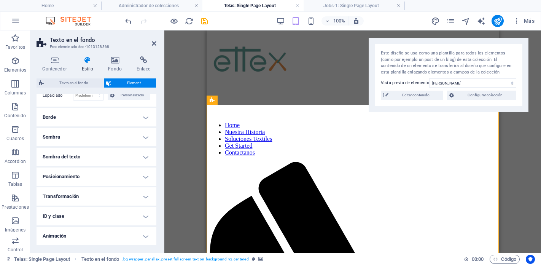
scroll to position [74, 0]
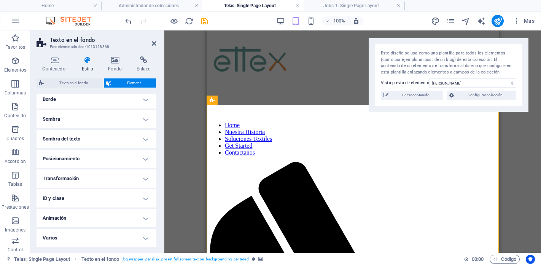
click at [106, 241] on h4 "Varios" at bounding box center [96, 237] width 120 height 18
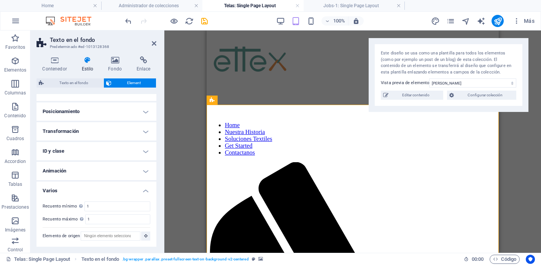
scroll to position [0, 0]
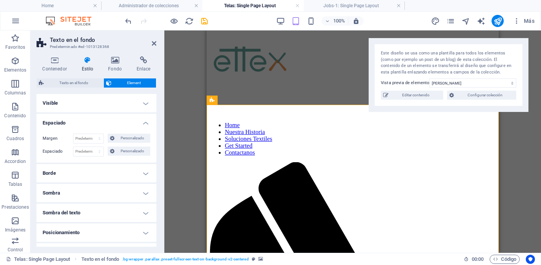
click at [149, 53] on div "Contenedor Estilo Fondo Enlace Tamaño Altura Predeterminado px rem % vh vw Alto…" at bounding box center [96, 151] width 132 height 202
click at [144, 59] on icon at bounding box center [143, 60] width 26 height 8
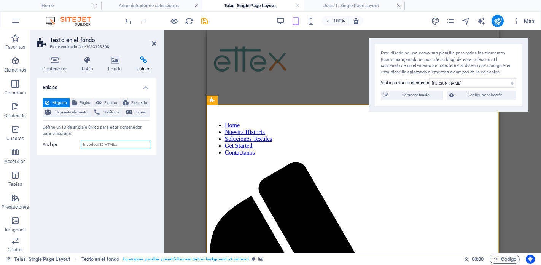
click at [109, 145] on input "Anclaje" at bounding box center [116, 144] width 70 height 9
click at [132, 103] on span "Elemento" at bounding box center [139, 102] width 17 height 9
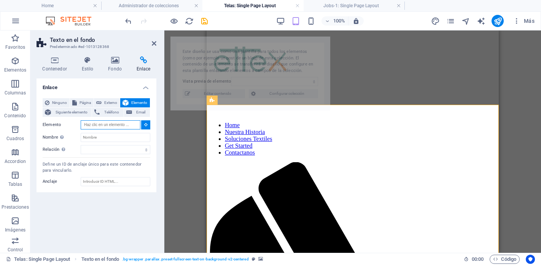
select select "68dca9d5acb8409f4005be93"
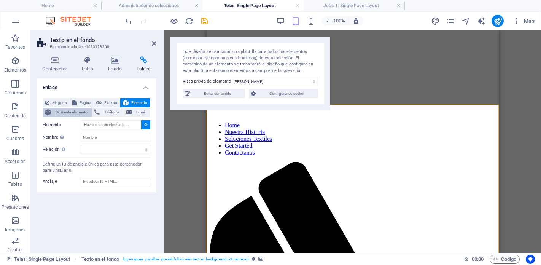
click at [63, 113] on span "Siguiente elemento" at bounding box center [71, 112] width 36 height 9
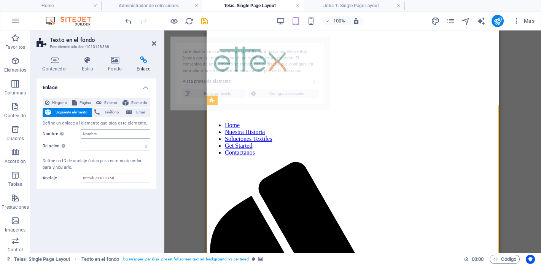
select select "68dca9d5acb8409f4005be93"
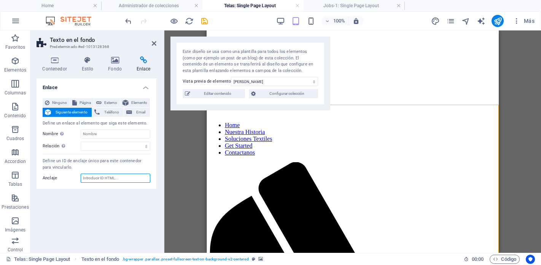
click at [105, 176] on input "Anclaje" at bounding box center [116, 177] width 70 height 9
paste input "68dca9d5acb8409f4005be93"
type input "68dca9d5acb8409f4005be93"
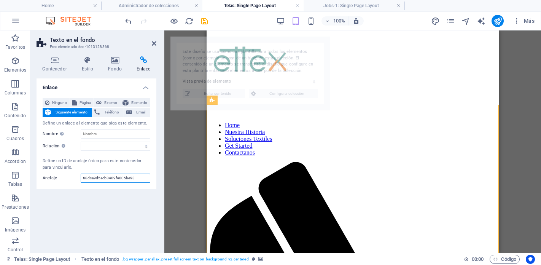
select select "68dca9d5acb8409f4005be93"
type input "68dca9d5acb8409f4005be93"
select select "68dca9d5acb8409f4005be93"
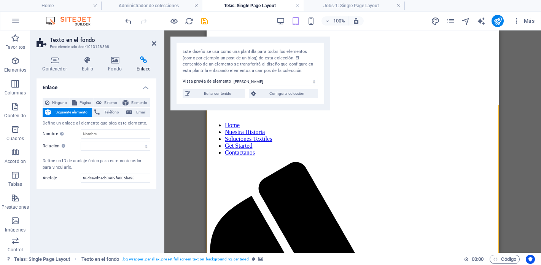
click at [130, 213] on div "Enlace Ninguno Página Externo Elemento Siguiente elemento Teléfono Email Define…" at bounding box center [96, 162] width 120 height 168
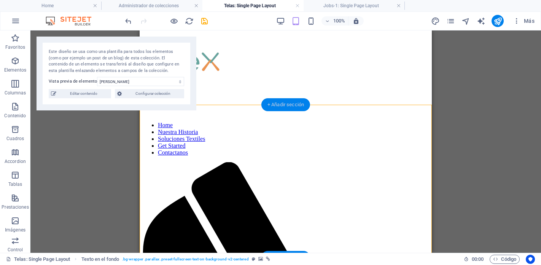
click at [289, 105] on div "+ Añadir sección" at bounding box center [285, 104] width 49 height 13
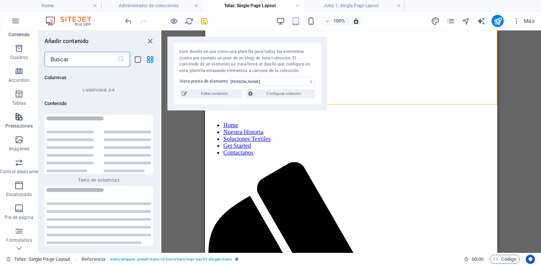
scroll to position [120, 0]
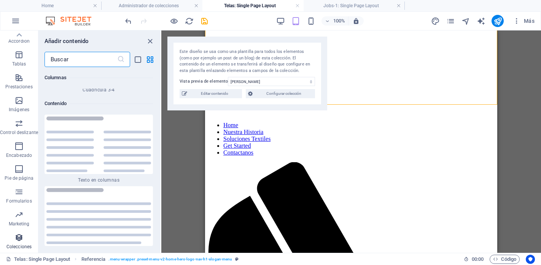
click at [17, 242] on span "Colecciones" at bounding box center [19, 242] width 38 height 18
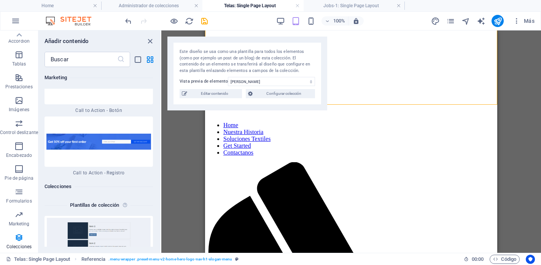
scroll to position [14007, 0]
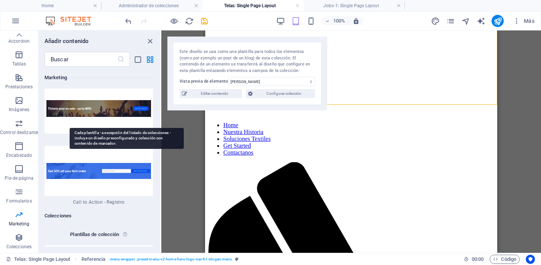
click at [125, 230] on icon at bounding box center [126, 234] width 8 height 9
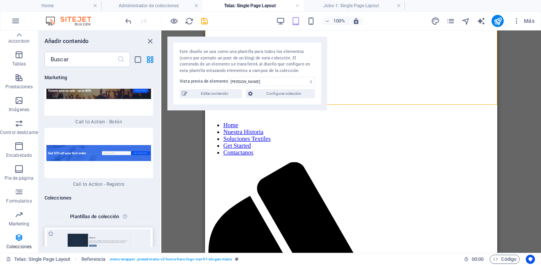
scroll to position [14017, 0]
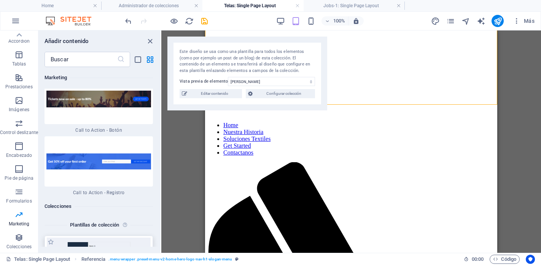
click at [114, 237] on img at bounding box center [98, 267] width 105 height 61
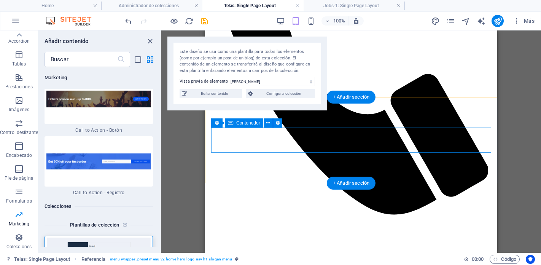
scroll to position [329, 0]
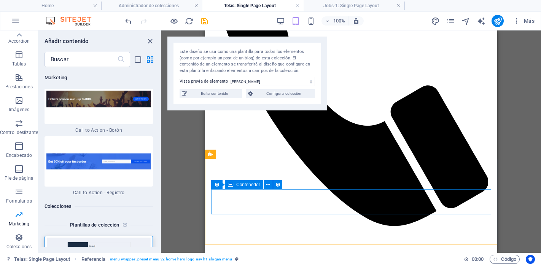
click at [258, 185] on span "Contenedor" at bounding box center [248, 184] width 24 height 5
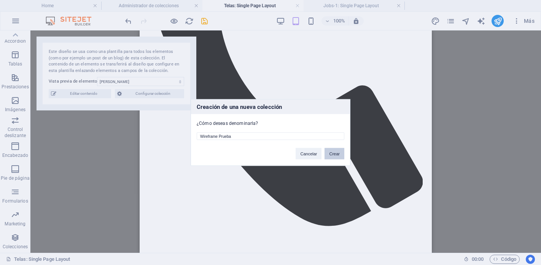
type input "Wireframe Prueba"
click at [339, 157] on button "Crear" at bounding box center [334, 153] width 20 height 11
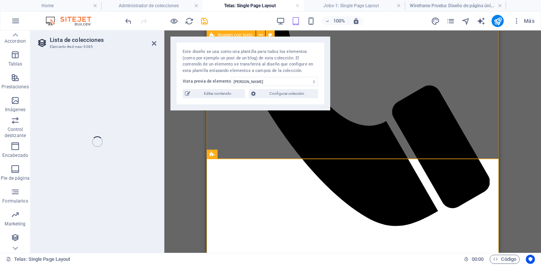
select select "68e34fbd4cae1eeff304e263"
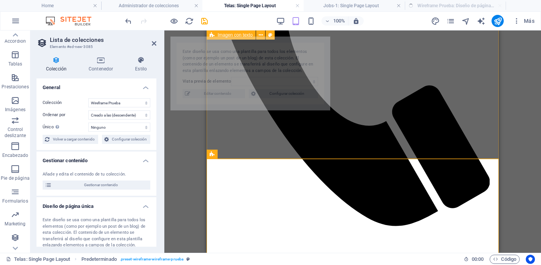
select select "createdAt_DESC"
select select "68dca9d5acb8409f4005be93"
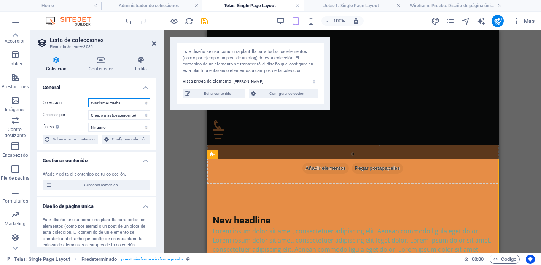
click at [127, 100] on select "Blog Jobs-1 Modules-1 Real Estate Telas Wireframe Prueba" at bounding box center [119, 102] width 62 height 9
click at [88, 98] on select "Blog Jobs-1 Modules-1 Real Estate Telas Wireframe Prueba" at bounding box center [119, 102] width 62 height 9
select select "68e34fbd4cae1eeff304e263"
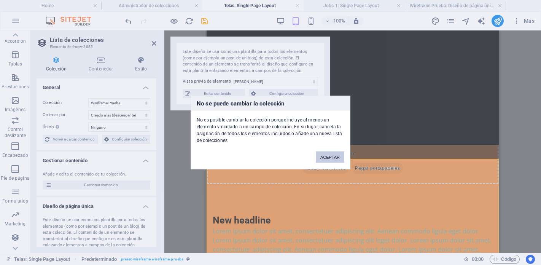
click at [341, 158] on button "ACEPTAR" at bounding box center [329, 156] width 29 height 11
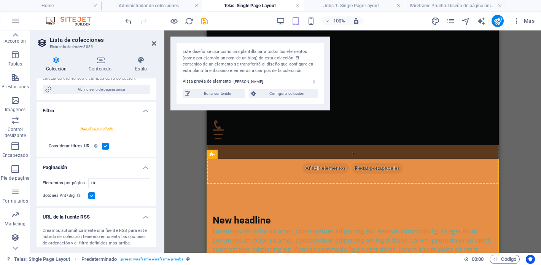
scroll to position [184, 0]
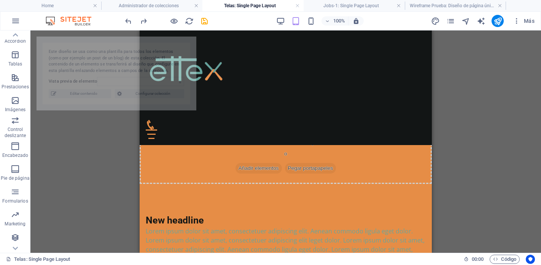
select select "68dca9d5acb8409f4005be93"
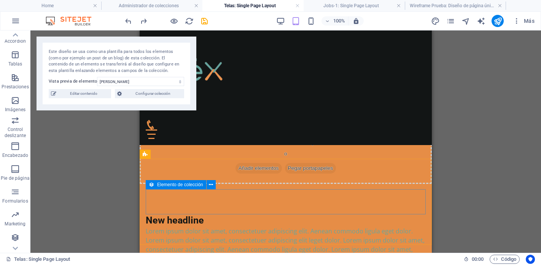
click at [149, 186] on icon at bounding box center [151, 184] width 5 height 9
click at [156, 183] on div "Elemento de colección" at bounding box center [176, 184] width 60 height 9
click at [209, 185] on icon at bounding box center [211, 185] width 4 height 8
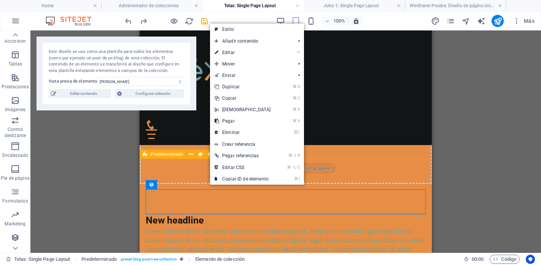
click at [147, 154] on icon at bounding box center [145, 153] width 5 height 9
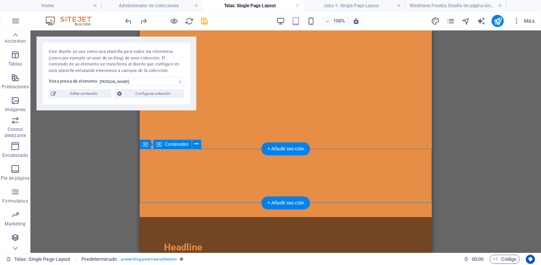
scroll to position [0, 0]
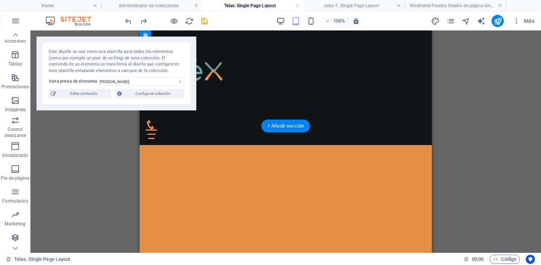
click at [179, 188] on figure at bounding box center [286, 262] width 292 height 235
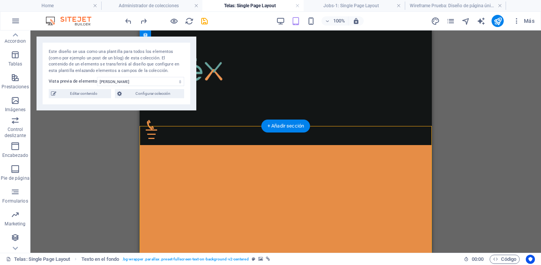
click at [179, 188] on figure at bounding box center [286, 262] width 292 height 235
click at [179, 189] on figure at bounding box center [286, 262] width 292 height 235
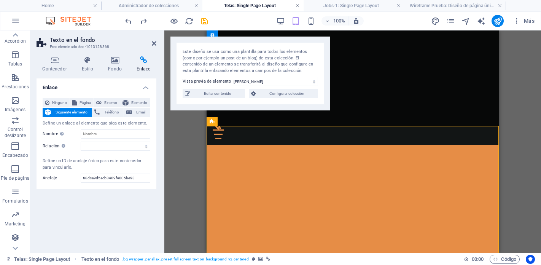
click at [295, 3] on link at bounding box center [297, 5] width 5 height 7
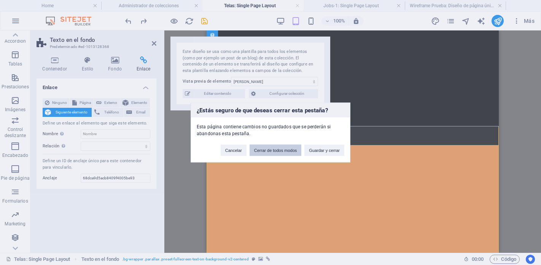
click at [291, 151] on button "Cerrar de todos modos" at bounding box center [275, 149] width 52 height 11
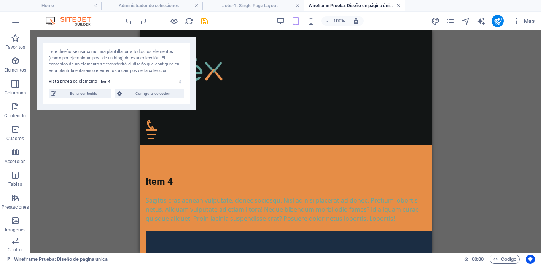
click at [396, 7] on link at bounding box center [398, 5] width 5 height 7
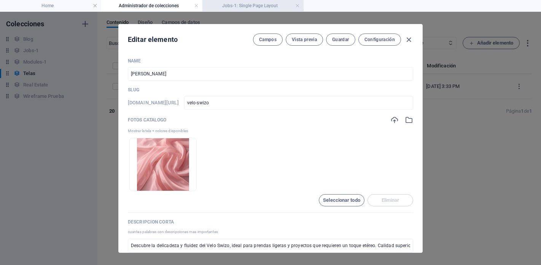
click at [250, 11] on li "Jobs-1: Single Page Layout" at bounding box center [252, 5] width 101 height 11
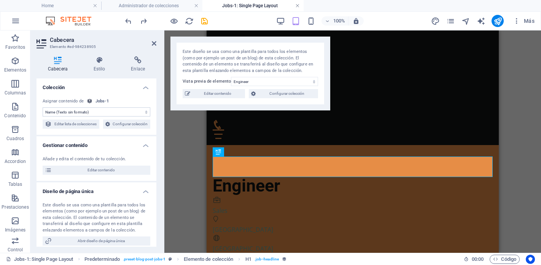
click at [296, 6] on link at bounding box center [297, 5] width 5 height 7
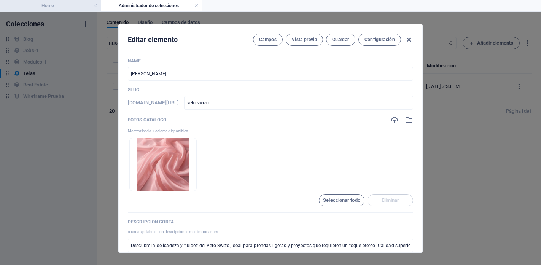
click at [60, 10] on h4 "Home" at bounding box center [50, 6] width 101 height 8
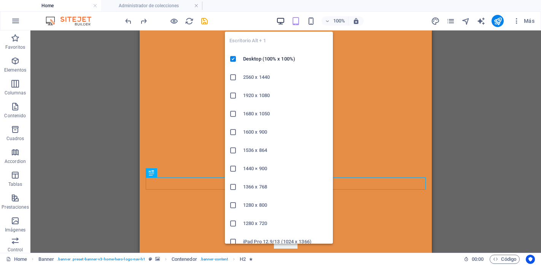
click at [279, 17] on icon "button" at bounding box center [280, 21] width 9 height 9
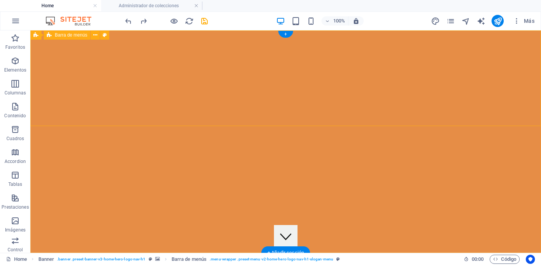
click at [105, 37] on icon at bounding box center [105, 35] width 4 height 8
select select "rem"
select select "preset-menu-v2-home-hero-logo-nav-h1-slogan-menu"
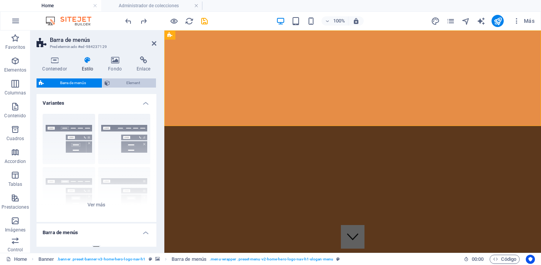
click at [131, 81] on span "Element" at bounding box center [132, 82] width 41 height 9
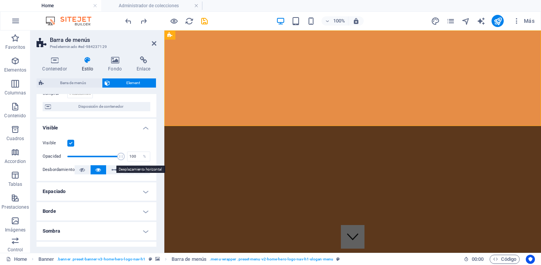
scroll to position [60, 0]
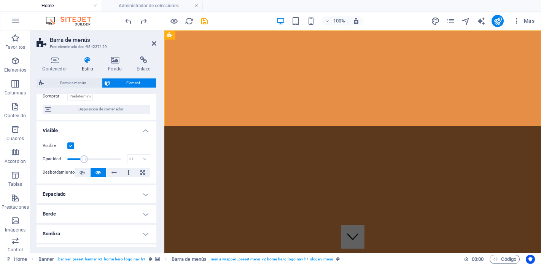
drag, startPoint x: 120, startPoint y: 158, endPoint x: 83, endPoint y: 164, distance: 37.1
click at [83, 164] on span at bounding box center [94, 158] width 54 height 11
drag, startPoint x: 83, startPoint y: 159, endPoint x: 103, endPoint y: 158, distance: 19.8
click at [103, 158] on span at bounding box center [104, 159] width 8 height 8
type input "100"
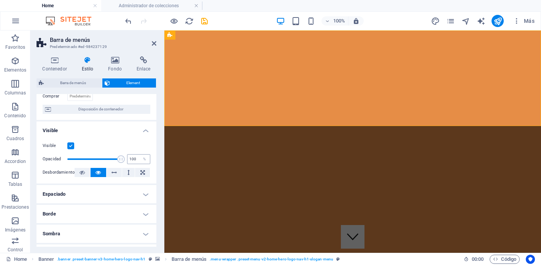
drag, startPoint x: 103, startPoint y: 158, endPoint x: 128, endPoint y: 155, distance: 26.0
click at [128, 155] on div "Opacidad 100 %" at bounding box center [97, 158] width 108 height 11
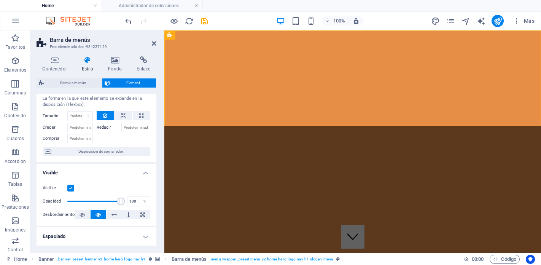
scroll to position [0, 0]
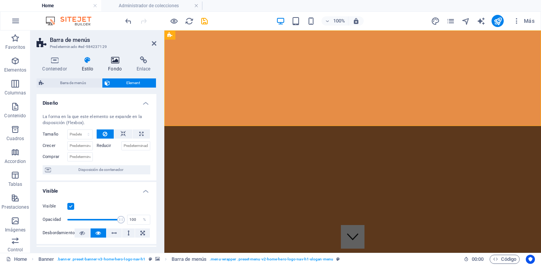
click at [113, 63] on icon at bounding box center [114, 60] width 25 height 8
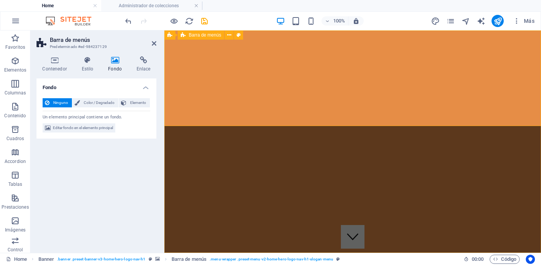
click at [140, 105] on span "Elemento" at bounding box center [137, 102] width 19 height 9
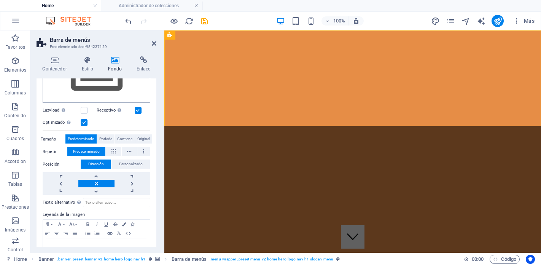
scroll to position [160, 0]
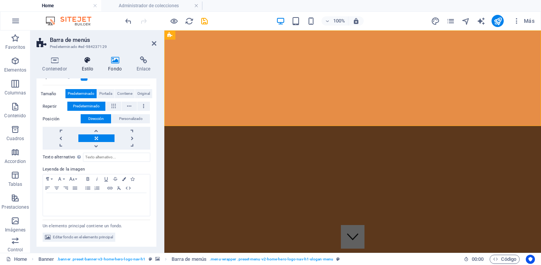
click at [88, 57] on icon at bounding box center [88, 60] width 24 height 8
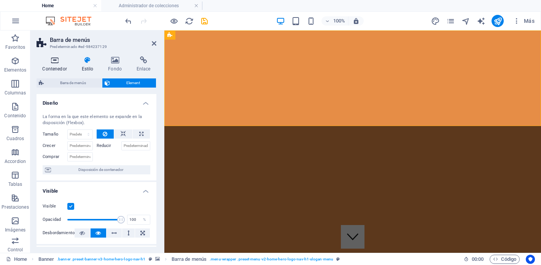
click at [52, 62] on icon at bounding box center [54, 60] width 36 height 8
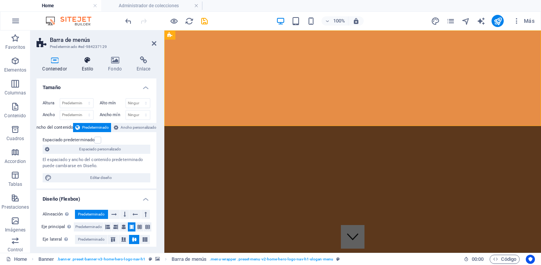
click at [91, 66] on h4 "Estilo" at bounding box center [89, 64] width 27 height 16
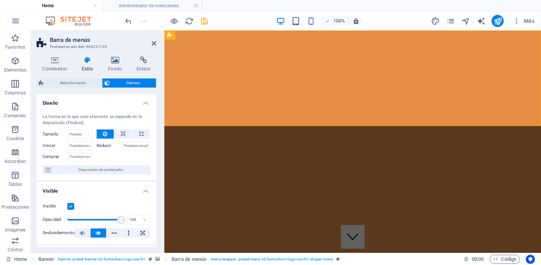
click at [70, 205] on label at bounding box center [70, 206] width 7 height 7
click at [0, 0] on input "Visible" at bounding box center [0, 0] width 0 height 0
click at [68, 208] on label at bounding box center [70, 206] width 7 height 7
click at [0, 0] on input "Visible" at bounding box center [0, 0] width 0 height 0
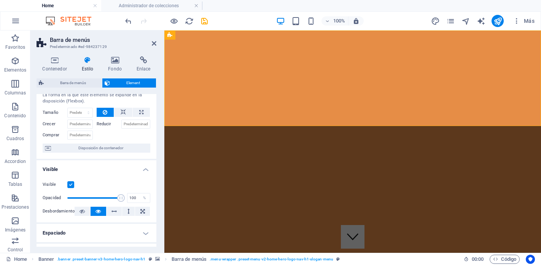
scroll to position [0, 0]
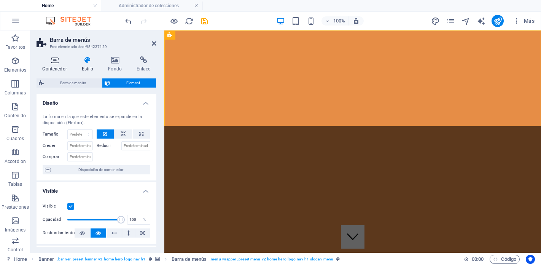
click at [53, 60] on icon at bounding box center [54, 60] width 36 height 8
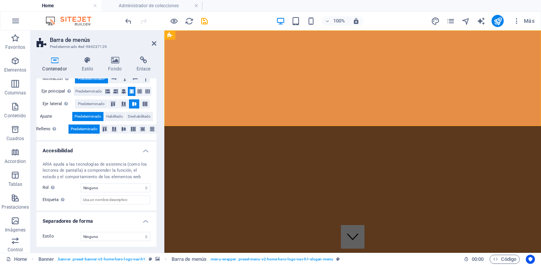
scroll to position [136, 0]
click at [154, 44] on icon at bounding box center [154, 43] width 5 height 6
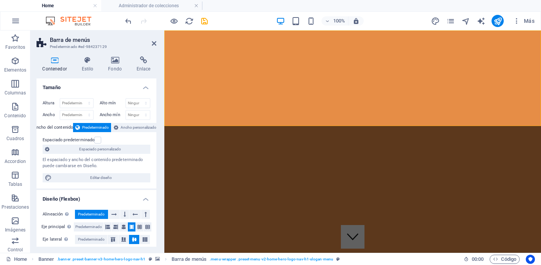
click at [111, 58] on icon at bounding box center [114, 60] width 25 height 8
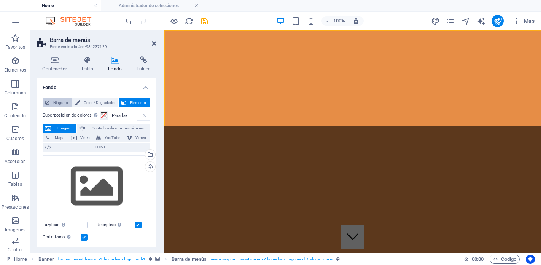
click at [54, 98] on span "Ninguno" at bounding box center [61, 102] width 18 height 9
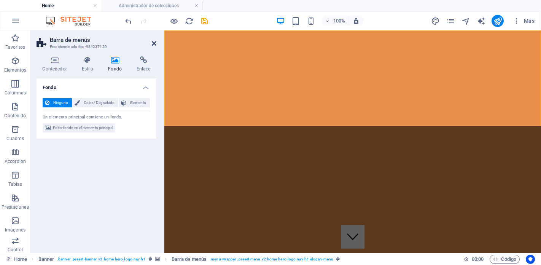
click at [152, 43] on icon at bounding box center [154, 43] width 5 height 6
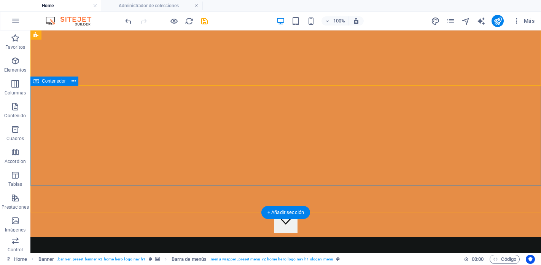
scroll to position [0, 0]
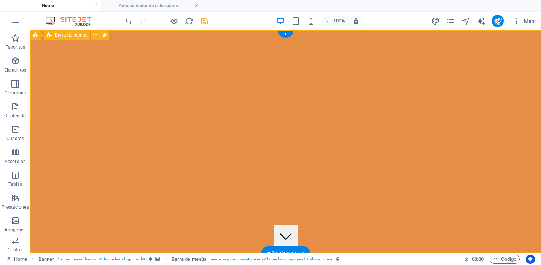
click at [104, 38] on icon at bounding box center [105, 35] width 4 height 8
select select "rem"
select select "preset-menu-v2-home-hero-logo-nav-h1-slogan-menu"
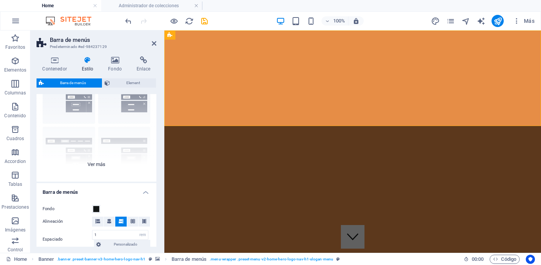
scroll to position [54, 0]
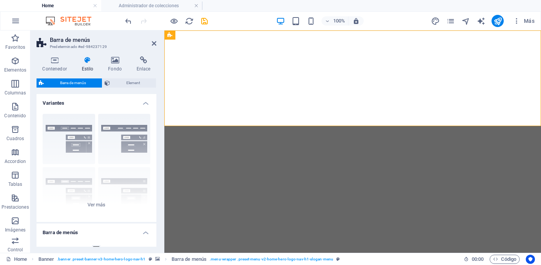
select select "rem"
select select "preset-menu-v2-home-hero-logo-nav-h1-slogan-menu"
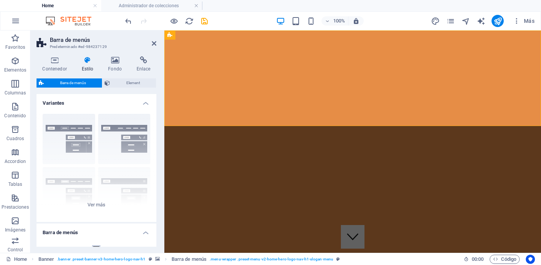
scroll to position [82, 0]
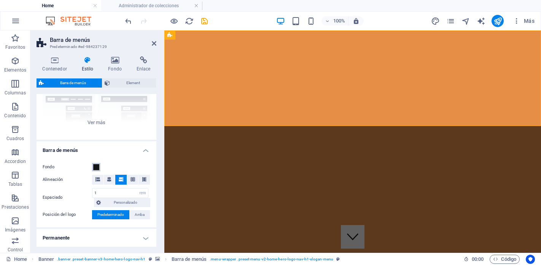
click at [95, 168] on span at bounding box center [96, 167] width 6 height 6
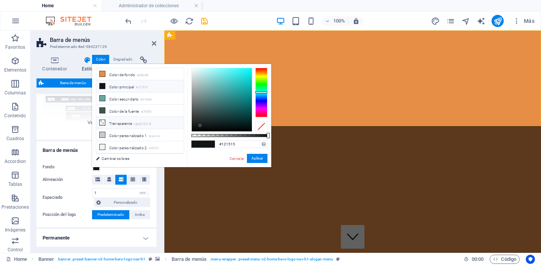
click at [114, 124] on li "Transparente rgba(0,0,0,.0)" at bounding box center [139, 123] width 87 height 12
type input "rgba(0, 0, 0, 0)"
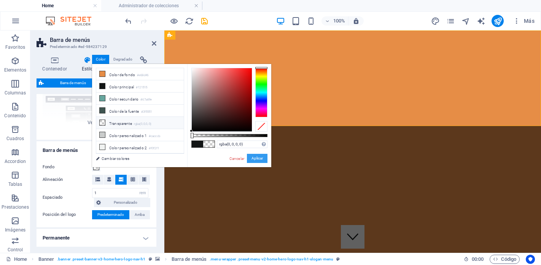
click at [259, 158] on button "Aplicar" at bounding box center [257, 158] width 21 height 9
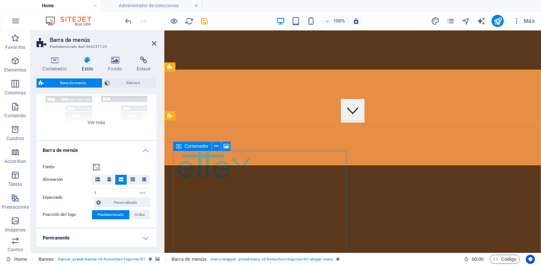
scroll to position [0, 0]
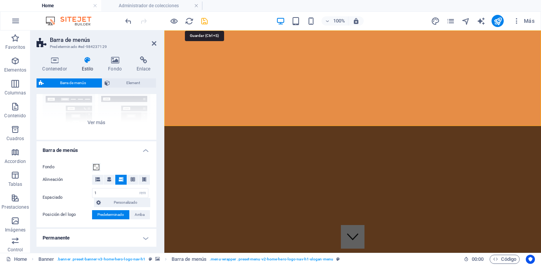
click at [204, 18] on icon "save" at bounding box center [204, 21] width 9 height 9
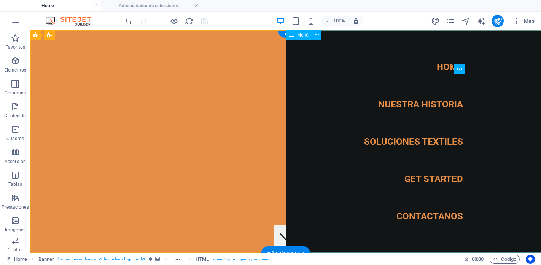
click at [400, 138] on nav "Home Nuestra Historia Soluciones Textiles Get Started Contactanos" at bounding box center [412, 141] width 255 height 222
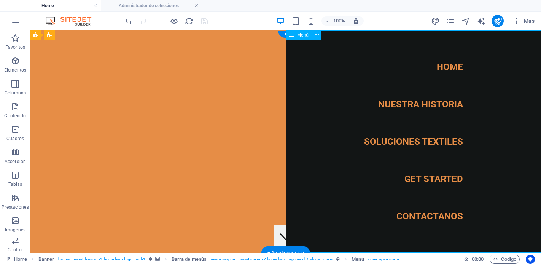
click at [399, 146] on nav "Home Nuestra Historia Soluciones Textiles Get Started Contactanos" at bounding box center [412, 141] width 255 height 222
click at [399, 143] on nav "Home Nuestra Historia Soluciones Textiles Get Started Contactanos" at bounding box center [412, 141] width 255 height 222
select select
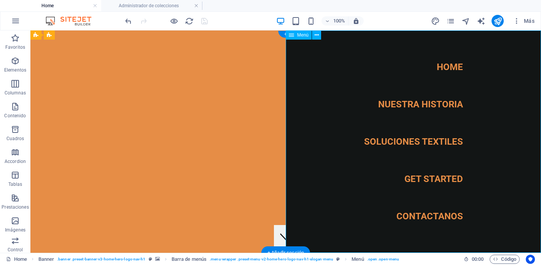
select select "1"
select select
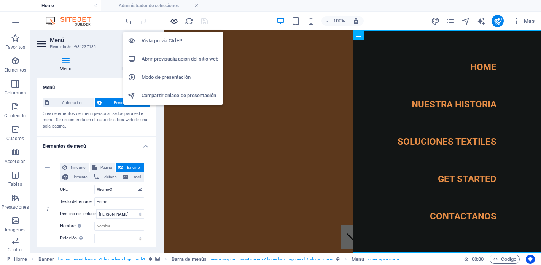
click at [173, 19] on icon "button" at bounding box center [174, 21] width 9 height 9
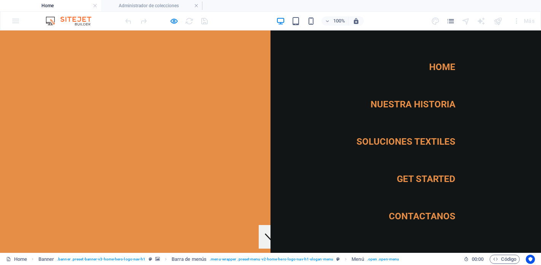
click at [385, 143] on link "Soluciones Textiles" at bounding box center [405, 141] width 99 height 21
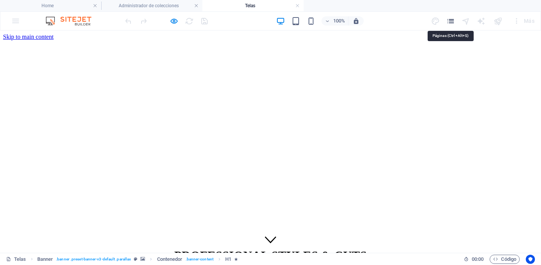
click at [450, 23] on icon "pages" at bounding box center [450, 21] width 9 height 9
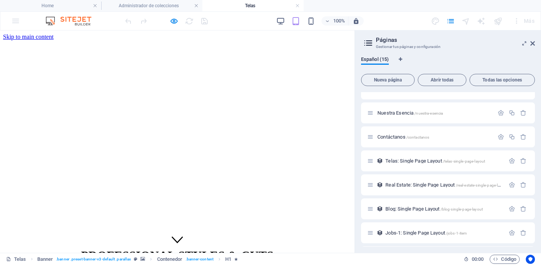
scroll to position [114, 0]
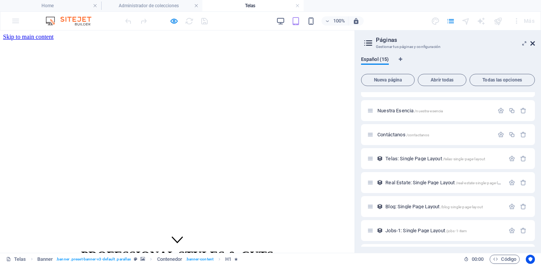
click at [534, 43] on icon at bounding box center [532, 43] width 5 height 6
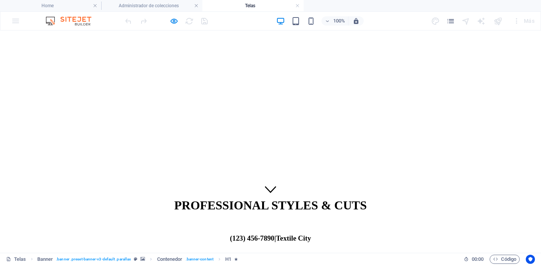
scroll to position [56, 0]
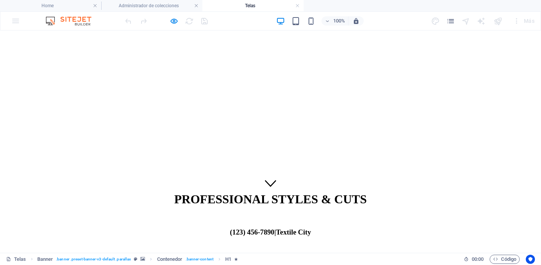
click at [453, 19] on icon "pages" at bounding box center [450, 21] width 9 height 9
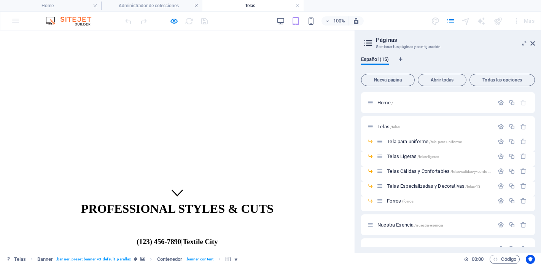
scroll to position [54, 0]
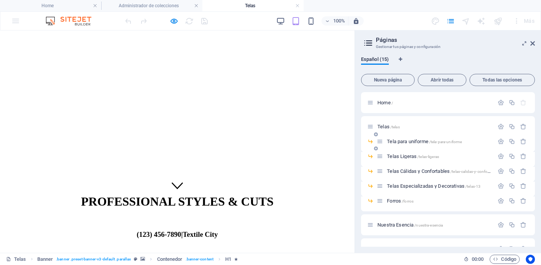
click at [403, 142] on span "Tela para uniforme /tela-para-uniforme" at bounding box center [424, 141] width 75 height 6
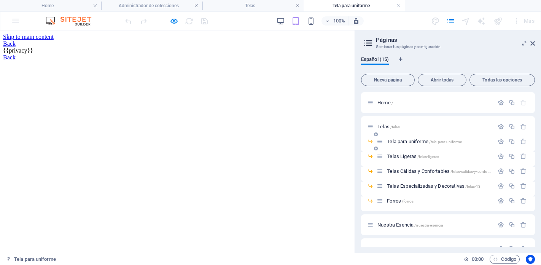
scroll to position [0, 0]
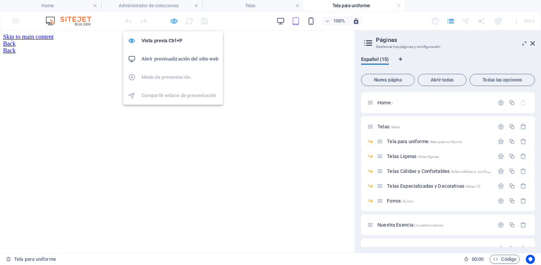
click at [174, 22] on icon "button" at bounding box center [174, 21] width 9 height 9
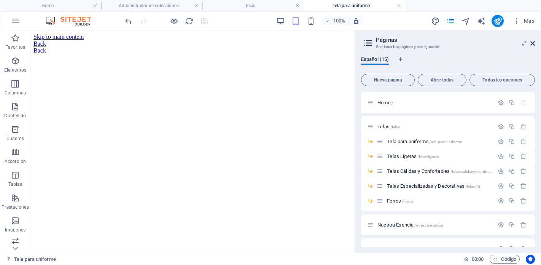
click at [532, 43] on icon at bounding box center [532, 43] width 5 height 6
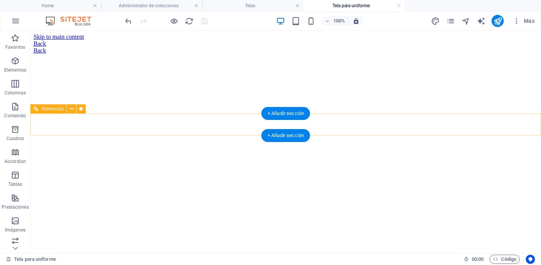
click at [109, 54] on div "Back" at bounding box center [285, 50] width 504 height 7
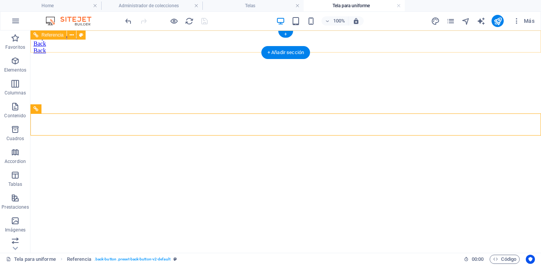
click at [113, 41] on div "Back" at bounding box center [285, 43] width 504 height 7
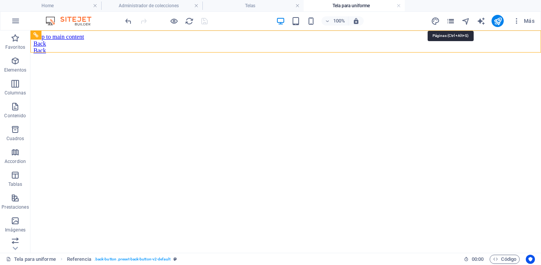
click at [448, 20] on icon "pages" at bounding box center [450, 21] width 9 height 9
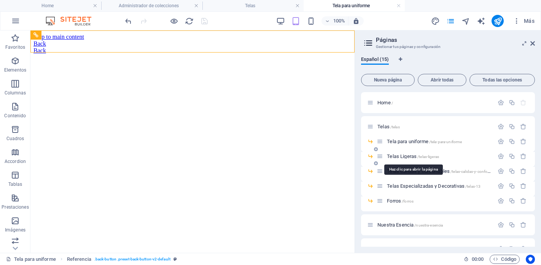
click at [402, 157] on span "Telas Ligeras /telas-ligeras" at bounding box center [413, 156] width 52 height 6
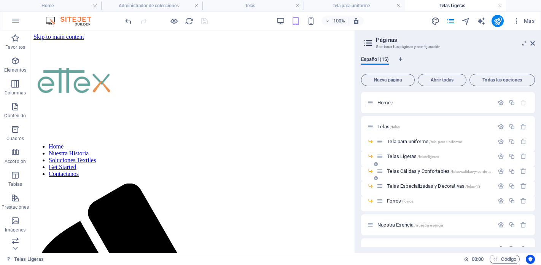
click at [397, 170] on span "Telas Cálidas y Confortables /telas-calidas-y-confortables" at bounding box center [443, 171] width 112 height 6
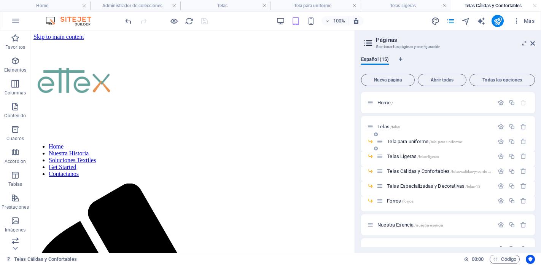
click at [405, 143] on span "Tela para uniforme /tela-para-uniforme" at bounding box center [424, 141] width 75 height 6
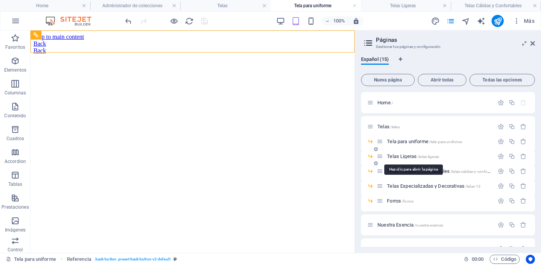
click at [398, 154] on span "Telas Ligeras /telas-ligeras" at bounding box center [413, 156] width 52 height 6
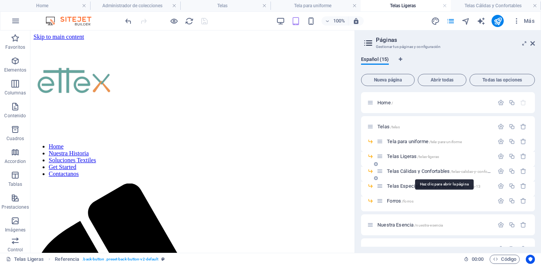
click at [395, 171] on span "Telas Cálidas y Confortables /telas-calidas-y-confortables" at bounding box center [443, 171] width 112 height 6
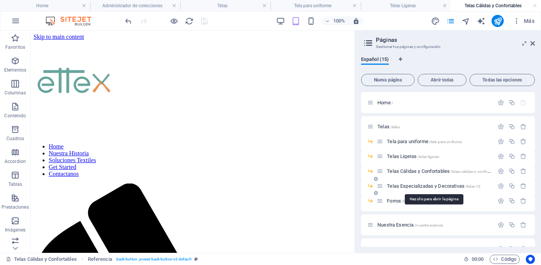
click at [391, 186] on span "Telas Especializadas y Decorativas /telas-13" at bounding box center [434, 186] width 94 height 6
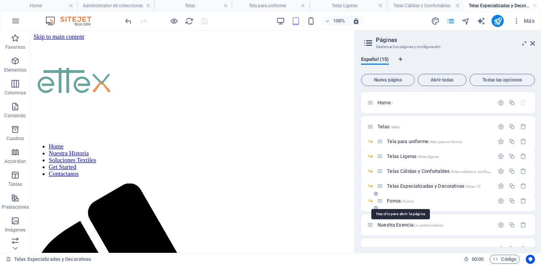
click at [390, 198] on span "Forros /forros" at bounding box center [400, 201] width 27 height 6
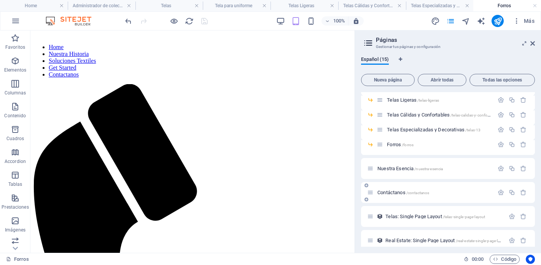
scroll to position [74, 0]
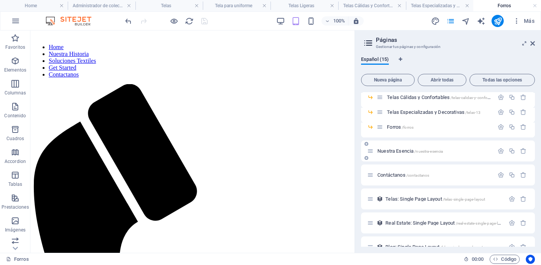
click at [391, 153] on span "Nuestra Esencia /nuestra-esencia" at bounding box center [409, 151] width 65 height 6
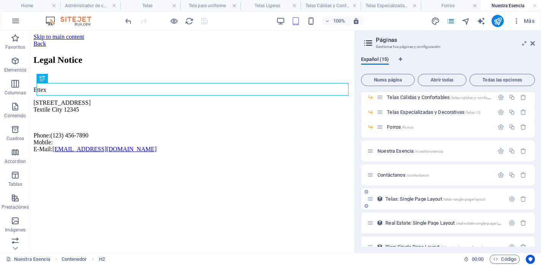
scroll to position [84, 0]
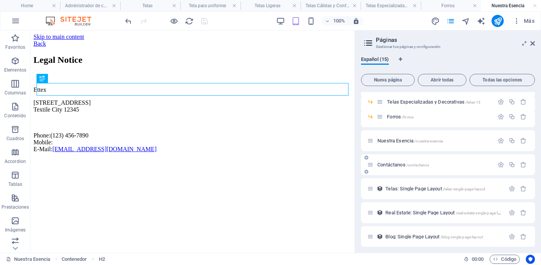
click at [394, 166] on span "Contáctanos /contactanos" at bounding box center [403, 165] width 52 height 6
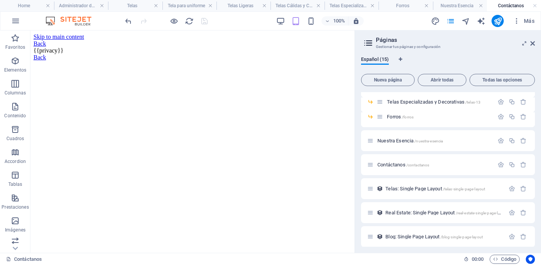
scroll to position [0, 0]
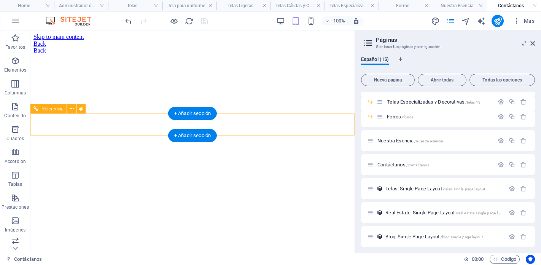
click at [41, 54] on div "Back" at bounding box center [192, 50] width 318 height 7
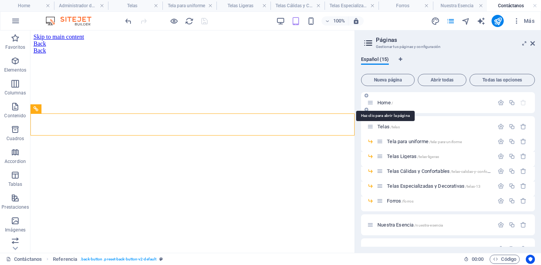
click at [380, 102] on span "Home /" at bounding box center [385, 103] width 16 height 6
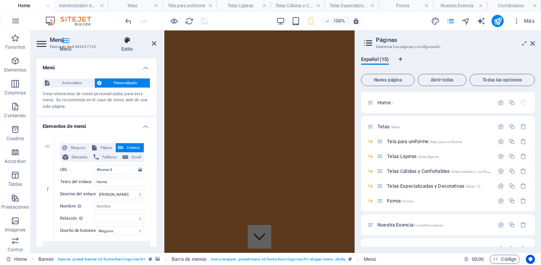
click at [152, 48] on h4 "Estilo" at bounding box center [127, 44] width 59 height 16
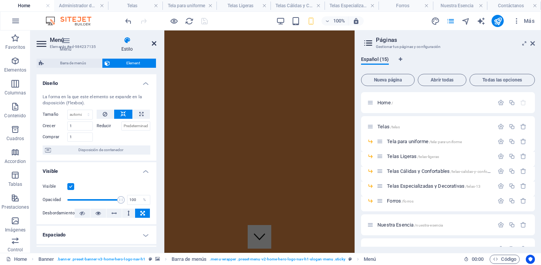
click at [152, 42] on icon at bounding box center [154, 43] width 5 height 6
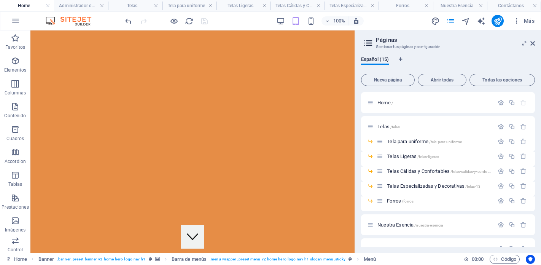
click at [202, 21] on div at bounding box center [166, 21] width 85 height 12
drag, startPoint x: 532, startPoint y: 44, endPoint x: 501, endPoint y: 13, distance: 43.8
click at [532, 44] on icon at bounding box center [532, 43] width 5 height 6
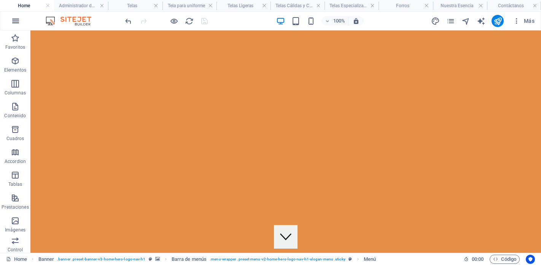
click at [15, 24] on icon "button" at bounding box center [15, 20] width 9 height 9
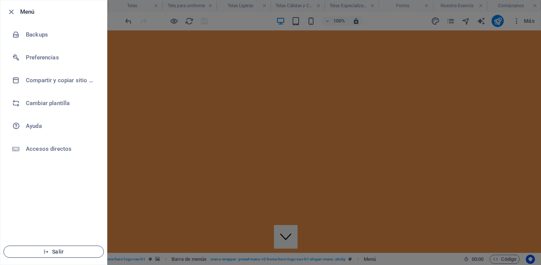
click at [75, 252] on span "Salir" at bounding box center [53, 251] width 87 height 6
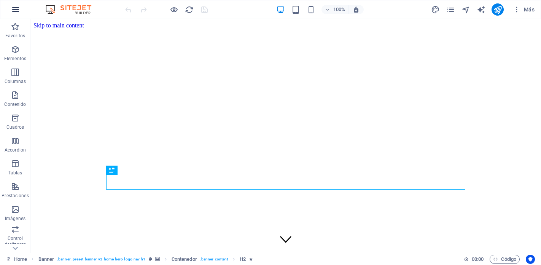
click at [15, 14] on icon "button" at bounding box center [15, 9] width 9 height 9
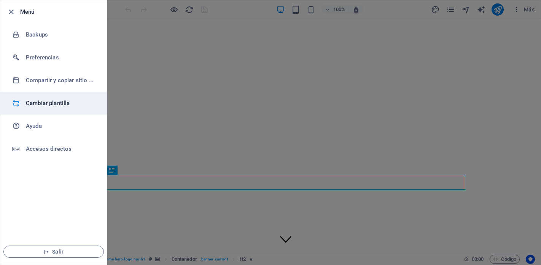
click at [34, 108] on li "Cambiar plantilla" at bounding box center [53, 103] width 106 height 23
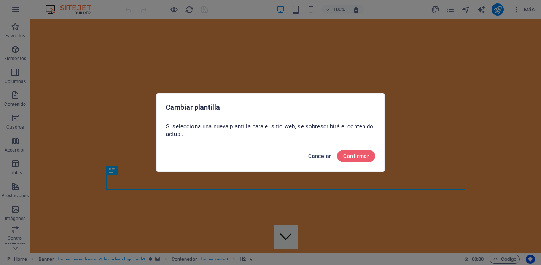
click at [322, 159] on span "Cancelar" at bounding box center [319, 156] width 23 height 6
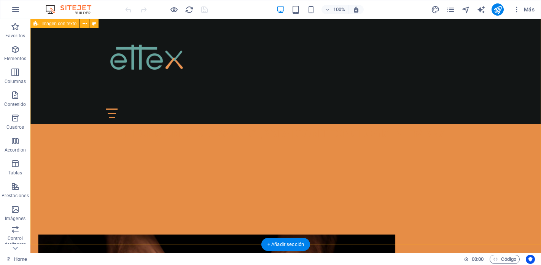
scroll to position [255, 0]
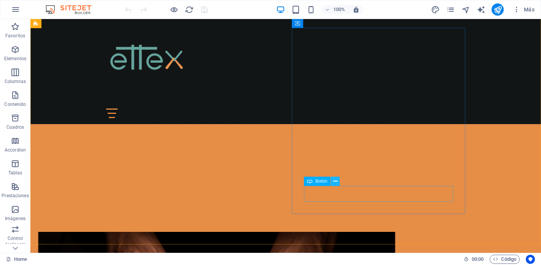
click at [334, 183] on icon at bounding box center [335, 181] width 4 height 8
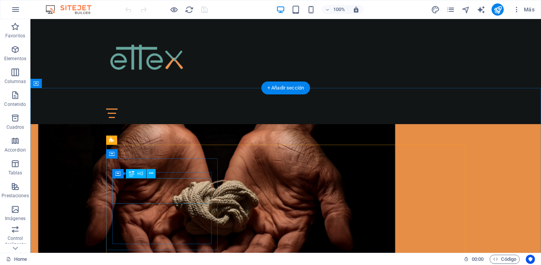
scroll to position [417, 0]
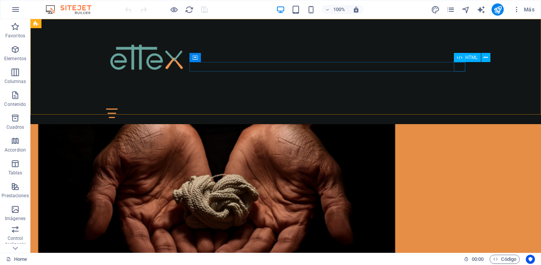
click at [460, 108] on div at bounding box center [285, 113] width 359 height 10
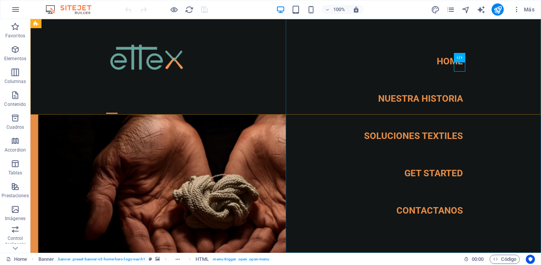
click at [432, 136] on nav "Home Nuestra Historia Soluciones Textiles Get Started Contactanos" at bounding box center [412, 135] width 255 height 233
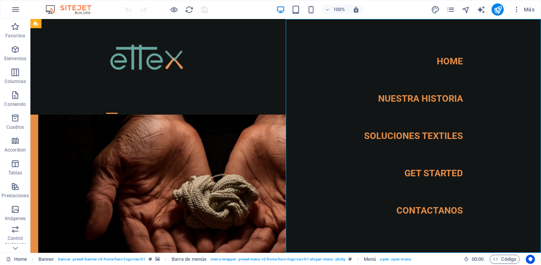
click at [432, 136] on nav "Home Nuestra Historia Soluciones Textiles Get Started Contactanos" at bounding box center [412, 135] width 255 height 233
click at [398, 136] on nav "Home Nuestra Historia Soluciones Textiles Get Started Contactanos" at bounding box center [412, 135] width 255 height 233
select select
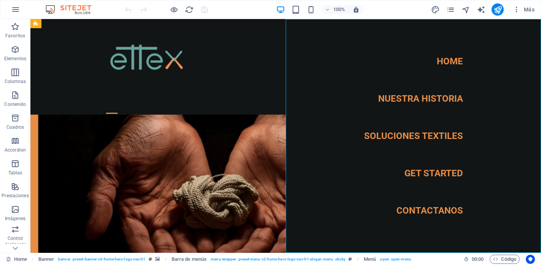
select select "1"
select select
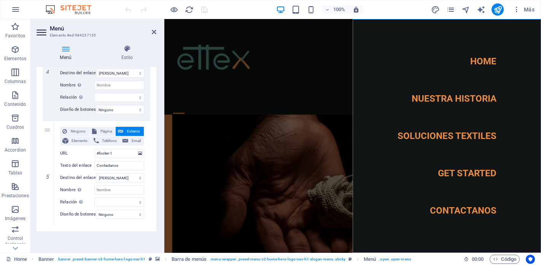
scroll to position [447, 0]
click at [330, 47] on div "Home Nuestra Historia Soluciones Textiles Get Started Contactanos" at bounding box center [352, 66] width 376 height 95
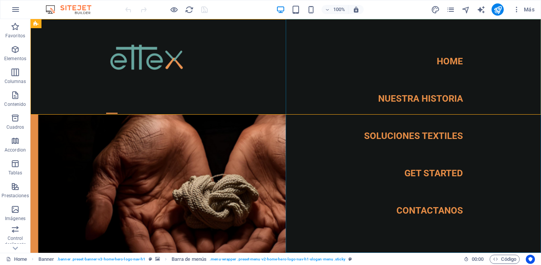
click at [401, 135] on nav "Home Nuestra Historia Soluciones Textiles Get Started Contactanos" at bounding box center [412, 135] width 255 height 233
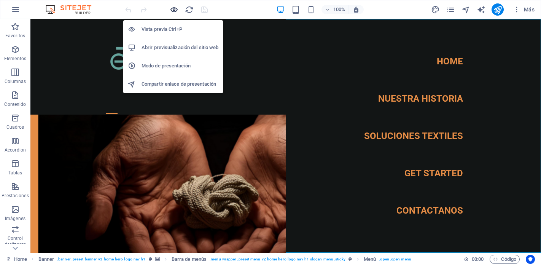
click at [174, 8] on icon "button" at bounding box center [174, 9] width 9 height 9
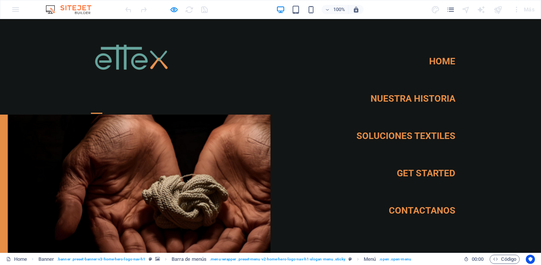
click at [414, 136] on link "Soluciones Textiles" at bounding box center [405, 135] width 99 height 21
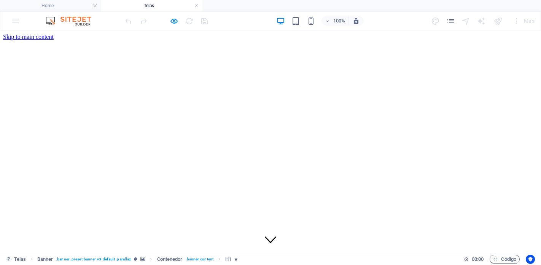
scroll to position [0, 0]
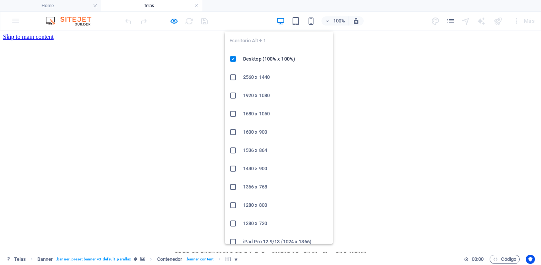
click at [280, 22] on icon "button" at bounding box center [280, 21] width 9 height 9
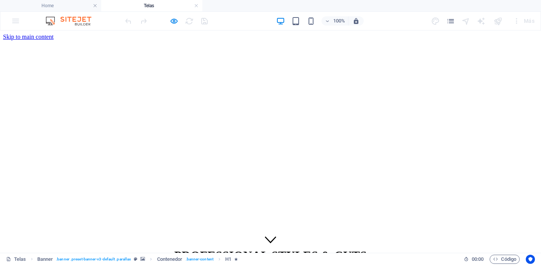
click at [227, 16] on div "100% Más" at bounding box center [331, 21] width 414 height 12
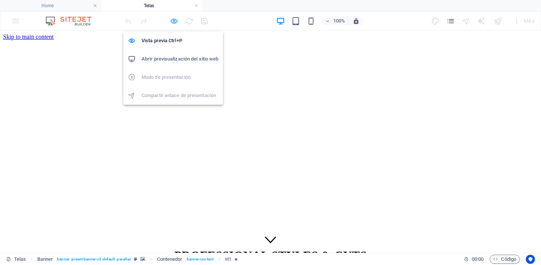
click at [170, 20] on icon "button" at bounding box center [174, 21] width 9 height 9
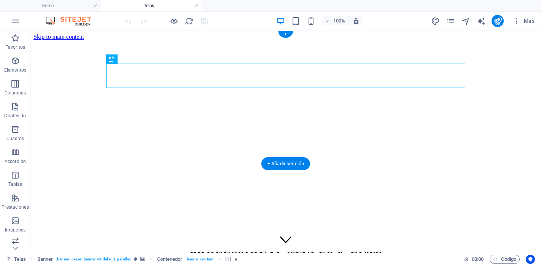
click at [77, 40] on figure at bounding box center [285, 40] width 504 height 0
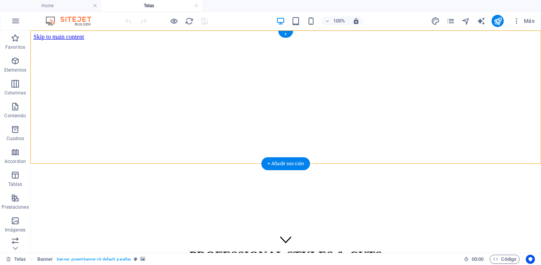
click at [77, 40] on figure at bounding box center [285, 40] width 504 height 0
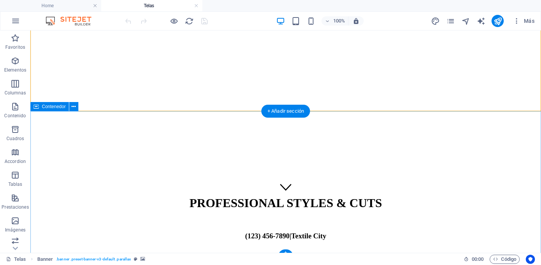
scroll to position [56, 0]
